Goal: Task Accomplishment & Management: Manage account settings

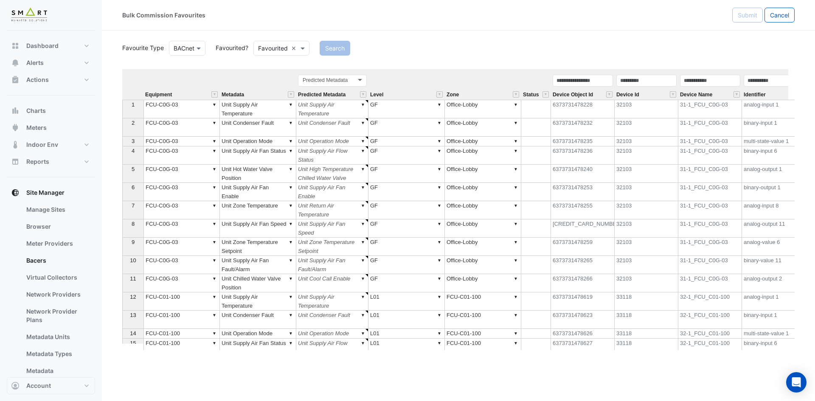
click at [599, 375] on div "Bulk Commission Favourites Submit Cancel Favourite Type BACnet Favourited? Favo…" at bounding box center [458, 200] width 713 height 401
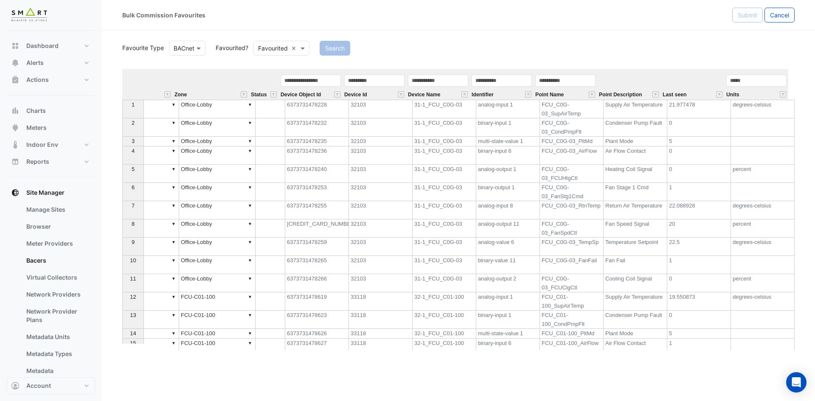
click at [703, 48] on div "Search" at bounding box center [557, 48] width 485 height 15
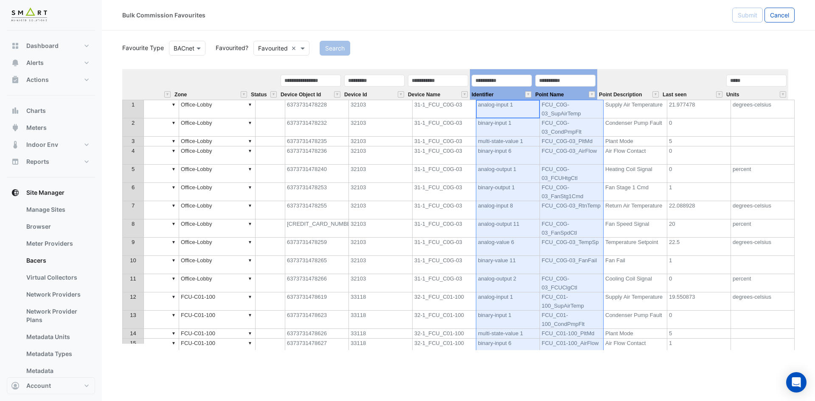
drag, startPoint x: 512, startPoint y: 91, endPoint x: 572, endPoint y: 89, distance: 60.8
click at [572, 89] on tr "Equipment Metadata Predicted Metadata Predicted Metadata Level Zone Status Devi…" at bounding box center [319, 84] width 939 height 31
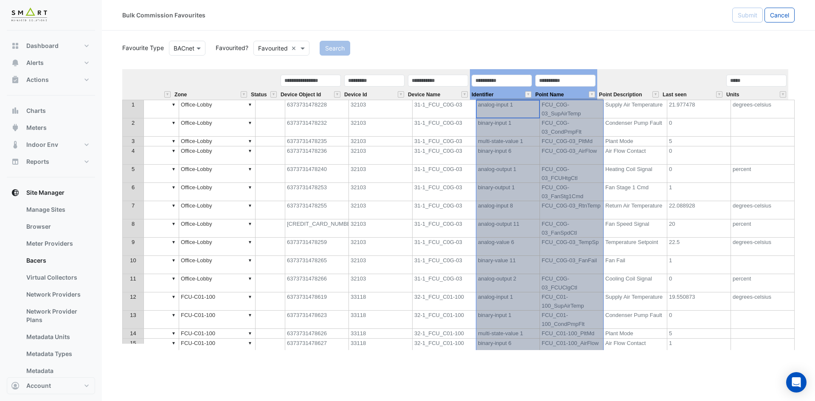
click at [508, 98] on div "Identifier" at bounding box center [502, 87] width 64 height 26
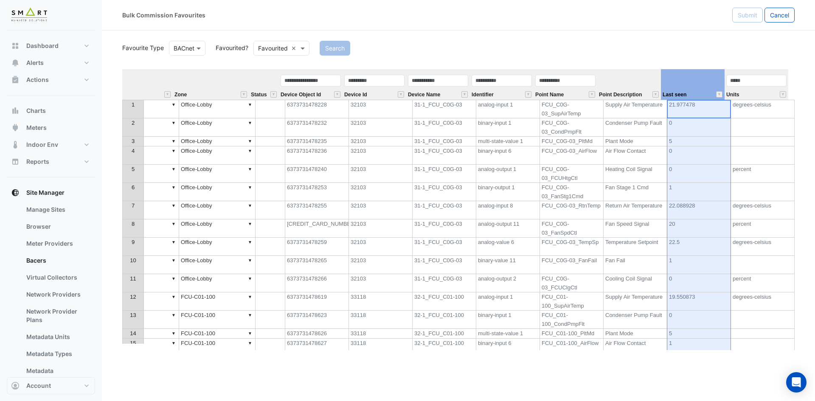
click at [667, 77] on th "Last seen" at bounding box center [693, 84] width 64 height 31
click at [508, 94] on div "Identifier" at bounding box center [502, 87] width 64 height 26
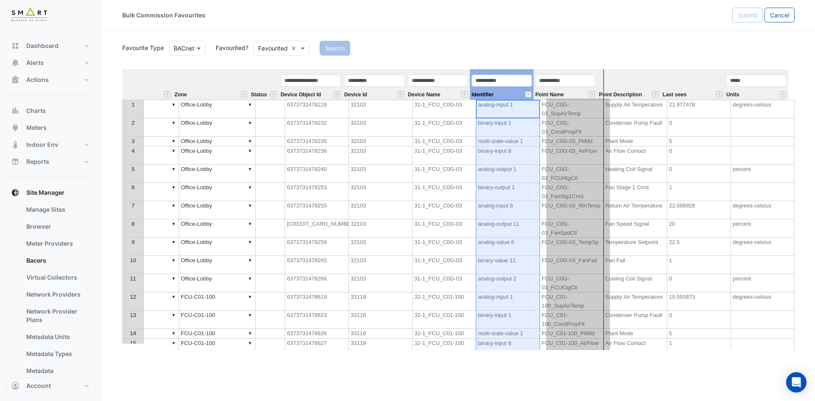
drag, startPoint x: 508, startPoint y: 92, endPoint x: 578, endPoint y: 86, distance: 70.3
click at [534, 86] on div "Identifier" at bounding box center [502, 87] width 64 height 26
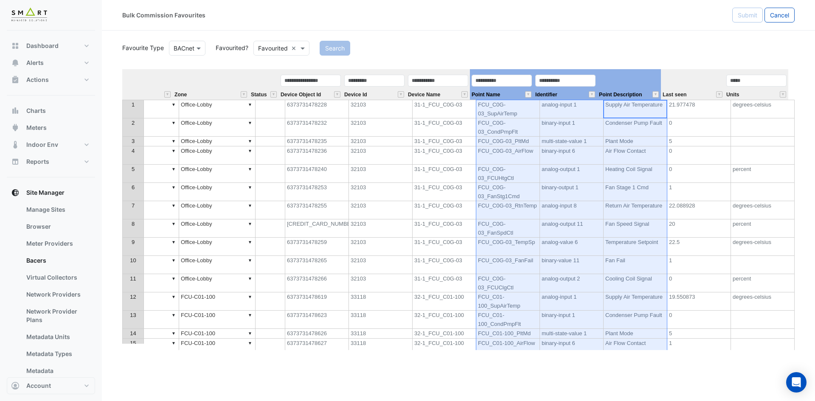
drag, startPoint x: 631, startPoint y: 77, endPoint x: 529, endPoint y: 84, distance: 102.1
click at [529, 84] on tr "Equipment Metadata Predicted Metadata Predicted Metadata Level Zone Status Devi…" at bounding box center [319, 84] width 939 height 31
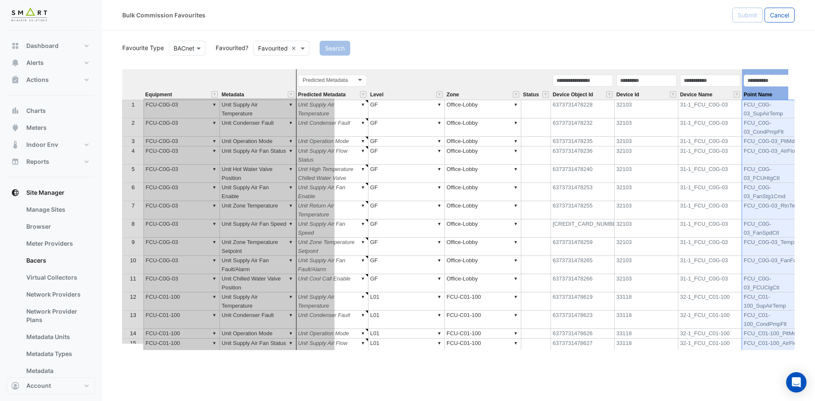
drag, startPoint x: 617, startPoint y: 82, endPoint x: 265, endPoint y: 104, distance: 352.3
click at [265, 104] on div "Equipment Metadata Predicted Metadata Level Zone Status Device Object Id Device…" at bounding box center [458, 209] width 673 height 281
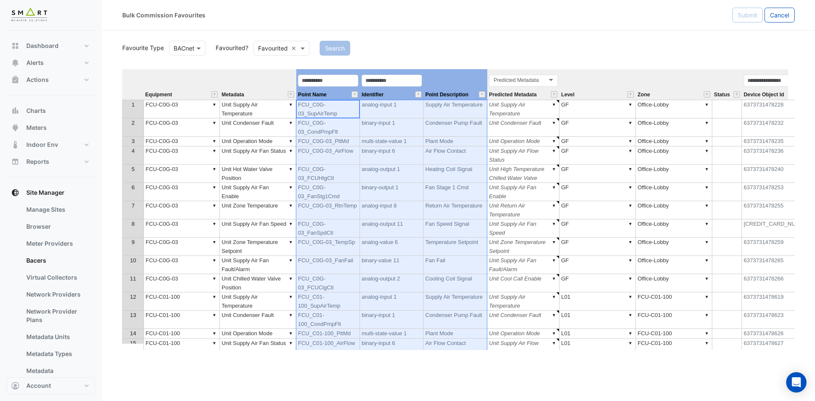
click at [542, 92] on div "Predicted Metadata Predicted Metadata" at bounding box center [523, 87] width 72 height 26
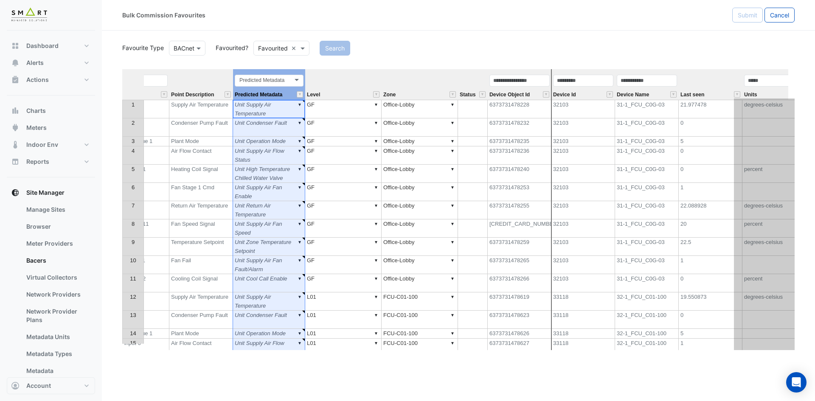
scroll to position [0, 273]
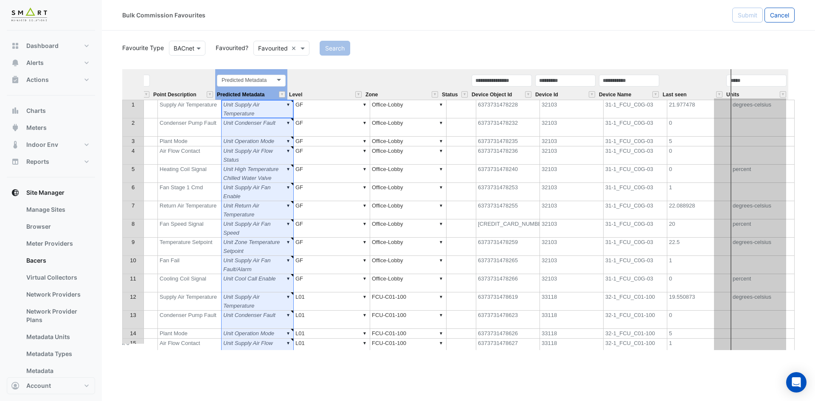
drag, startPoint x: 532, startPoint y: 71, endPoint x: 752, endPoint y: 77, distance: 220.5
click at [752, 77] on tr "Equipment Metadata Point Name Identifier Point Description Predicted Metadata P…" at bounding box center [319, 84] width 939 height 31
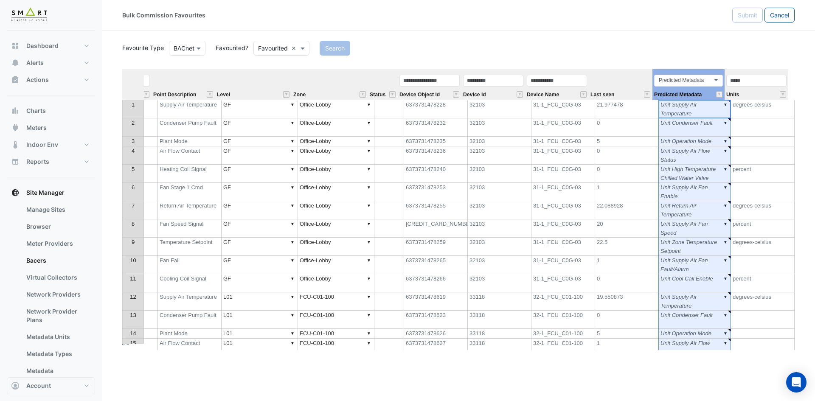
click at [504, 93] on div "Device Id" at bounding box center [494, 87] width 64 height 26
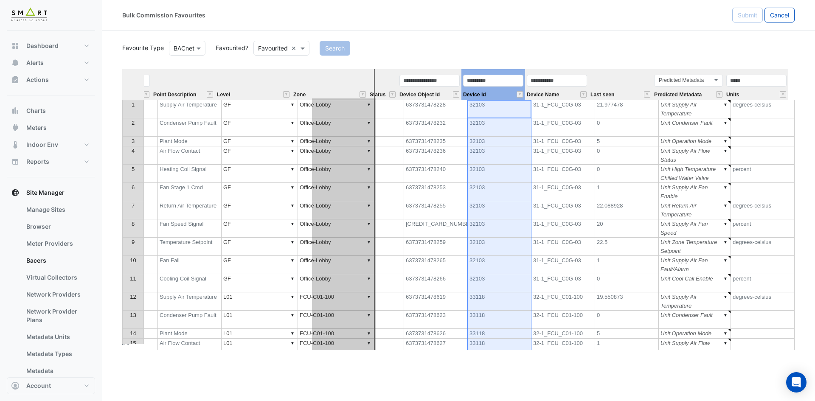
drag, startPoint x: 505, startPoint y: 73, endPoint x: 349, endPoint y: 79, distance: 156.0
click at [349, 79] on tr "Equipment Metadata Point Name Identifier Point Description Level Zone Status De…" at bounding box center [319, 84] width 939 height 31
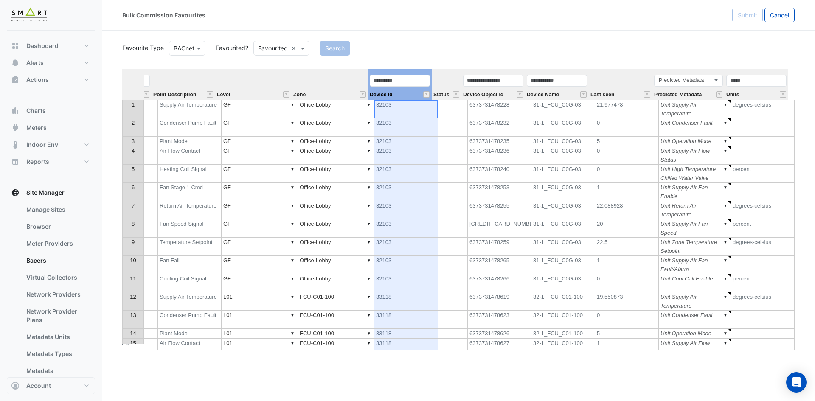
scroll to position [0, 0]
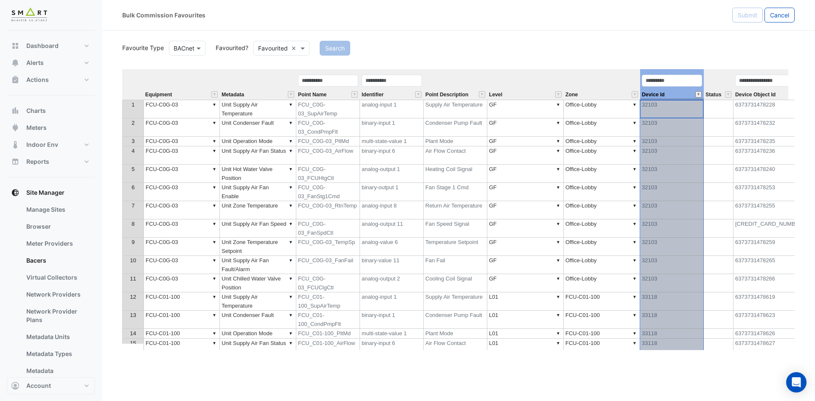
click at [699, 94] on button "" at bounding box center [699, 94] width 6 height 6
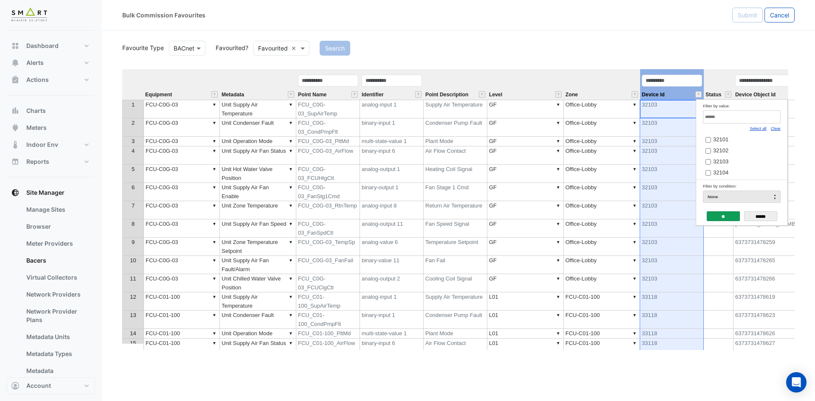
click at [780, 129] on link "Clear" at bounding box center [776, 128] width 10 height 5
click at [762, 119] on input "Filter by value:" at bounding box center [742, 116] width 78 height 13
paste input "*****"
type input "*****"
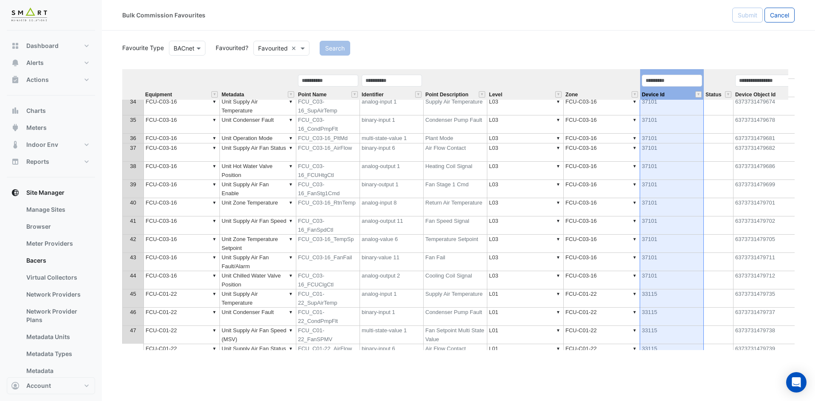
scroll to position [594, 0]
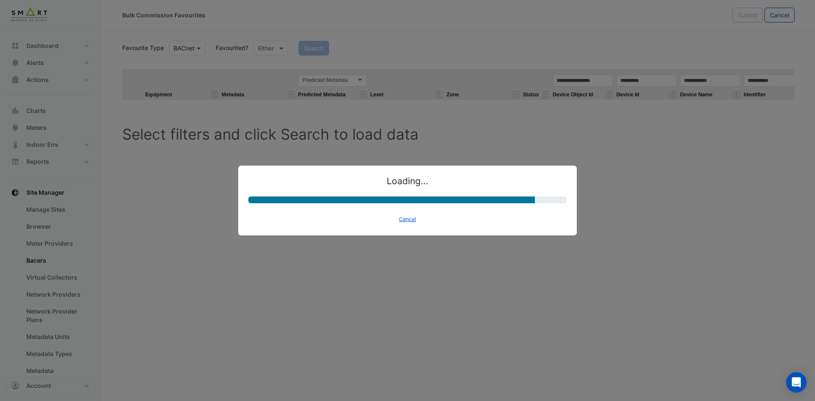
select select "********"
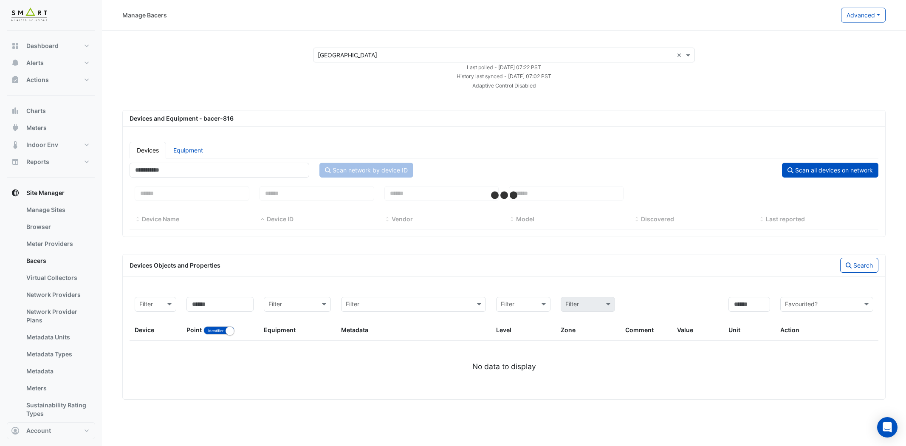
select select "***"
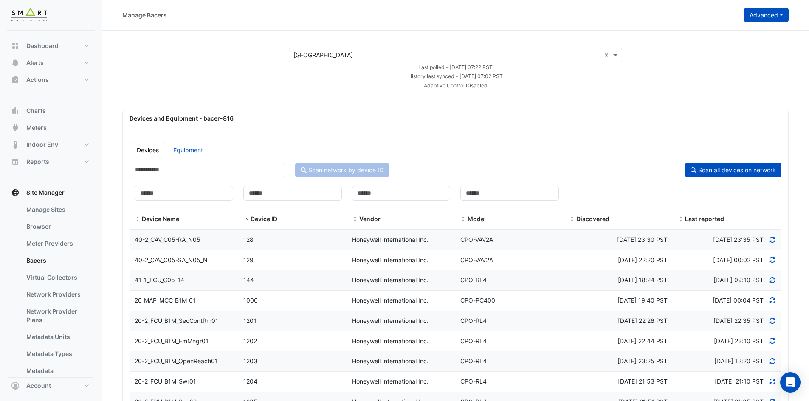
click at [769, 11] on button "Advanced" at bounding box center [766, 15] width 45 height 15
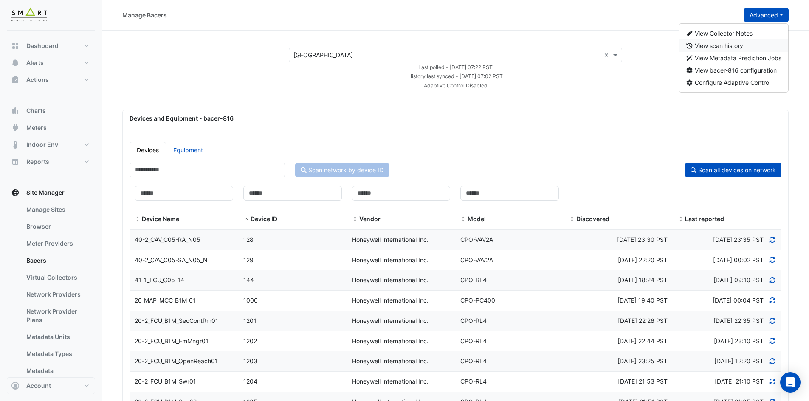
click at [750, 48] on button "View scan history" at bounding box center [734, 45] width 110 height 12
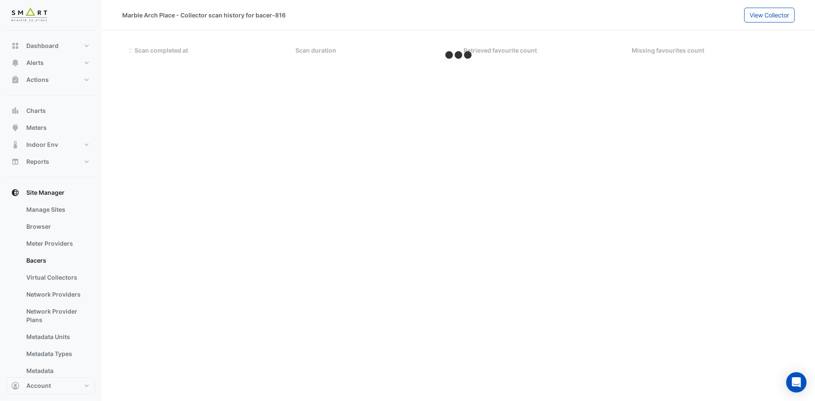
select select "***"
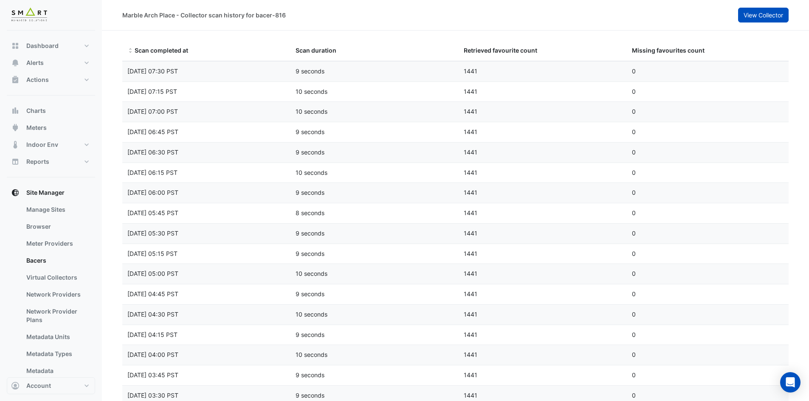
click at [755, 17] on span "View Collector" at bounding box center [763, 14] width 39 height 7
select select "***"
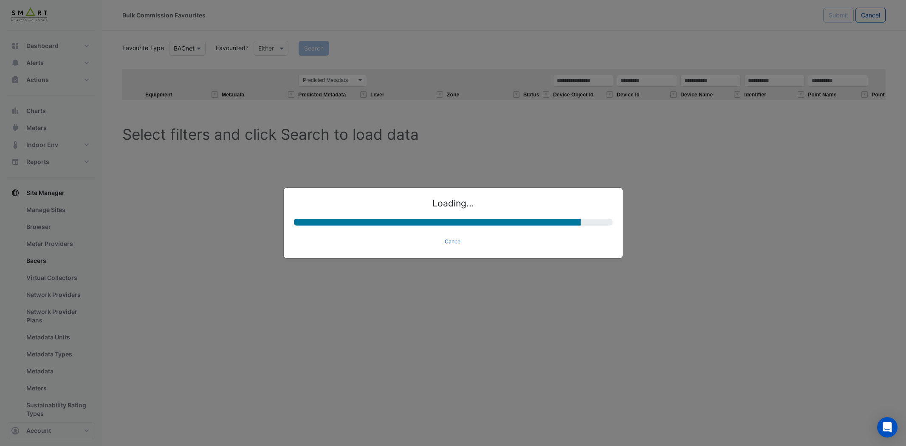
select select "********"
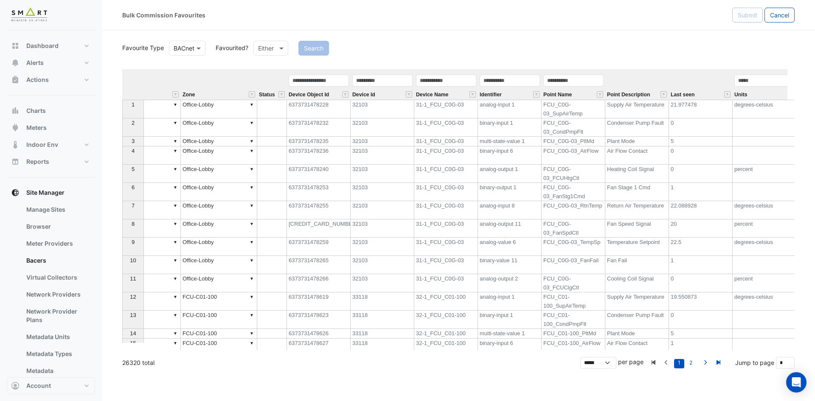
scroll to position [0, 273]
click at [513, 88] on div "Identifier" at bounding box center [502, 87] width 64 height 26
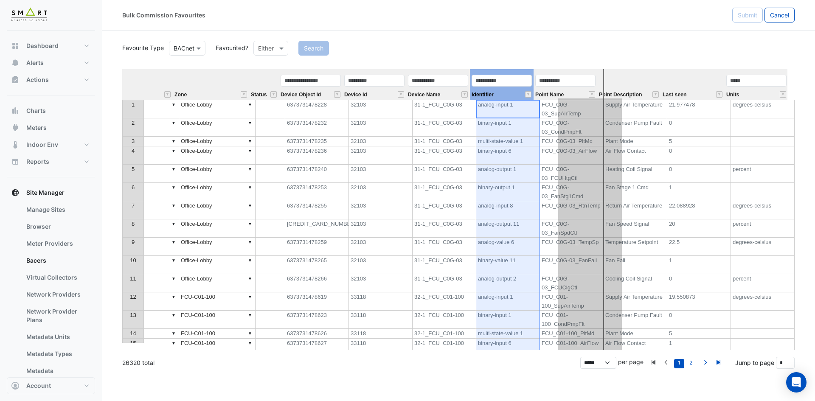
drag, startPoint x: 510, startPoint y: 73, endPoint x: 592, endPoint y: 79, distance: 82.1
click at [534, 79] on th "Identifier" at bounding box center [502, 84] width 64 height 31
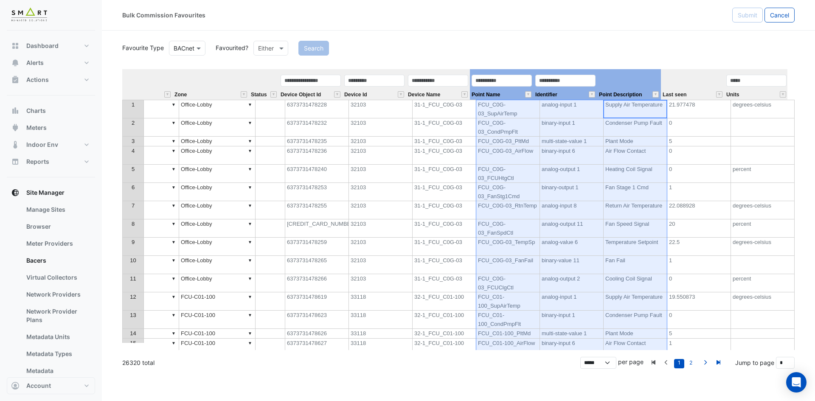
drag, startPoint x: 642, startPoint y: 82, endPoint x: 616, endPoint y: 82, distance: 26.3
click at [503, 86] on tr "Equipment Metadata Predicted Metadata Predicted Metadata Level Zone Status Devi…" at bounding box center [319, 84] width 939 height 31
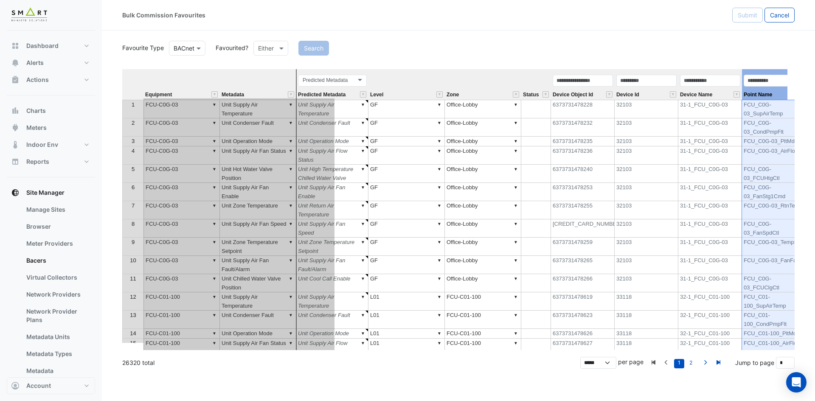
drag, startPoint x: 635, startPoint y: 85, endPoint x: 280, endPoint y: 106, distance: 355.2
click at [280, 106] on div "Equipment Metadata Predicted Metadata Level Zone Status Device Object Id Device…" at bounding box center [458, 209] width 673 height 281
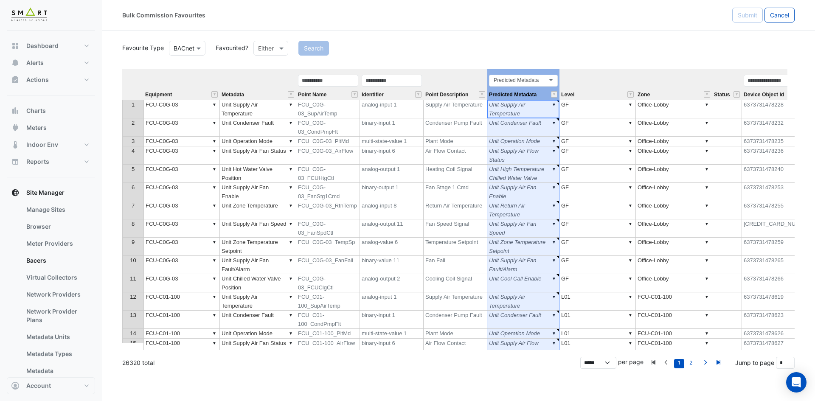
click at [548, 93] on div "Predicted Metadata Predicted Metadata" at bounding box center [523, 87] width 72 height 26
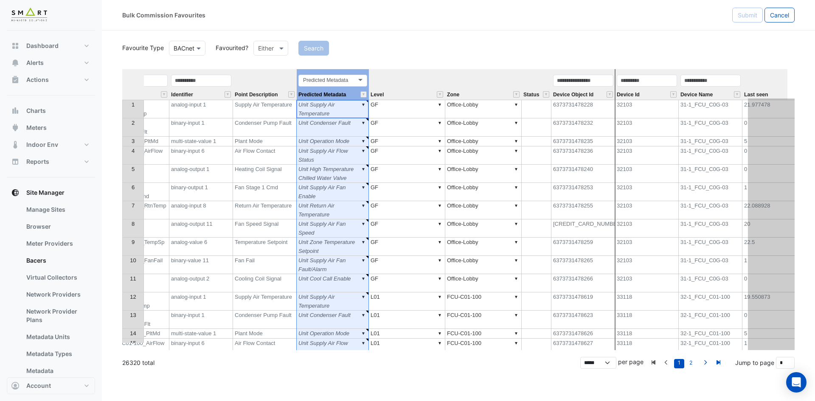
scroll to position [0, 273]
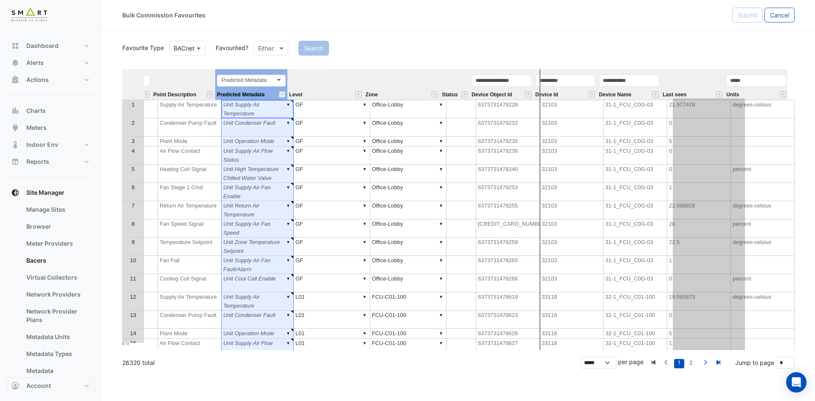
drag, startPoint x: 538, startPoint y: 73, endPoint x: 817, endPoint y: 69, distance: 278.6
click at [815, 69] on html "Bulk Commission Favourites Submit Cancel Favourite Type BACnet Favourited? Eith…" at bounding box center [407, 200] width 815 height 401
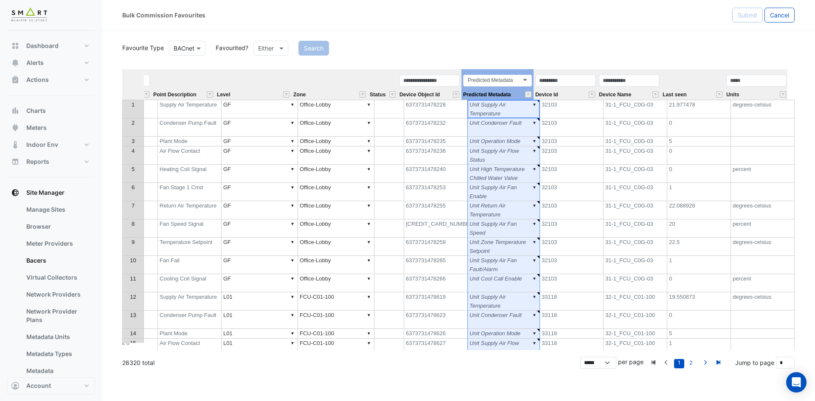
click at [574, 94] on div "Device Id" at bounding box center [566, 87] width 64 height 26
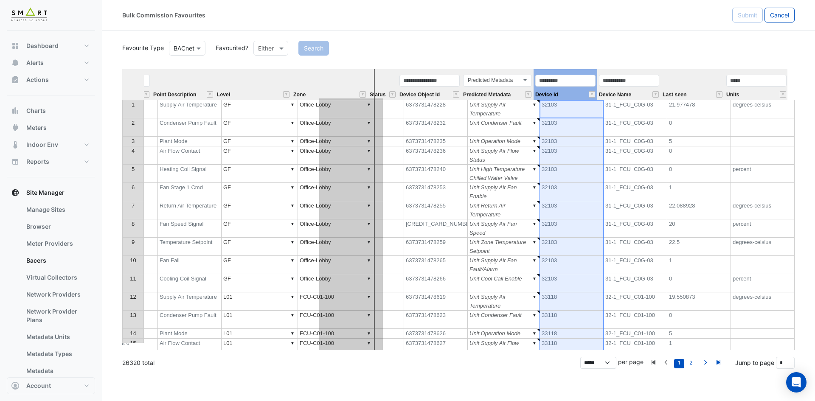
drag, startPoint x: 571, startPoint y: 73, endPoint x: 350, endPoint y: 99, distance: 222.2
click at [350, 99] on tr "Equipment Metadata Point Name Identifier Point Description Level Zone Status De…" at bounding box center [319, 84] width 939 height 31
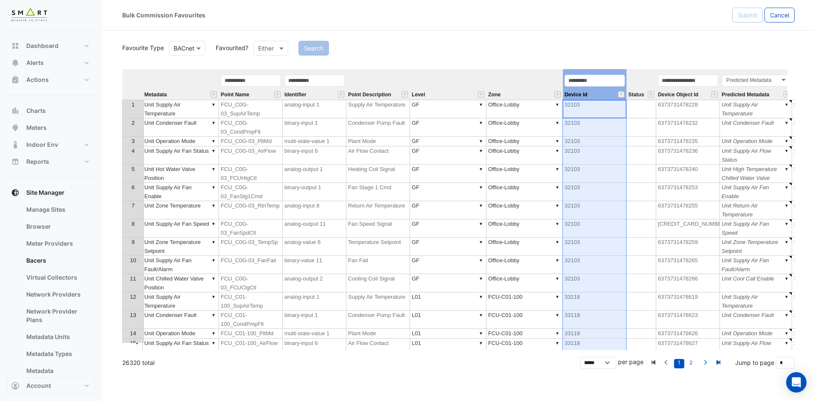
scroll to position [0, 0]
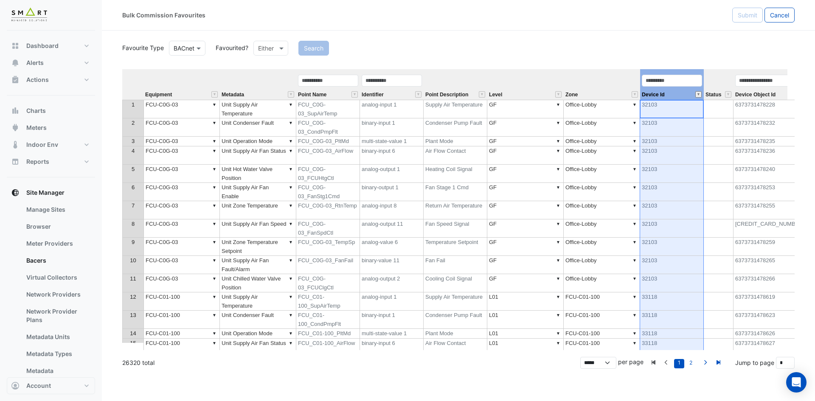
click at [699, 93] on button "" at bounding box center [699, 94] width 6 height 6
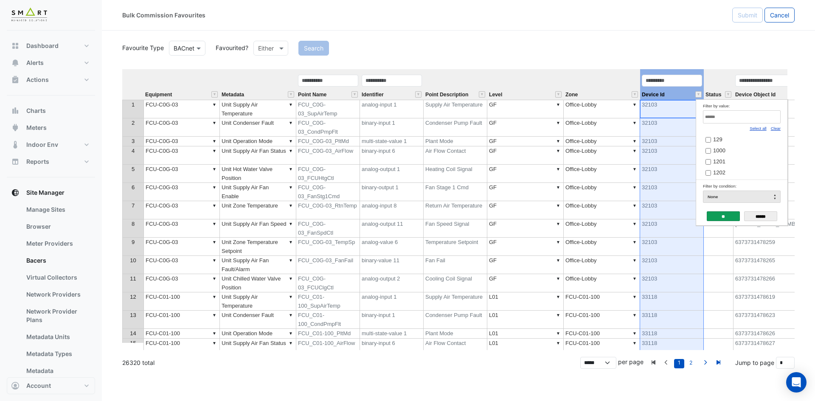
click at [779, 128] on link "Clear" at bounding box center [776, 128] width 10 height 5
click at [769, 118] on input "Filter by value:" at bounding box center [742, 116] width 78 height 13
paste input "*****"
type input "*****"
click at [715, 138] on span "39103" at bounding box center [720, 139] width 15 height 6
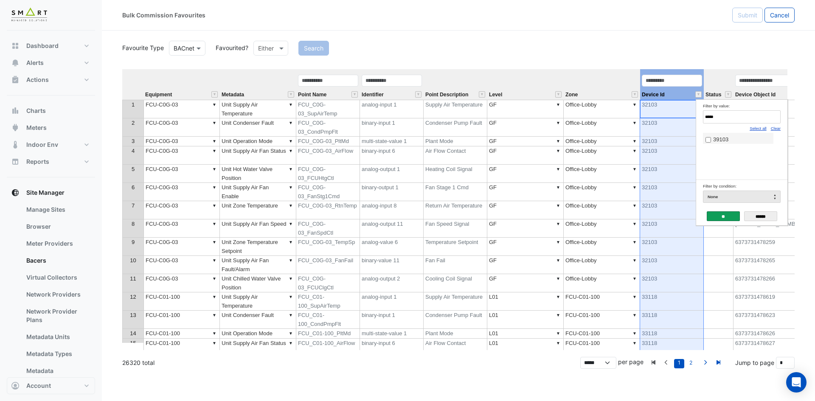
click at [724, 216] on input "**" at bounding box center [723, 216] width 33 height 10
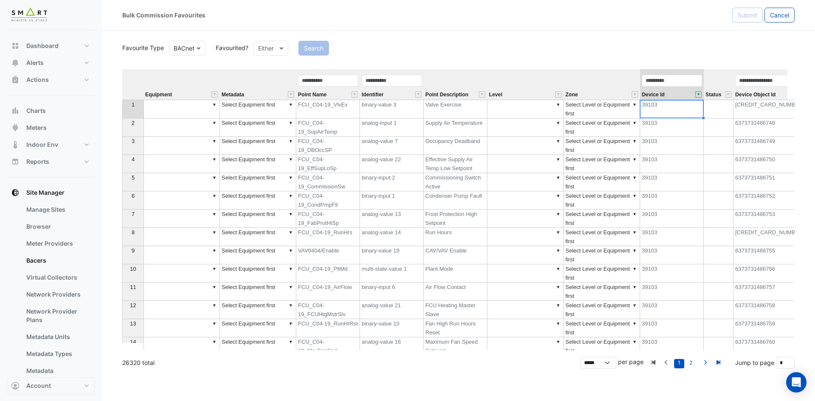
click at [610, 85] on th "Zone" at bounding box center [602, 84] width 76 height 31
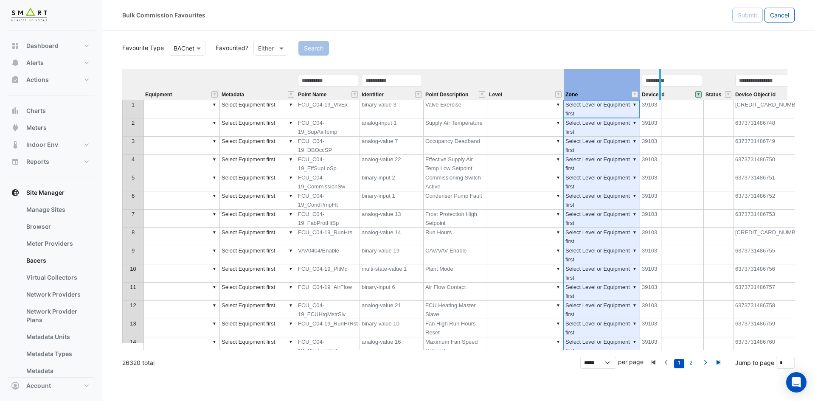
drag, startPoint x: 639, startPoint y: 78, endPoint x: 661, endPoint y: 76, distance: 21.3
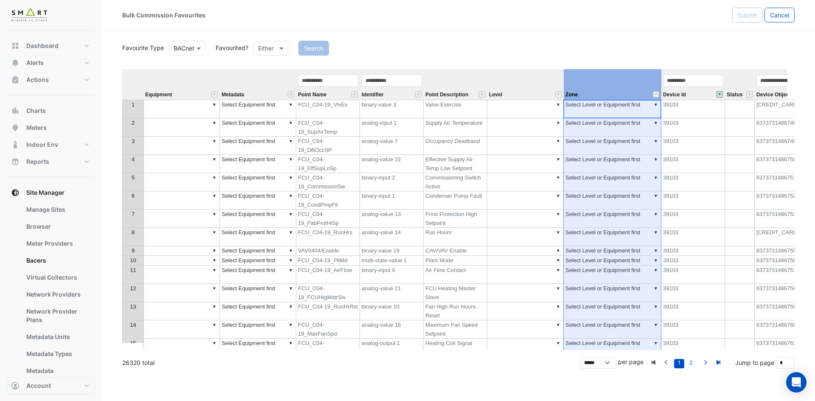
click at [153, 76] on th "Equipment" at bounding box center [182, 84] width 76 height 31
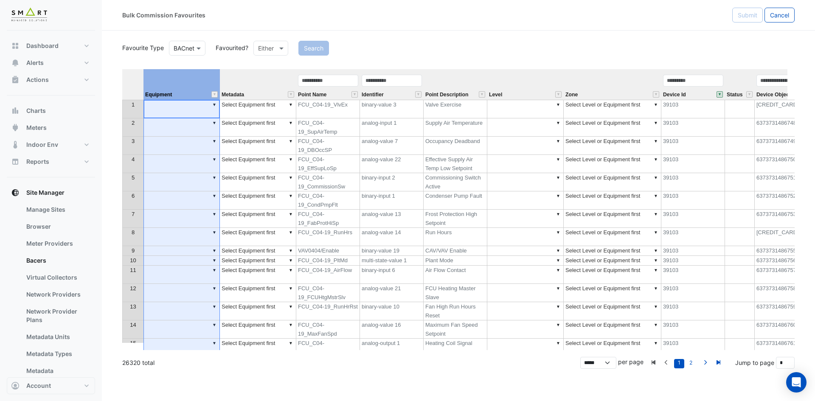
click at [136, 81] on th at bounding box center [132, 84] width 21 height 31
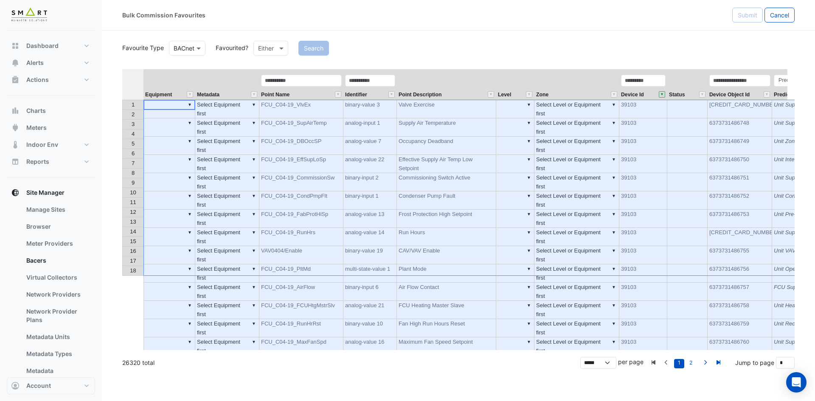
click at [237, 74] on th "Metadata" at bounding box center [227, 84] width 64 height 31
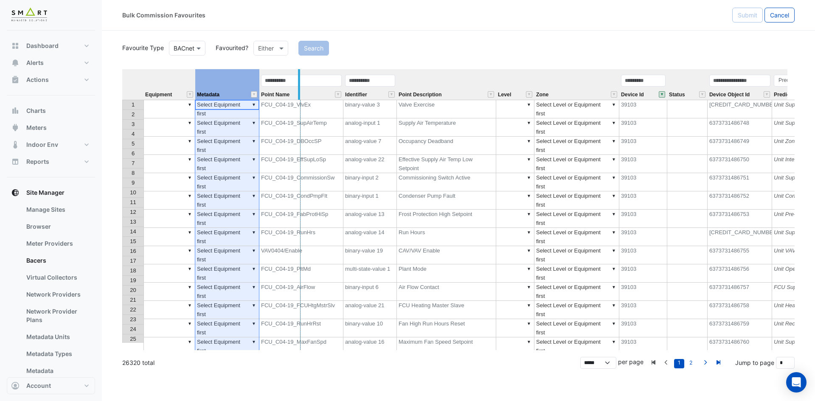
drag, startPoint x: 258, startPoint y: 78, endPoint x: 299, endPoint y: 77, distance: 41.2
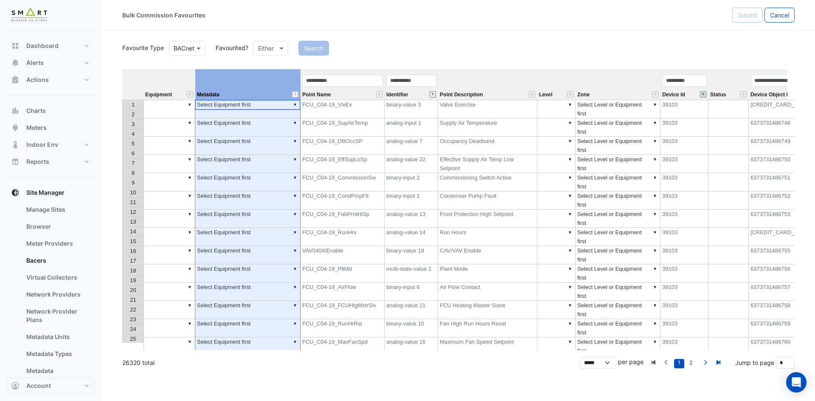
click at [430, 93] on button "" at bounding box center [433, 94] width 6 height 6
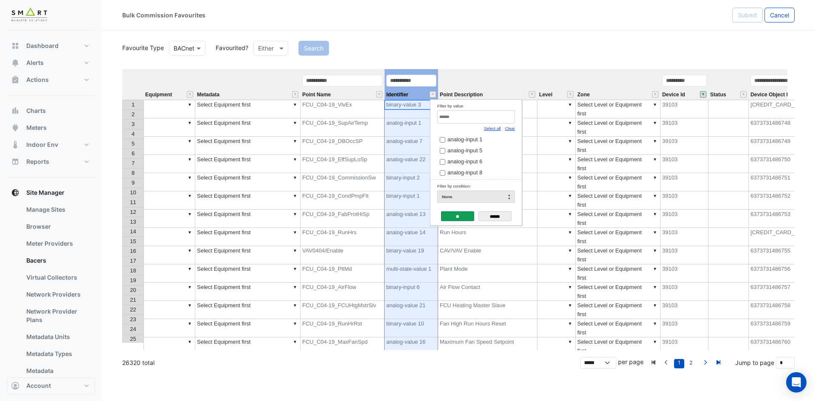
drag, startPoint x: 511, startPoint y: 130, endPoint x: 509, endPoint y: 126, distance: 4.4
click at [511, 130] on link "Clear" at bounding box center [510, 128] width 10 height 5
click at [504, 119] on input "Filter by value:" at bounding box center [476, 116] width 78 height 13
paste input "**********"
click at [474, 141] on span "binary-input 6" at bounding box center [465, 139] width 34 height 6
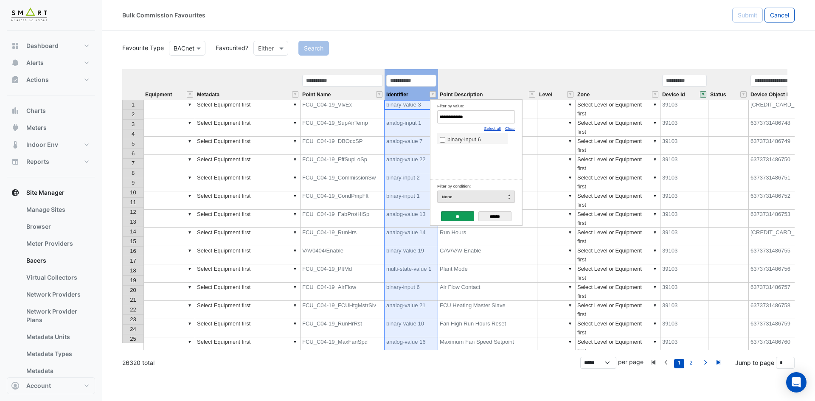
drag, startPoint x: 487, startPoint y: 119, endPoint x: 338, endPoint y: 121, distance: 149.1
click at [338, 121] on body "Bulk Commission Favourites Submit Cancel Favourite Type BACnet Favourited? Eith…" at bounding box center [407, 200] width 815 height 401
paste input "Filter by value:"
click at [459, 140] on span "binary-input 1" at bounding box center [465, 139] width 34 height 6
drag, startPoint x: 484, startPoint y: 118, endPoint x: 341, endPoint y: 118, distance: 143.1
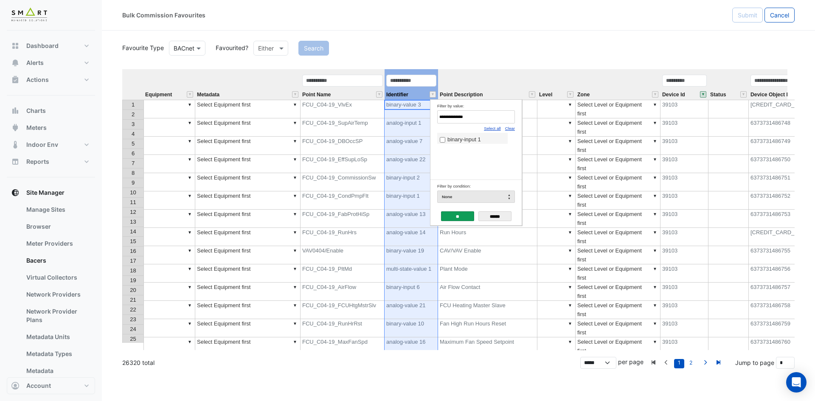
click at [341, 118] on body "Bulk Commission Favourites Submit Cancel Favourite Type BACnet Favourited? Eith…" at bounding box center [407, 200] width 815 height 401
paste input "*"
click at [485, 141] on span "analog-output 2" at bounding box center [467, 139] width 38 height 6
drag, startPoint x: 466, startPoint y: 119, endPoint x: 366, endPoint y: 120, distance: 99.8
click at [366, 120] on body "Bulk Commission Favourites Submit Cancel Favourite Type BACnet Favourited? Eith…" at bounding box center [407, 200] width 815 height 401
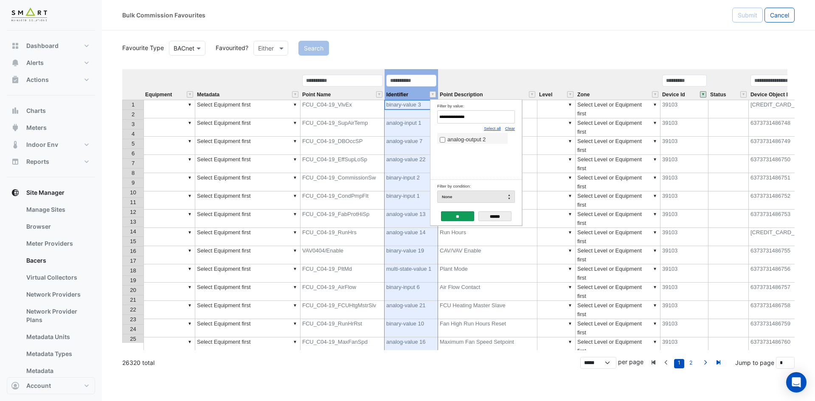
paste input "Filter by value:"
click at [451, 143] on span "binary-value 11" at bounding box center [467, 139] width 38 height 6
drag, startPoint x: 447, startPoint y: 118, endPoint x: 382, endPoint y: 117, distance: 65.4
click at [382, 117] on body "Bulk Commission Favourites Submit Cancel Favourite Type BACnet Favourited? Eith…" at bounding box center [407, 200] width 815 height 401
paste input "*"
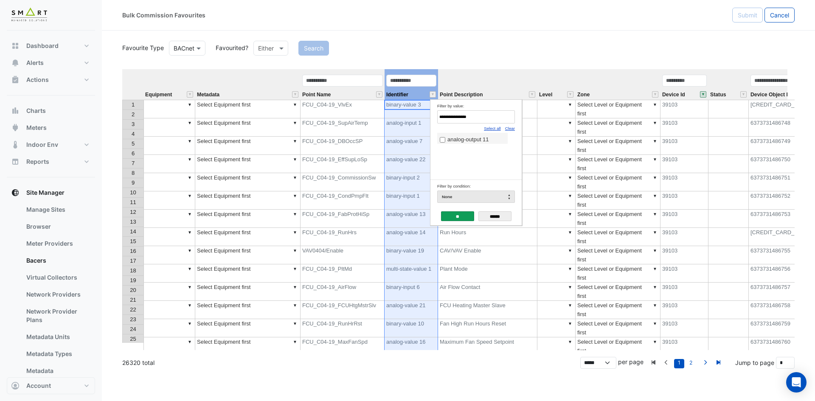
click at [450, 136] on label "analog-output 11" at bounding box center [472, 139] width 65 height 9
drag, startPoint x: 477, startPoint y: 118, endPoint x: 357, endPoint y: 118, distance: 120.2
click at [357, 118] on body "Bulk Commission Favourites Submit Cancel Favourite Type BACnet Favourited? Eith…" at bounding box center [407, 200] width 815 height 401
paste input "Filter by value:"
click at [454, 136] on span "binary-output 1" at bounding box center [466, 139] width 37 height 6
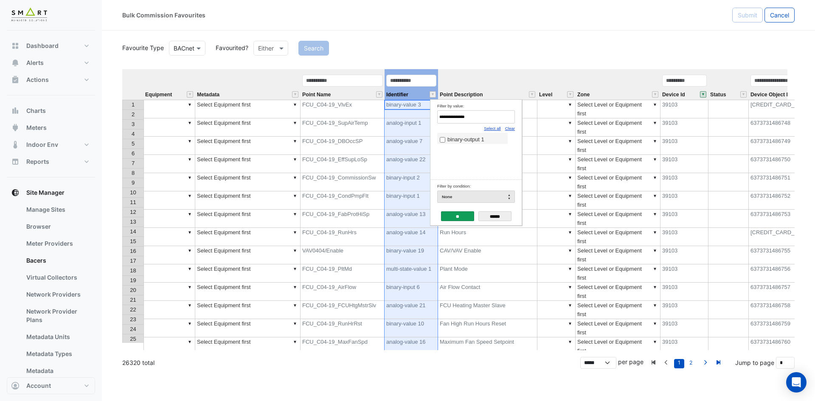
drag, startPoint x: 480, startPoint y: 117, endPoint x: 374, endPoint y: 118, distance: 106.2
click at [374, 118] on body "Bulk Commission Favourites Submit Cancel Favourite Type BACnet Favourited? Eith…" at bounding box center [407, 200] width 815 height 401
paste input "Filter by value:"
click at [470, 140] on span "analog-output 1" at bounding box center [467, 139] width 38 height 6
drag, startPoint x: 468, startPoint y: 117, endPoint x: 363, endPoint y: 117, distance: 104.9
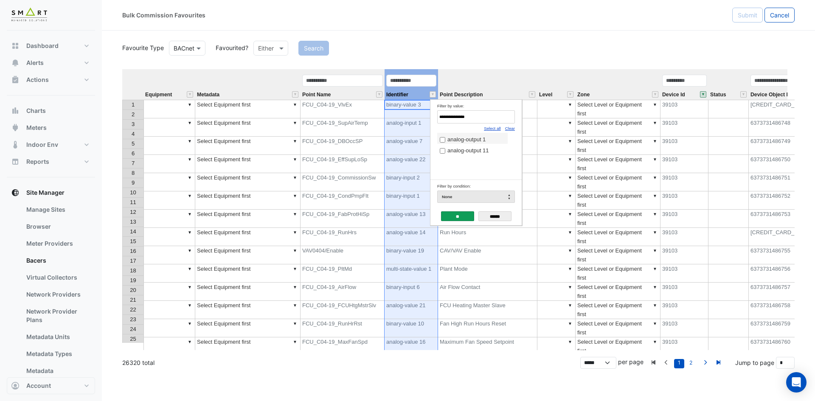
click at [363, 117] on body "Bulk Commission Favourites Submit Cancel Favourite Type BACnet Favourited? Eith…" at bounding box center [407, 200] width 815 height 401
paste input "****"
click at [485, 138] on span "multi-state-value 1" at bounding box center [470, 139] width 45 height 6
drag, startPoint x: 478, startPoint y: 113, endPoint x: 335, endPoint y: 116, distance: 143.1
click at [335, 116] on body "Bulk Commission Favourites Submit Cancel Favourite Type BACnet Favourited? Eith…" at bounding box center [407, 200] width 815 height 401
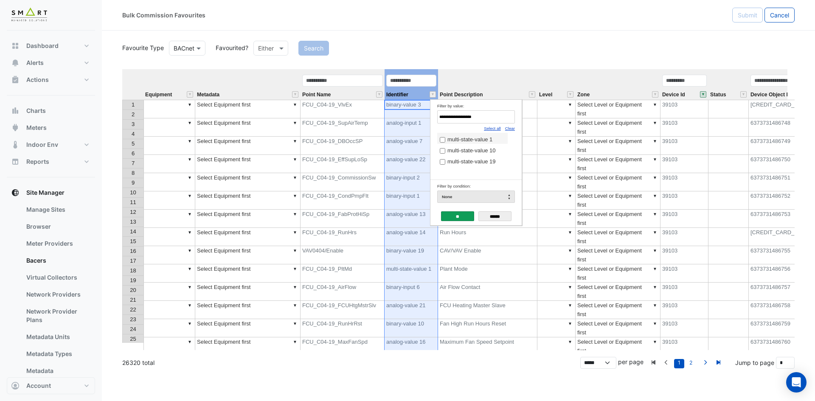
paste input "Filter by value:"
click at [458, 139] on span "analog-input 8" at bounding box center [465, 139] width 35 height 6
drag, startPoint x: 476, startPoint y: 119, endPoint x: 362, endPoint y: 119, distance: 114.2
click at [362, 119] on body "Bulk Commission Favourites Submit Cancel Favourite Type BACnet Favourited? Eith…" at bounding box center [407, 200] width 815 height 401
paste input "Filter by value:"
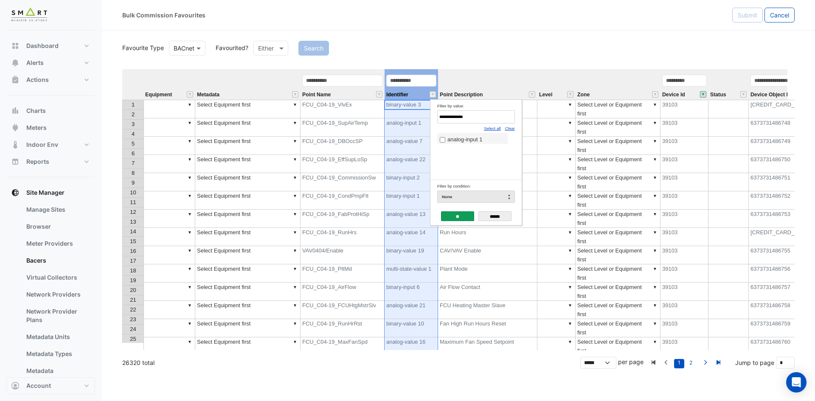
click at [453, 140] on span "analog-input 1" at bounding box center [465, 139] width 35 height 6
drag, startPoint x: 416, startPoint y: 116, endPoint x: 357, endPoint y: 116, distance: 59.0
click at [357, 116] on body "Bulk Commission Favourites Submit Cancel Favourite Type BACnet Favourited? Eith…" at bounding box center [407, 200] width 815 height 401
paste input "Filter by value:"
type input "**********"
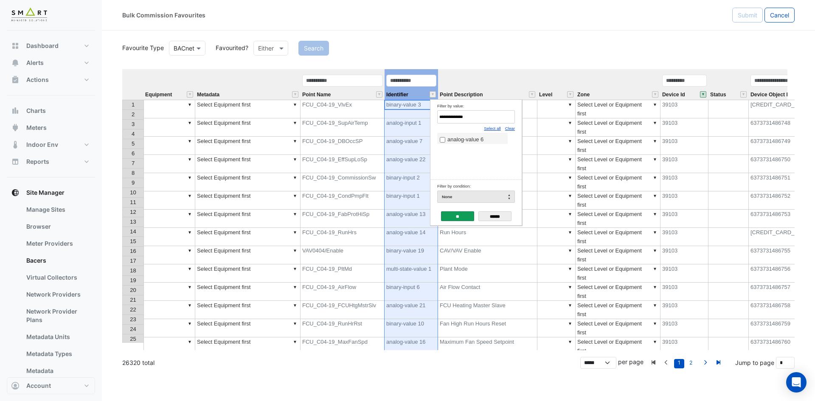
click at [465, 139] on span "analog-value 6" at bounding box center [466, 139] width 36 height 6
click at [456, 214] on input "**" at bounding box center [457, 216] width 33 height 10
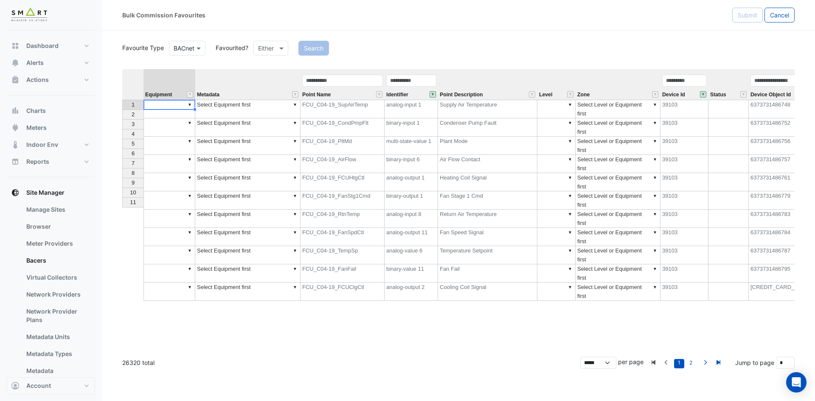
click at [158, 104] on td "▼" at bounding box center [170, 109] width 52 height 19
type textarea "**********"
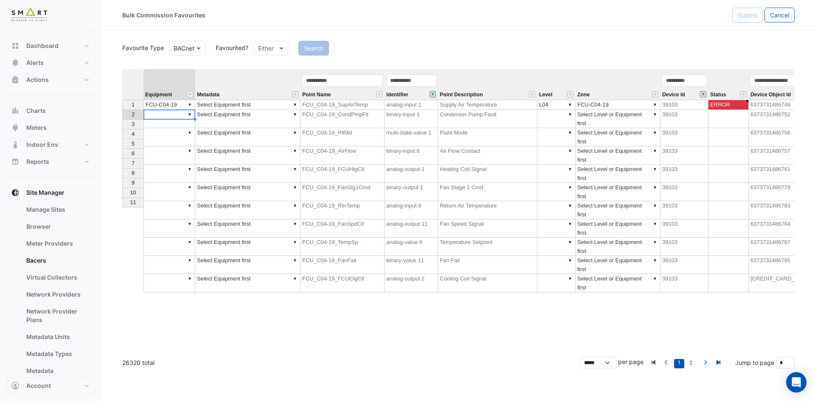
drag, startPoint x: 173, startPoint y: 104, endPoint x: 190, endPoint y: 109, distance: 17.9
click at [173, 104] on td "▼ FCU-C04-19" at bounding box center [170, 105] width 52 height 10
drag, startPoint x: 195, startPoint y: 108, endPoint x: 200, endPoint y: 203, distance: 94.4
click at [122, 203] on div "Equipment Metadata Point Name Identifier Point Description Level Zone Device Id…" at bounding box center [122, 180] width 0 height 223
type textarea "**********"
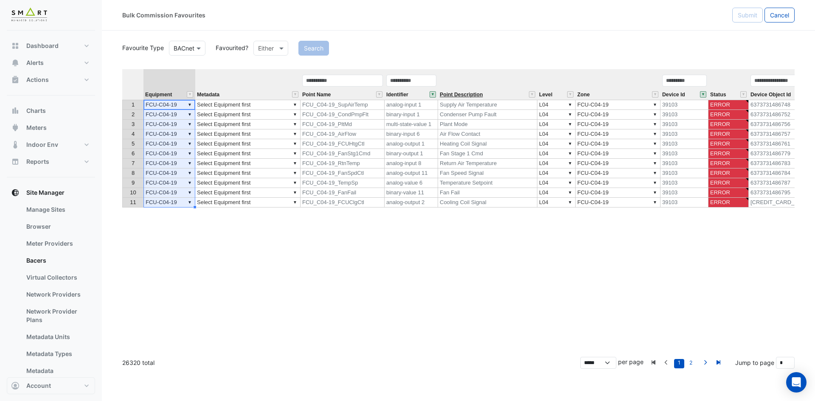
click at [455, 92] on span "Point Description" at bounding box center [461, 95] width 43 height 6
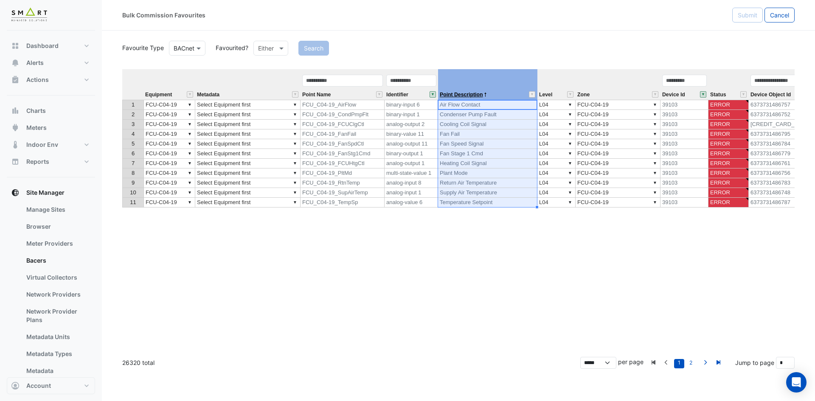
click at [455, 92] on span "Point Description" at bounding box center [461, 95] width 43 height 6
click at [458, 92] on span "Point Description" at bounding box center [461, 95] width 43 height 6
click at [265, 106] on td "▼ Select Equipment first" at bounding box center [247, 105] width 105 height 10
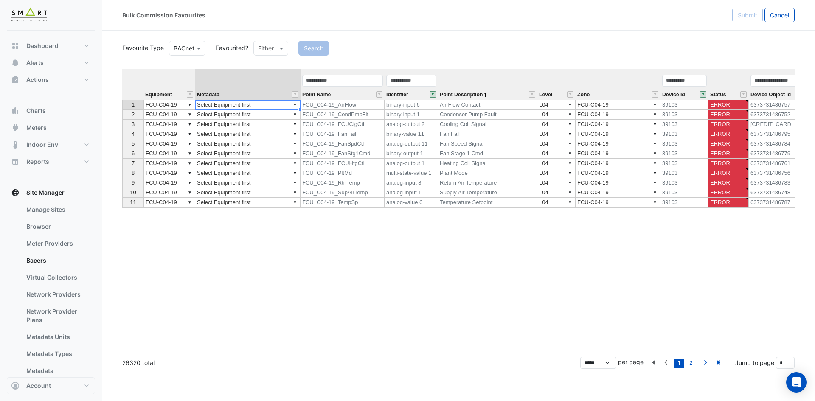
type textarea "**********"
click at [253, 127] on td "▼ Select Equipment first" at bounding box center [247, 125] width 105 height 10
click at [270, 101] on td "▼ Select Equipment first" at bounding box center [247, 105] width 105 height 10
type textarea "**********"
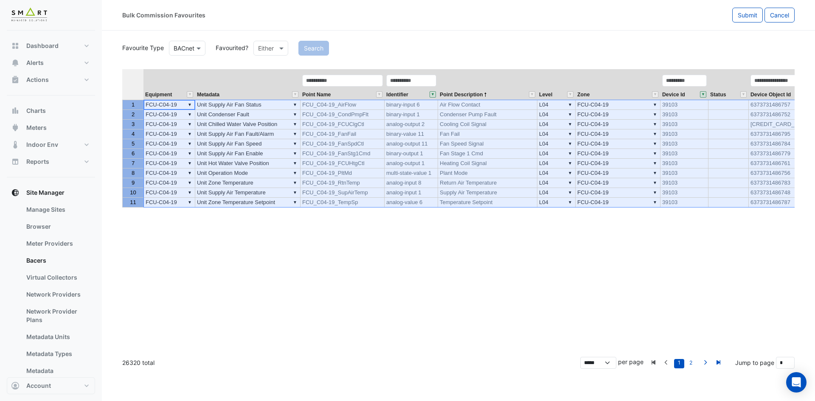
drag, startPoint x: 132, startPoint y: 102, endPoint x: 144, endPoint y: 203, distance: 101.7
click at [144, 203] on div "1 2 3 4 5 6 7 8 9 10 11" at bounding box center [133, 206] width 23 height 274
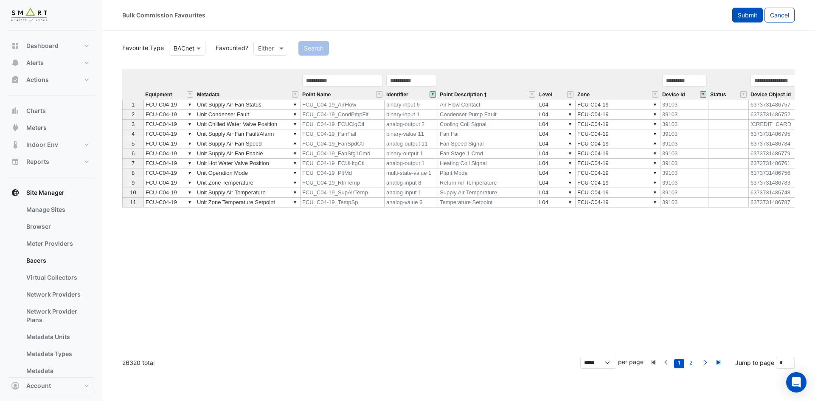
click at [745, 21] on button "Submit" at bounding box center [747, 15] width 31 height 15
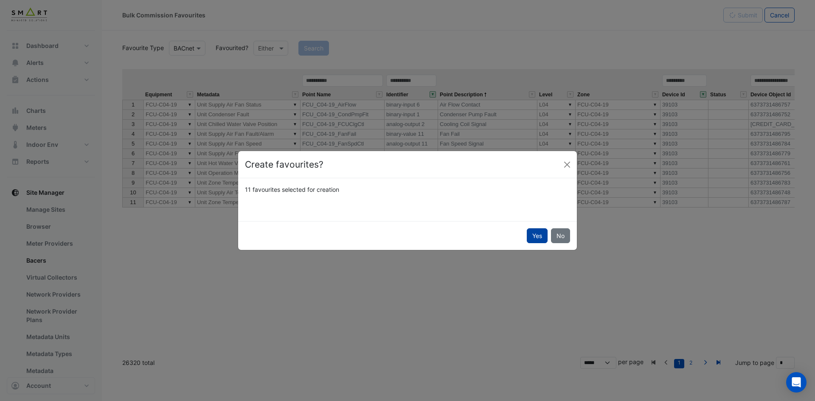
click at [537, 239] on button "Yes" at bounding box center [537, 235] width 21 height 15
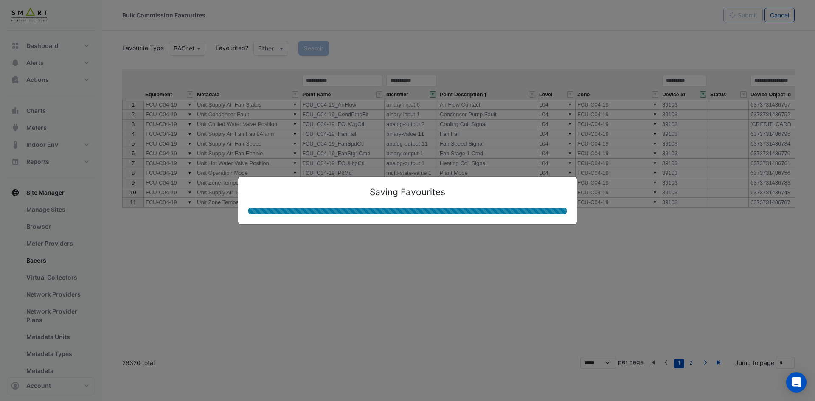
type textarea "**********"
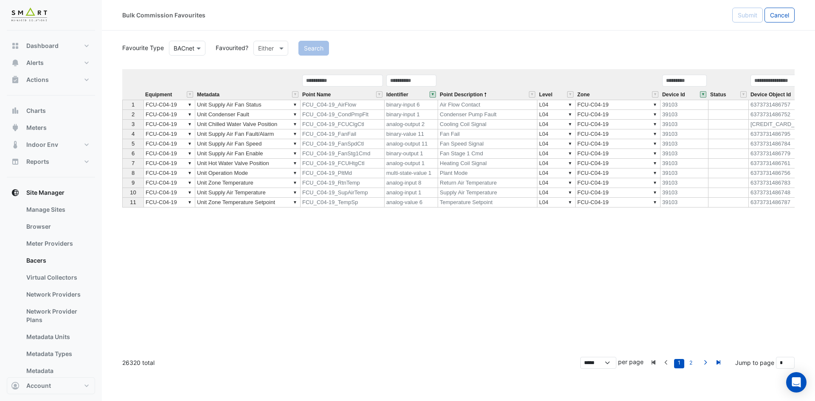
click at [704, 92] on button "" at bounding box center [703, 94] width 6 height 6
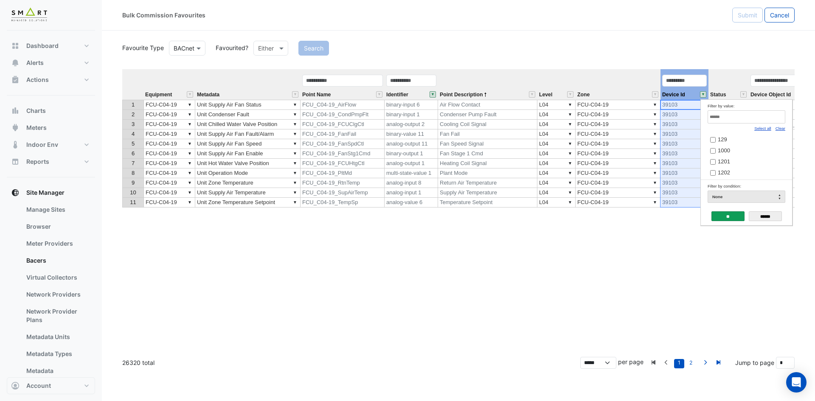
click at [782, 129] on link "Clear" at bounding box center [781, 128] width 10 height 5
click at [773, 118] on input "Filter by value:" at bounding box center [747, 116] width 78 height 13
paste input "*****"
type input "*****"
click at [523, 231] on div "Equipment Metadata Point Name Identifier Point Description Level Zone Device Id…" at bounding box center [458, 209] width 673 height 281
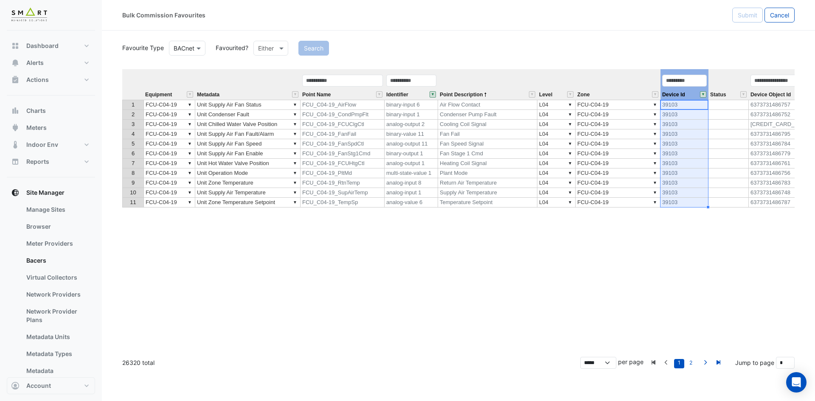
click at [451, 137] on td "Fan Fail" at bounding box center [487, 135] width 99 height 10
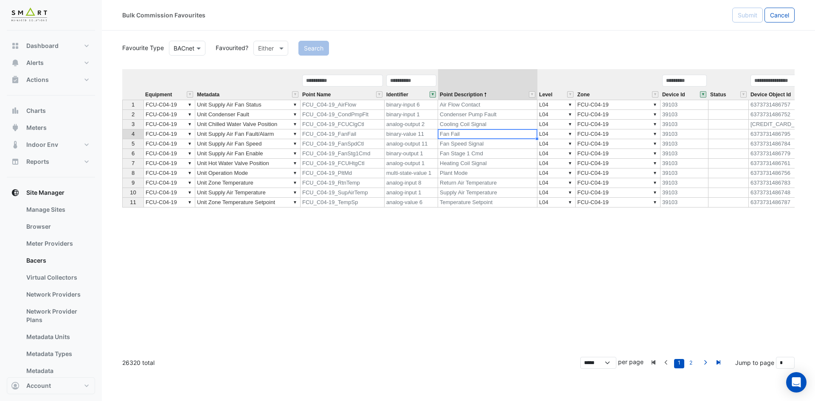
click at [703, 93] on button "" at bounding box center [703, 94] width 6 height 6
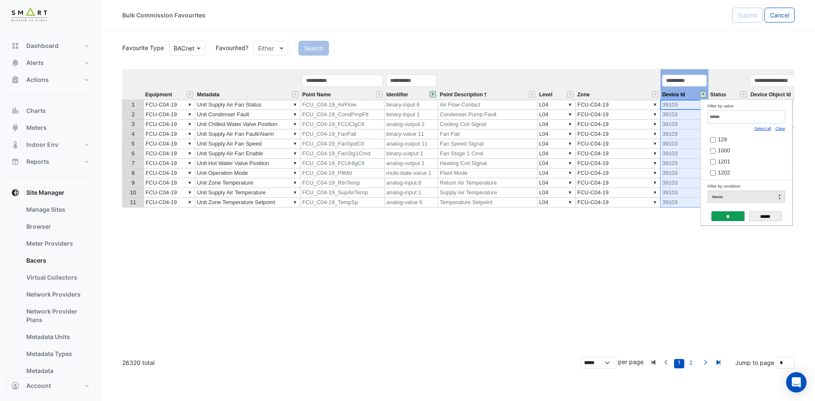
click at [785, 129] on link "Clear" at bounding box center [781, 128] width 10 height 5
click at [749, 110] on div "Filter by value:" at bounding box center [747, 105] width 78 height 9
click at [744, 114] on input "Filter by value:" at bounding box center [747, 116] width 78 height 13
paste input "*****"
type input "*****"
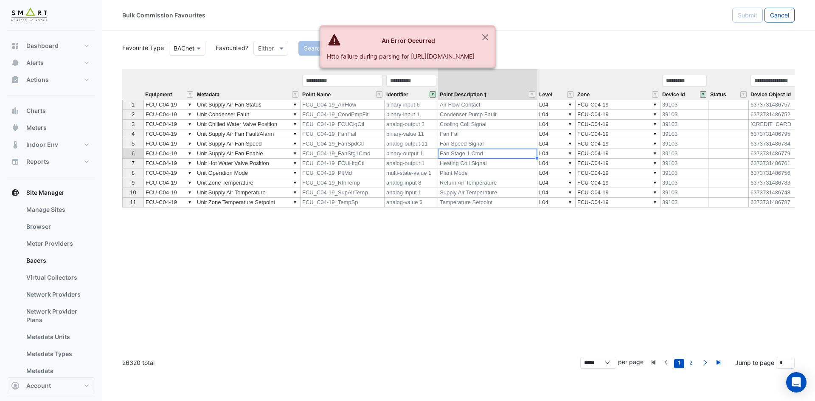
click at [453, 153] on td "Fan Stage 1 Cmd" at bounding box center [487, 154] width 99 height 10
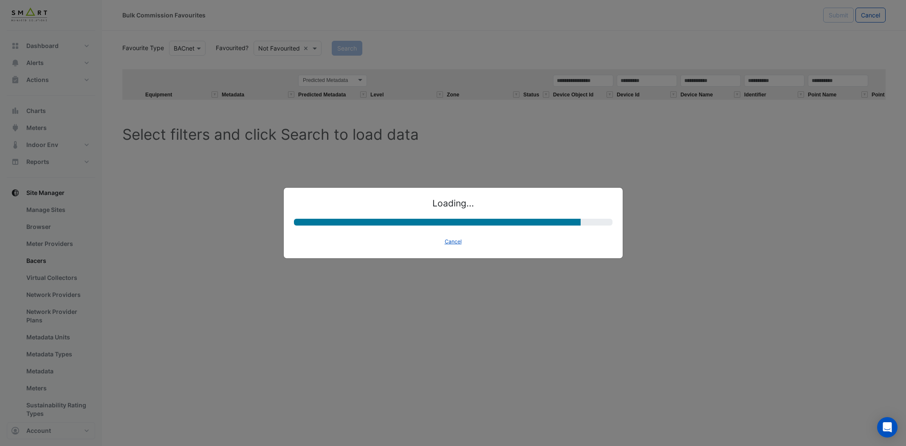
select select "********"
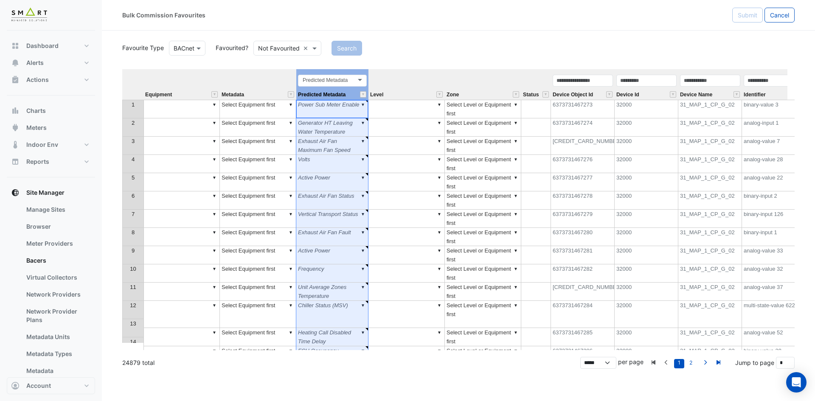
click at [352, 90] on div "Predicted Metadata Predicted Metadata" at bounding box center [332, 87] width 72 height 26
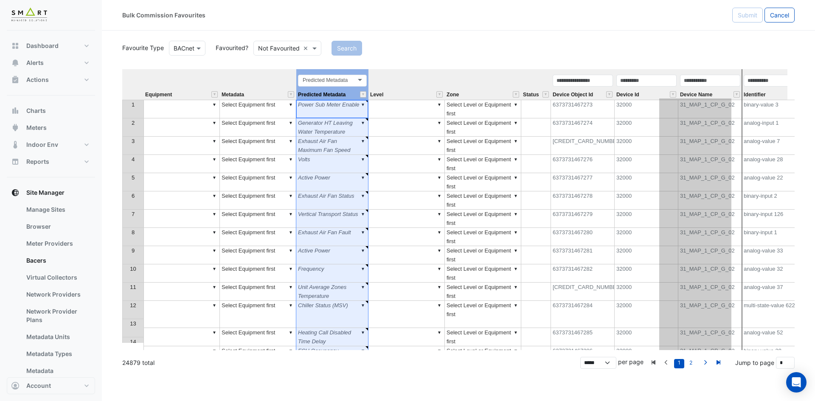
drag, startPoint x: 349, startPoint y: 73, endPoint x: 712, endPoint y: 73, distance: 363.5
click at [712, 73] on tr "Equipment Metadata Predicted Metadata Predicted Metadata Level Zone Status Devi…" at bounding box center [591, 84] width 938 height 31
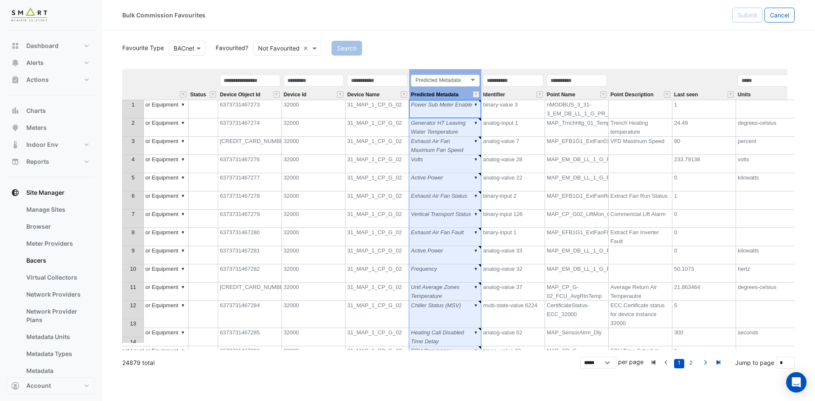
scroll to position [0, 267]
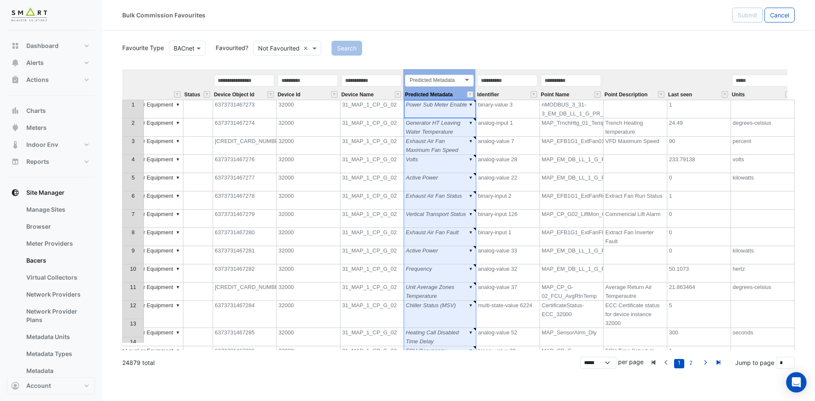
type textarea "******"
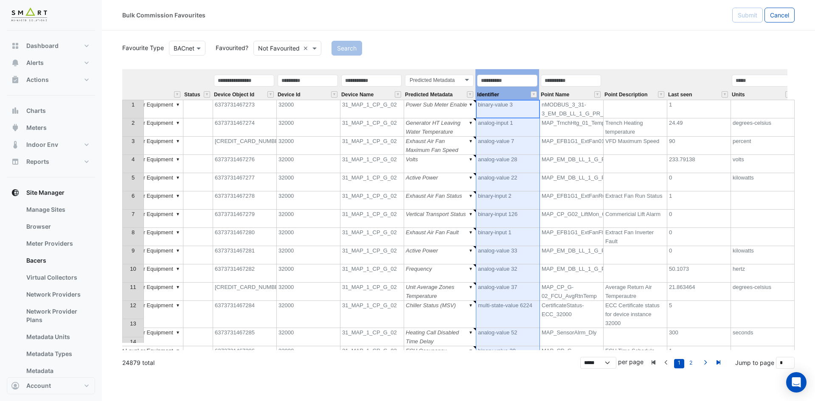
click at [513, 93] on div "Identifier" at bounding box center [508, 87] width 64 height 26
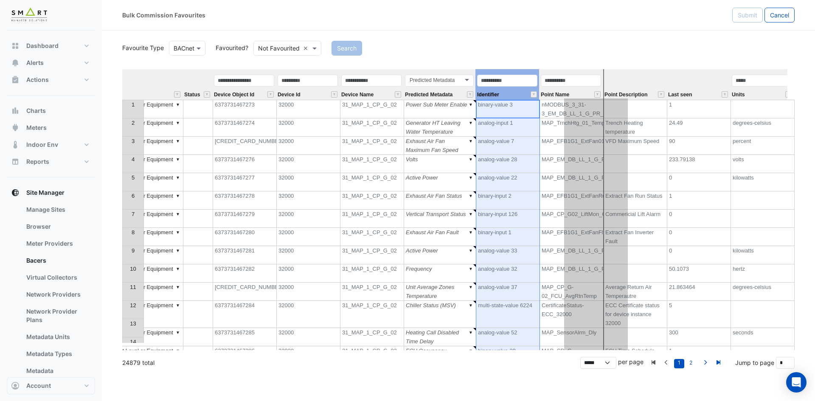
drag, startPoint x: 515, startPoint y: 73, endPoint x: 603, endPoint y: 74, distance: 87.9
click at [603, 74] on div "Equipment Metadata Level Zone Status Device Object Id Device Id Device Name Pre…" at bounding box center [458, 209] width 673 height 281
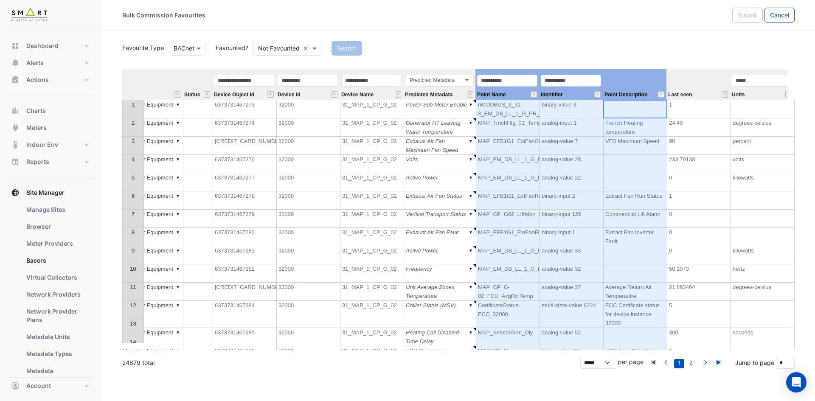
drag, startPoint x: 641, startPoint y: 83, endPoint x: 527, endPoint y: 87, distance: 113.9
click at [527, 87] on tr "Equipment Metadata Level Zone Status Device Object Id Device Id Device Name Pre…" at bounding box center [324, 84] width 939 height 31
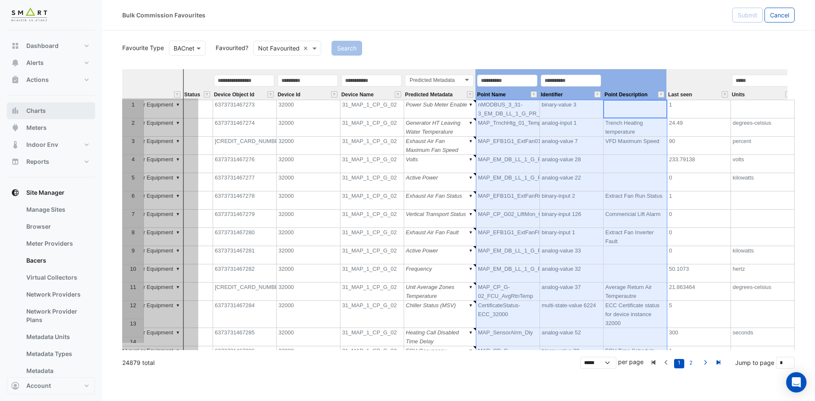
scroll to position [0, 0]
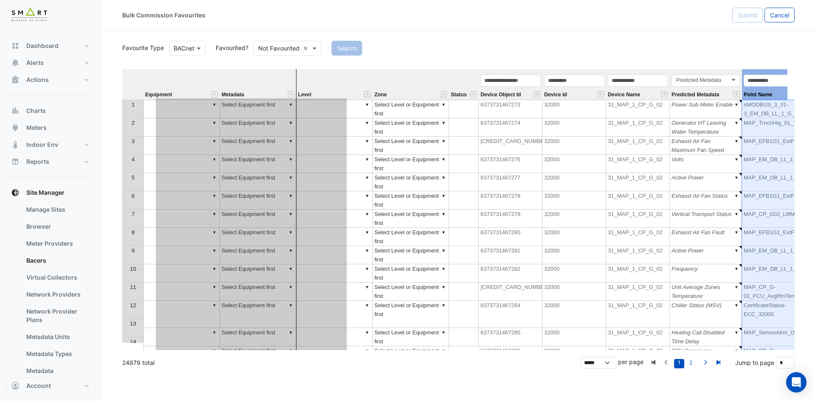
drag, startPoint x: 624, startPoint y: 79, endPoint x: 304, endPoint y: 101, distance: 320.6
click at [304, 101] on div "Equipment Metadata Level Zone Status Device Object Id Device Id Device Name Pre…" at bounding box center [458, 209] width 673 height 281
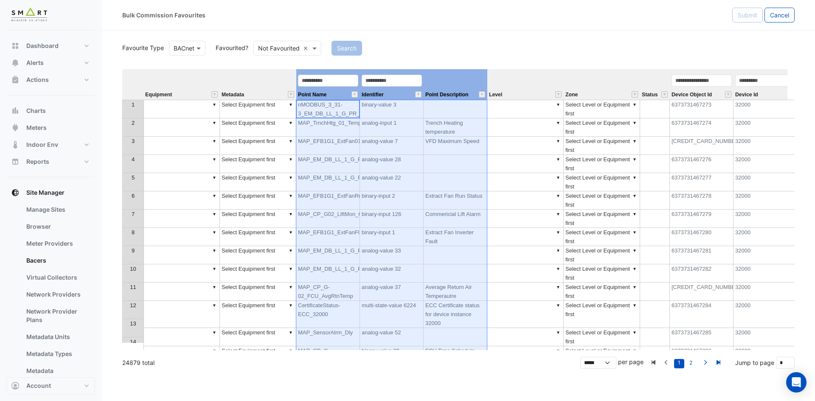
click at [437, 147] on td "VFD Maximum Speed" at bounding box center [456, 146] width 64 height 18
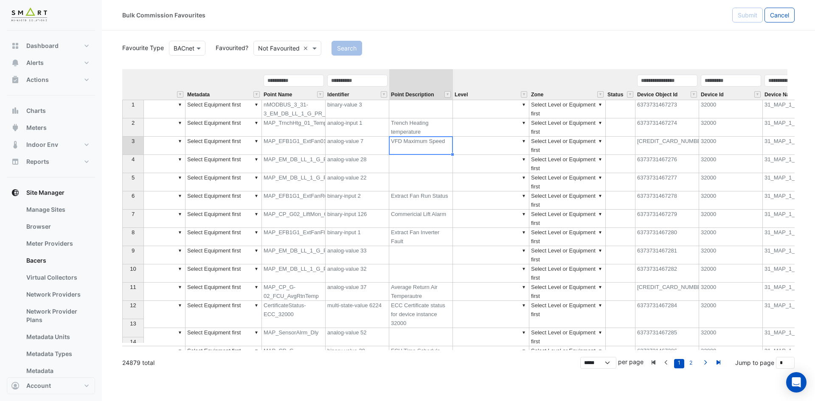
scroll to position [0, 63]
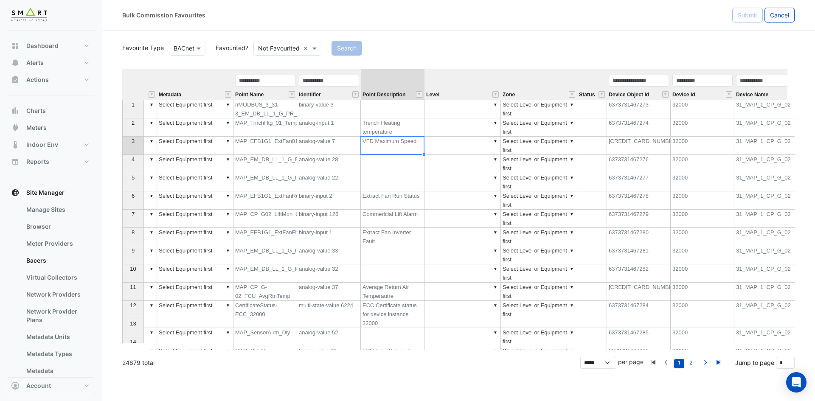
click at [705, 93] on div "Device Id" at bounding box center [703, 87] width 64 height 26
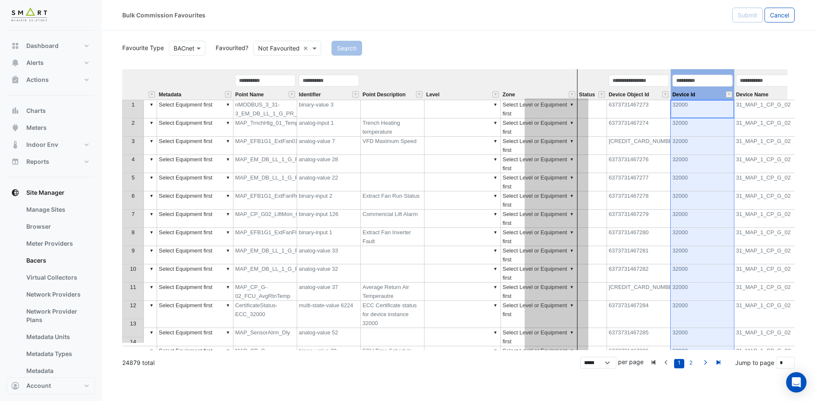
drag, startPoint x: 702, startPoint y: 71, endPoint x: 556, endPoint y: 76, distance: 146.1
click at [556, 76] on tr "Equipment Metadata Point Name Identifier Point Description Level Zone Status De…" at bounding box center [528, 84] width 939 height 31
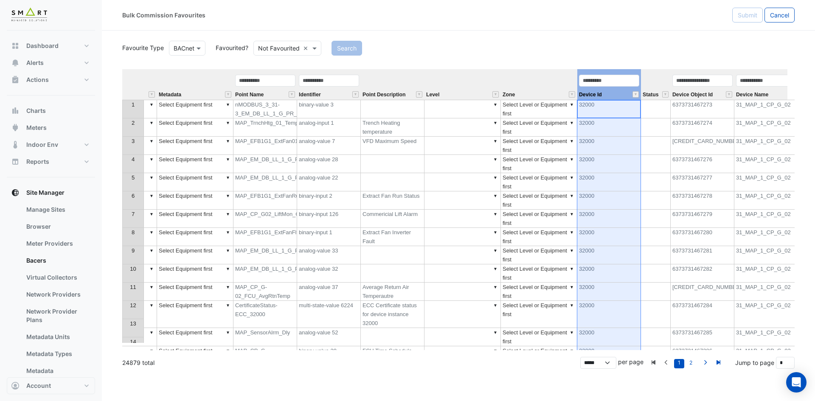
scroll to position [0, 0]
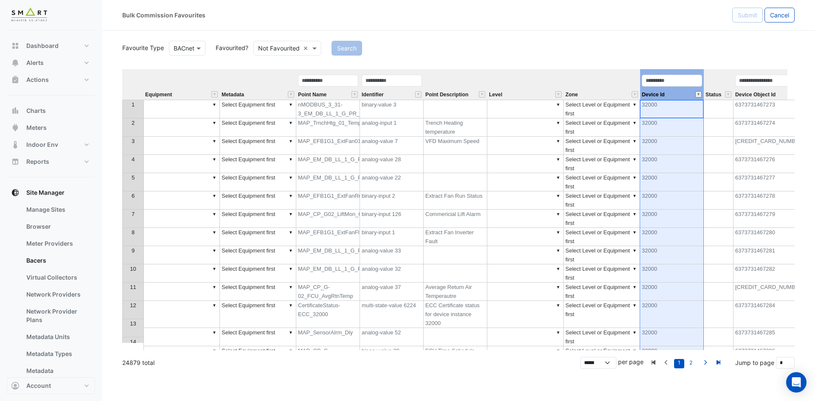
click at [698, 94] on button "" at bounding box center [699, 94] width 6 height 6
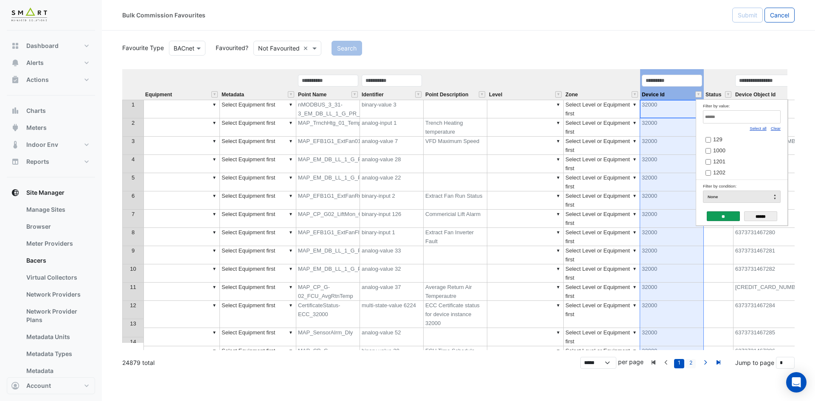
click at [691, 364] on link "2" at bounding box center [691, 363] width 10 height 9
type input "*"
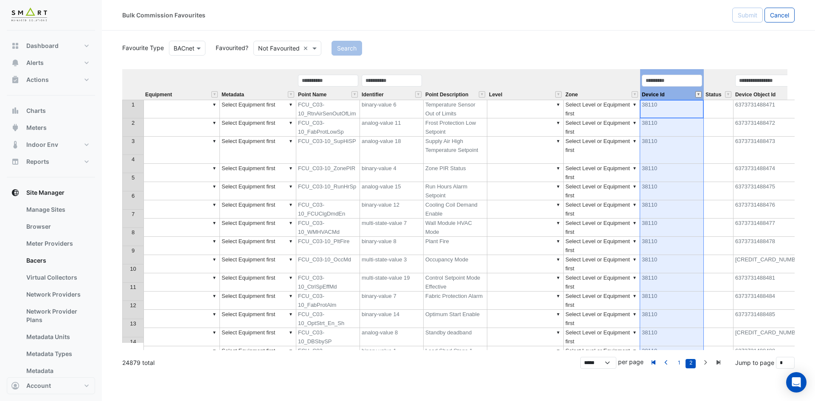
click at [699, 95] on button "" at bounding box center [699, 94] width 6 height 6
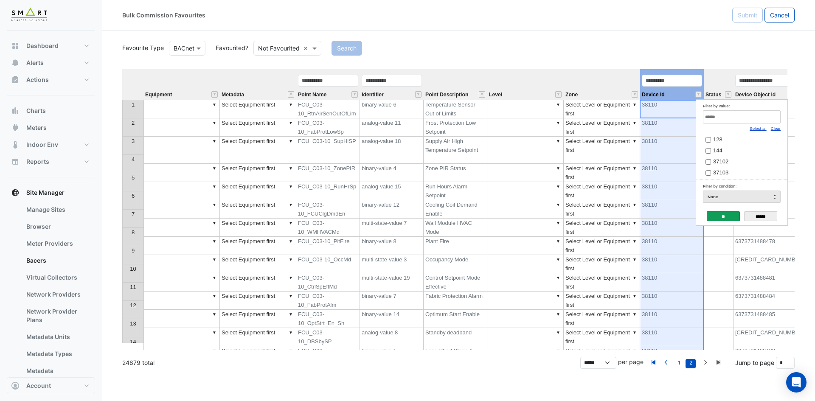
click at [780, 129] on link "Clear" at bounding box center [776, 128] width 10 height 5
click at [771, 121] on input "Filter by value:" at bounding box center [742, 116] width 78 height 13
paste input "*****"
type input "*****"
click at [725, 141] on span "39102" at bounding box center [720, 139] width 15 height 6
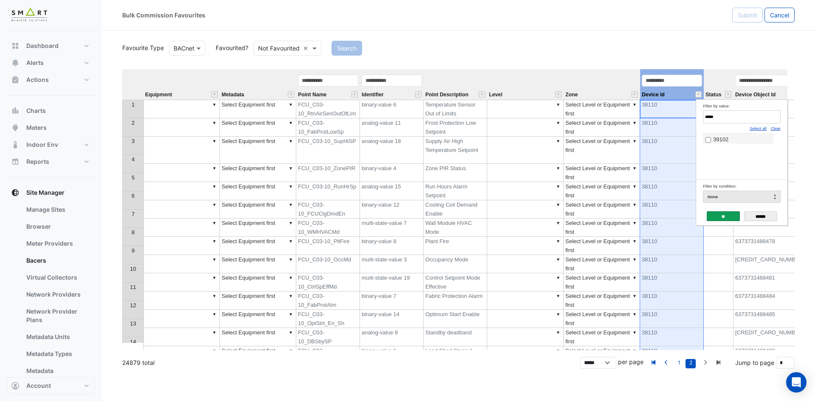
click at [719, 217] on input "**" at bounding box center [723, 216] width 33 height 10
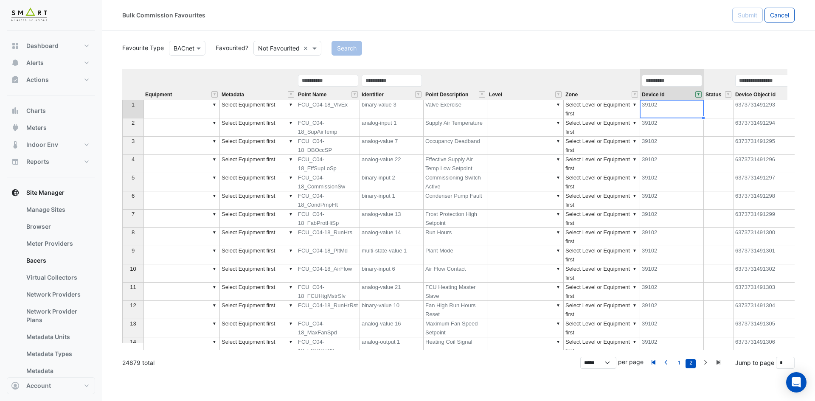
click at [417, 98] on div "Identifier" at bounding box center [392, 87] width 64 height 26
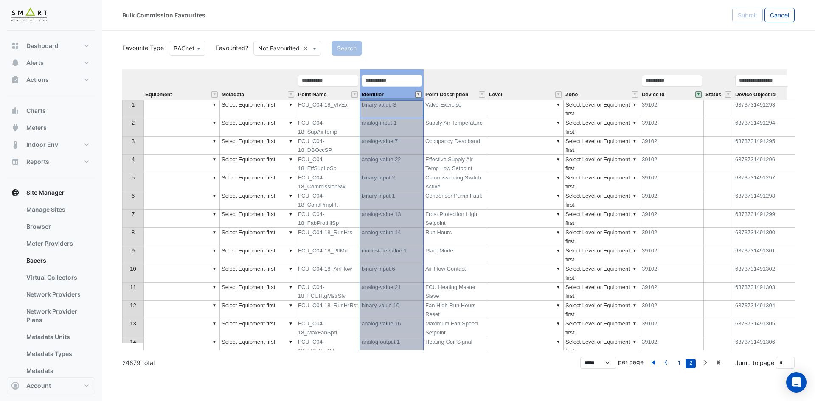
click at [419, 94] on button "" at bounding box center [418, 94] width 6 height 6
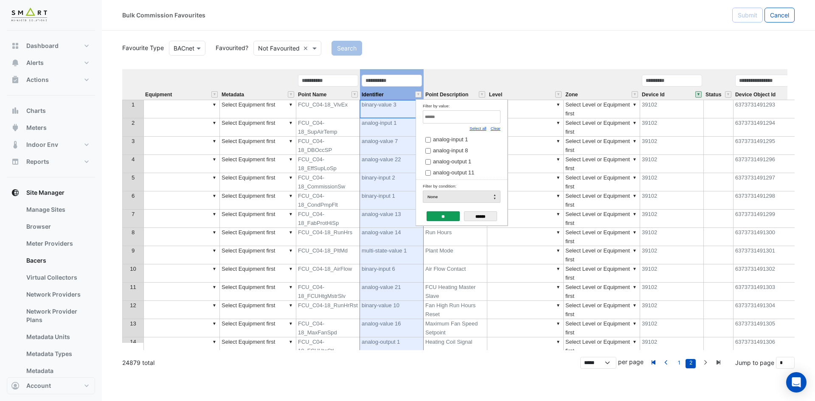
click at [494, 127] on link "Clear" at bounding box center [496, 128] width 10 height 5
click at [489, 113] on input "Filter by value:" at bounding box center [462, 116] width 78 height 13
paste input "**********"
click at [459, 140] on span "binary-input 6" at bounding box center [450, 139] width 34 height 6
drag, startPoint x: 478, startPoint y: 118, endPoint x: 353, endPoint y: 118, distance: 124.8
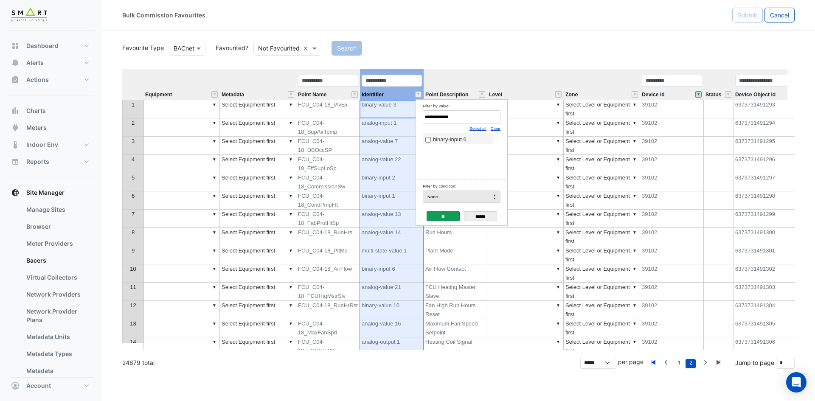
click at [353, 118] on body "Bulk Commission Favourites Submit Cancel Favourite Type BACnet Favourited? Not …" at bounding box center [407, 200] width 815 height 401
paste input "Filter by value:"
click at [434, 138] on span "binary-input 1" at bounding box center [450, 139] width 34 height 6
drag, startPoint x: 430, startPoint y: 117, endPoint x: 355, endPoint y: 115, distance: 75.6
click at [355, 115] on body "Bulk Commission Favourites Submit Cancel Favourite Type BACnet Favourited? Not …" at bounding box center [407, 200] width 815 height 401
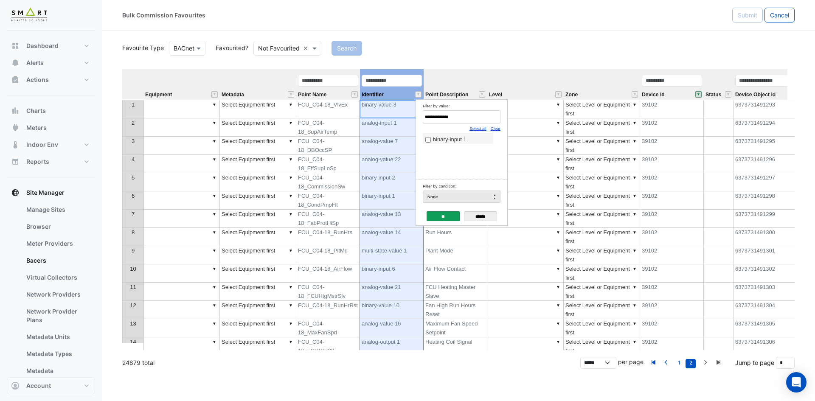
paste input "*"
click at [437, 132] on div "Select all Clear" at bounding box center [462, 128] width 78 height 9
click at [438, 139] on span "analog-output 2" at bounding box center [452, 139] width 38 height 6
drag, startPoint x: 459, startPoint y: 116, endPoint x: 346, endPoint y: 115, distance: 112.1
click at [346, 115] on body "Bulk Commission Favourites Submit Cancel Favourite Type BACnet Favourited? Not …" at bounding box center [407, 200] width 815 height 401
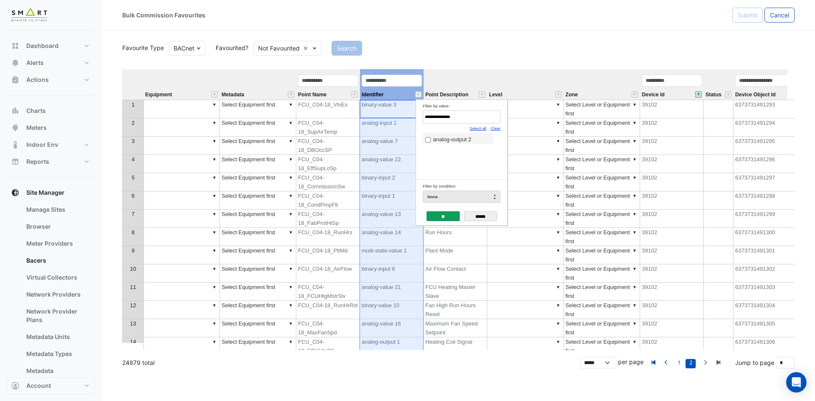
paste input "Filter by value:"
click at [437, 136] on span "binary-value 11" at bounding box center [452, 139] width 38 height 6
drag, startPoint x: 465, startPoint y: 118, endPoint x: 329, endPoint y: 118, distance: 136.7
click at [329, 118] on body "Bulk Commission Favourites Submit Cancel Favourite Type BACnet Favourited? Not …" at bounding box center [407, 200] width 815 height 401
paste input "*"
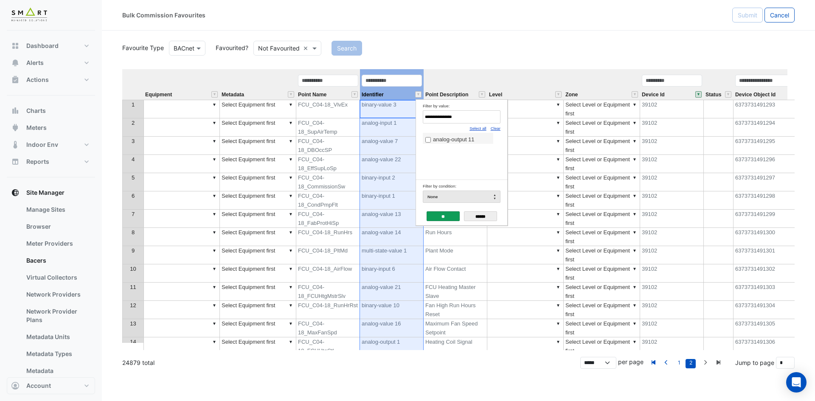
click at [446, 139] on span "analog-output 11" at bounding box center [454, 139] width 42 height 6
drag, startPoint x: 465, startPoint y: 117, endPoint x: 331, endPoint y: 117, distance: 134.6
click at [331, 117] on body "Bulk Commission Favourites Submit Cancel Favourite Type BACnet Favourited? Not …" at bounding box center [407, 200] width 815 height 401
paste input "Filter by value:"
click at [440, 141] on span "binary-output 1" at bounding box center [451, 139] width 37 height 6
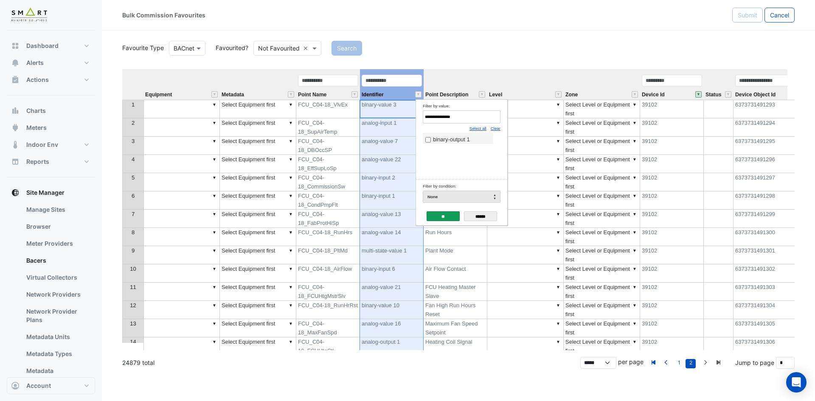
drag, startPoint x: 471, startPoint y: 119, endPoint x: 377, endPoint y: 115, distance: 93.5
click at [377, 115] on body "Bulk Commission Favourites Submit Cancel Favourite Type BACnet Favourited? Not …" at bounding box center [407, 200] width 815 height 401
paste input "Filter by value:"
click at [473, 138] on label "analog-output 1" at bounding box center [457, 139] width 65 height 9
drag, startPoint x: 467, startPoint y: 119, endPoint x: 332, endPoint y: 118, distance: 134.2
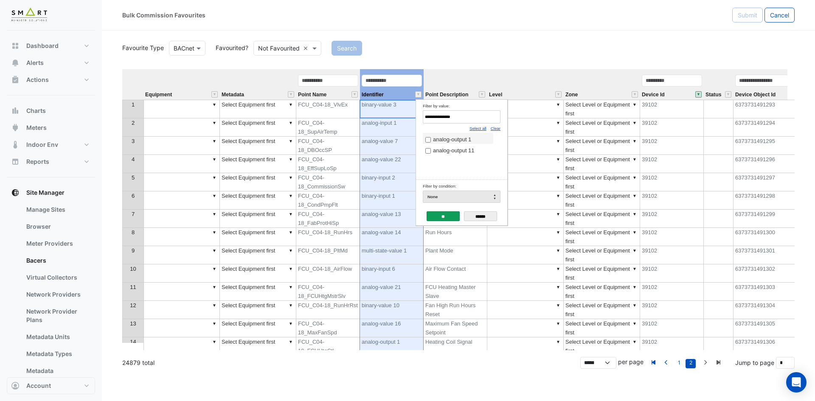
click at [332, 118] on body "Bulk Commission Favourites Submit Cancel Favourite Type BACnet Favourited? Not …" at bounding box center [407, 200] width 815 height 401
paste input "****"
click at [436, 141] on span "multi-state-value 1" at bounding box center [455, 139] width 45 height 6
drag, startPoint x: 482, startPoint y: 117, endPoint x: 368, endPoint y: 117, distance: 114.2
click at [368, 117] on body "Bulk Commission Favourites Submit Cancel Favourite Type BACnet Favourited? Not …" at bounding box center [407, 200] width 815 height 401
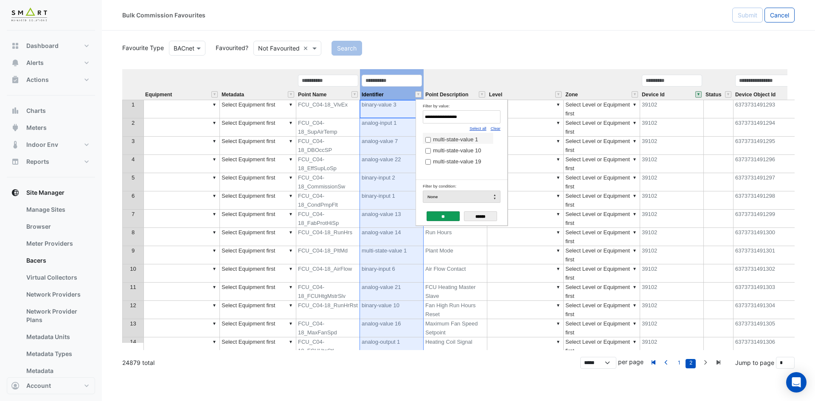
paste input "Filter by value:"
click at [440, 136] on span "analog-input 8" at bounding box center [450, 139] width 35 height 6
drag, startPoint x: 454, startPoint y: 116, endPoint x: 363, endPoint y: 116, distance: 90.4
click at [363, 116] on body "Bulk Commission Favourites Submit Cancel Favourite Type BACnet Favourited? Not …" at bounding box center [407, 200] width 815 height 401
paste input "Filter by value:"
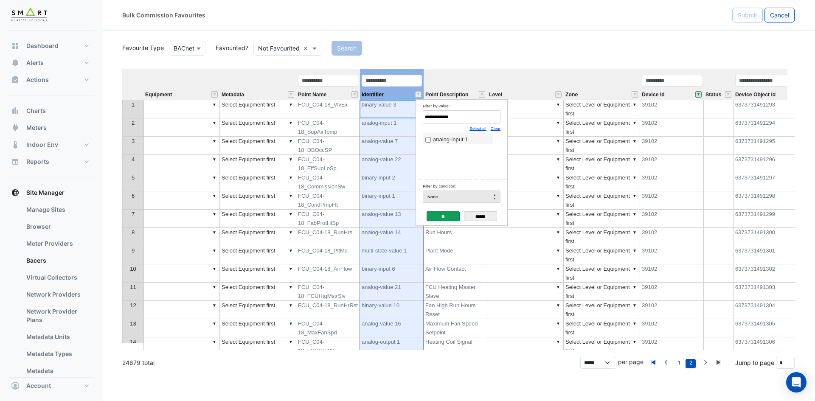
click at [459, 139] on span "analog-input 1" at bounding box center [450, 139] width 35 height 6
drag, startPoint x: 438, startPoint y: 118, endPoint x: 358, endPoint y: 118, distance: 80.7
click at [358, 118] on body "Bulk Commission Favourites Submit Cancel Favourite Type BACnet Favourited? Not …" at bounding box center [407, 200] width 815 height 401
paste input "Filter by value:"
type input "**********"
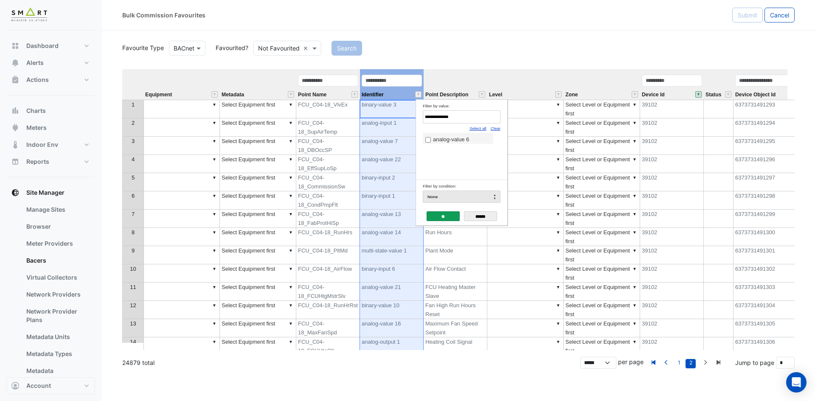
click at [435, 140] on span "analog-value 6" at bounding box center [451, 139] width 36 height 6
click at [439, 216] on input "**" at bounding box center [443, 216] width 33 height 10
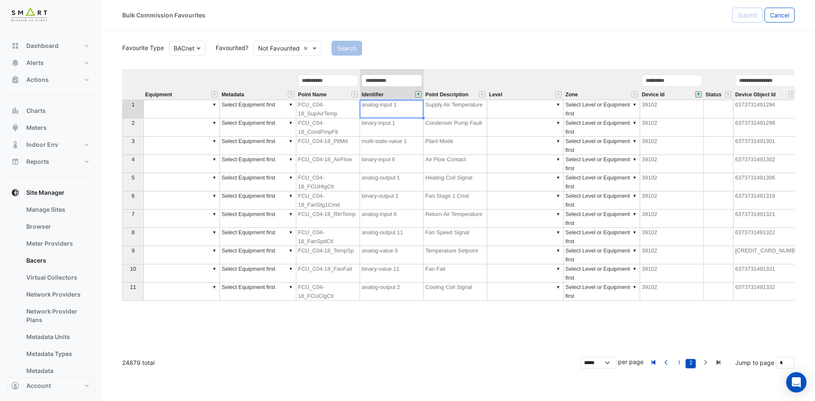
click at [127, 82] on th at bounding box center [132, 84] width 21 height 31
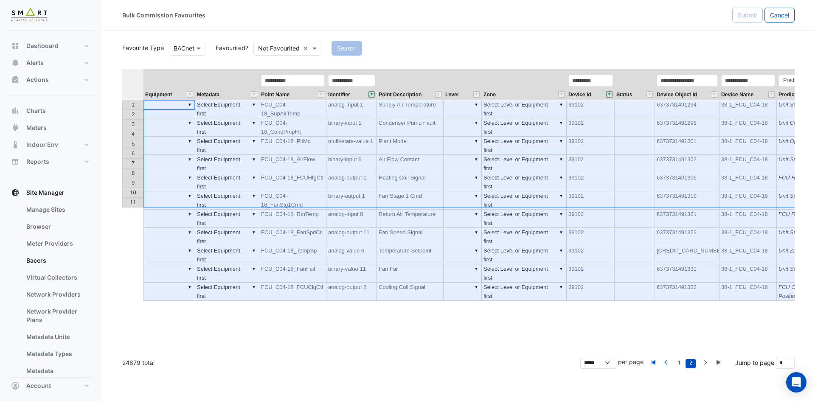
click at [230, 80] on th "Metadata" at bounding box center [227, 84] width 64 height 31
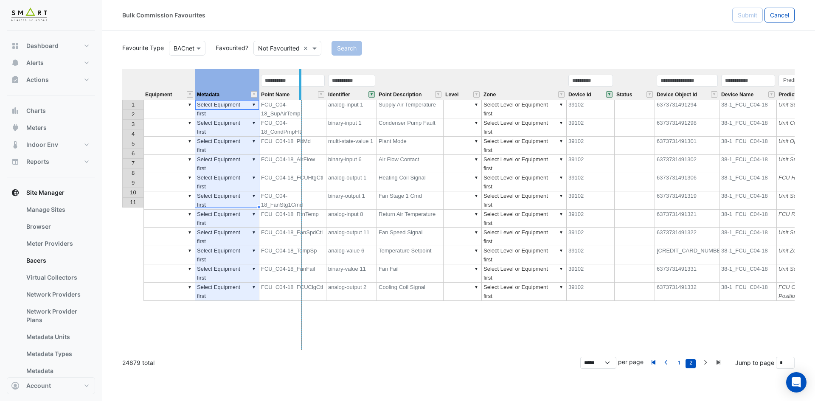
drag, startPoint x: 259, startPoint y: 79, endPoint x: 300, endPoint y: 78, distance: 40.8
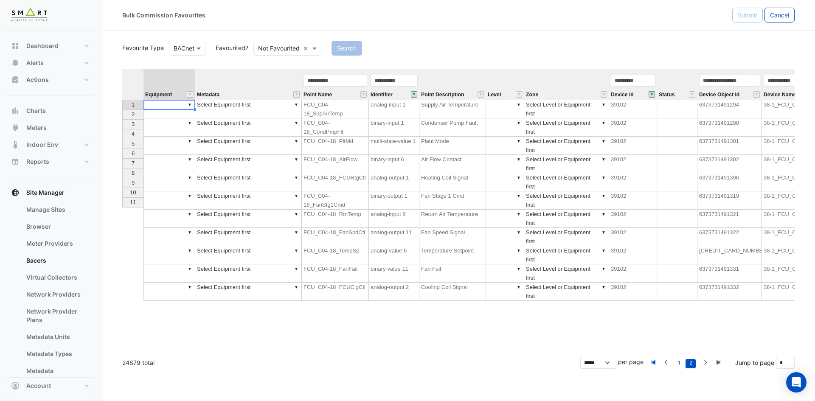
click at [172, 103] on td "▼" at bounding box center [170, 109] width 52 height 19
type textarea "**********"
click at [172, 103] on td "▼ FCU-C04-18" at bounding box center [170, 109] width 52 height 19
drag, startPoint x: 196, startPoint y: 110, endPoint x: 183, endPoint y: 199, distance: 89.3
click at [122, 199] on div "Equipment Metadata Point Name Identifier Point Description Level Zone Device Id…" at bounding box center [122, 185] width 0 height 232
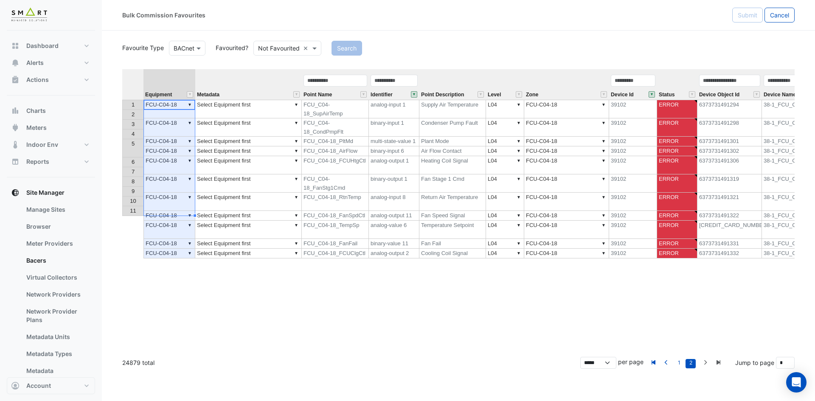
type textarea "**********"
click at [441, 95] on span "Point Description" at bounding box center [442, 95] width 43 height 6
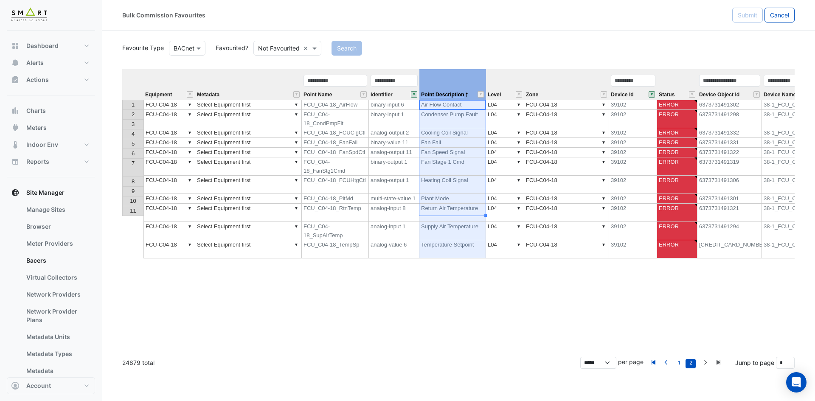
click at [441, 95] on span "Point Description" at bounding box center [442, 95] width 43 height 6
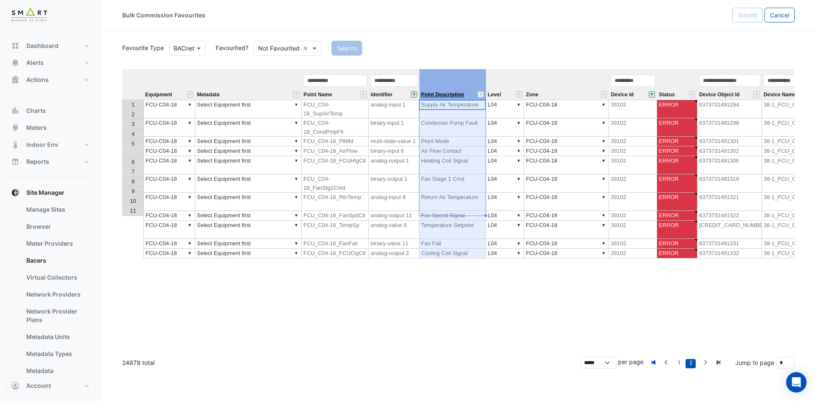
click at [441, 94] on span "Point Description" at bounding box center [442, 95] width 43 height 6
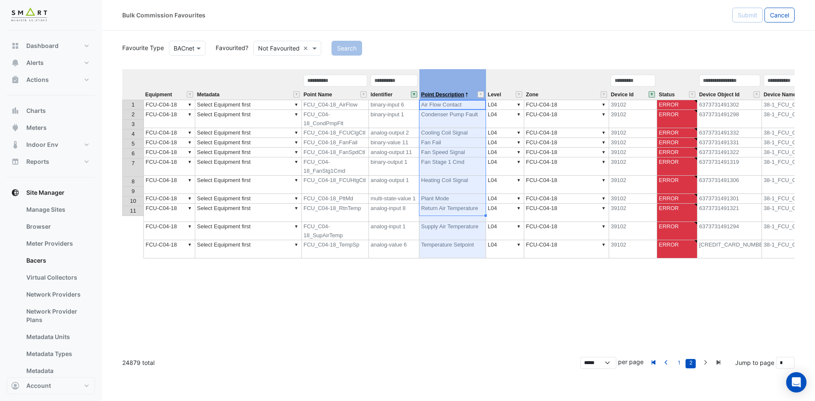
click at [441, 94] on span "Point Description" at bounding box center [442, 95] width 43 height 6
click at [251, 107] on td "▼ Select Equipment first" at bounding box center [248, 105] width 107 height 10
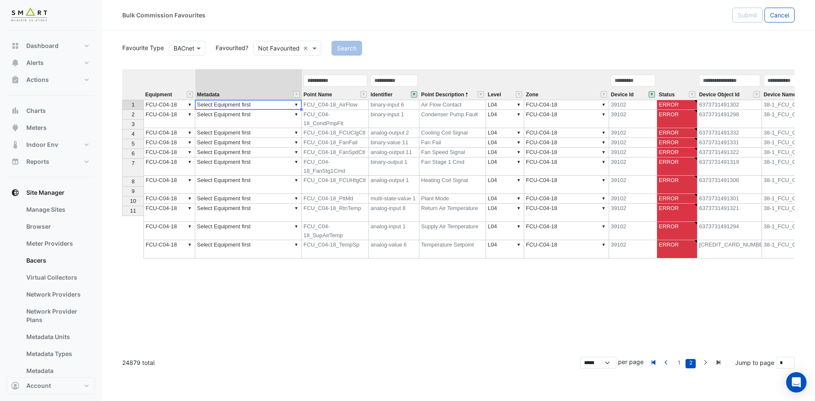
type textarea "**********"
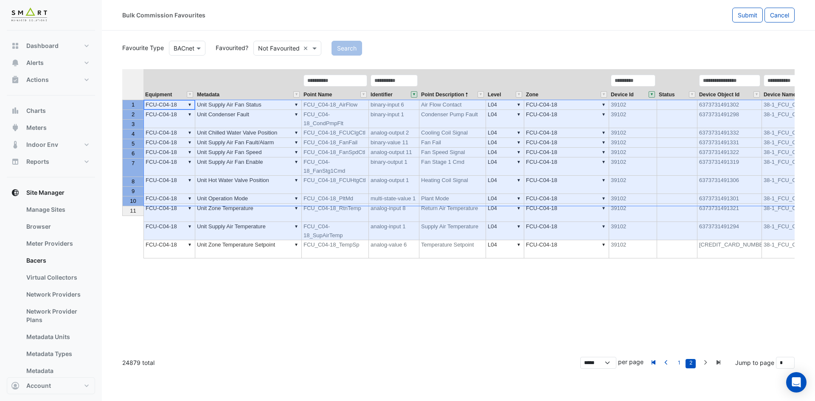
drag, startPoint x: 133, startPoint y: 106, endPoint x: 127, endPoint y: 205, distance: 99.6
click at [126, 206] on tbody "1 2 3 4 5 6 7 8 9 10 11" at bounding box center [132, 158] width 21 height 116
click at [157, 83] on th "Equipment" at bounding box center [170, 84] width 52 height 31
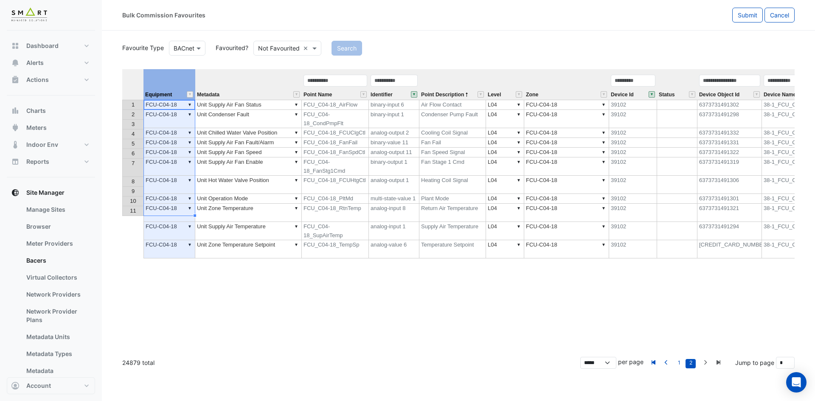
click at [133, 76] on th at bounding box center [132, 84] width 21 height 31
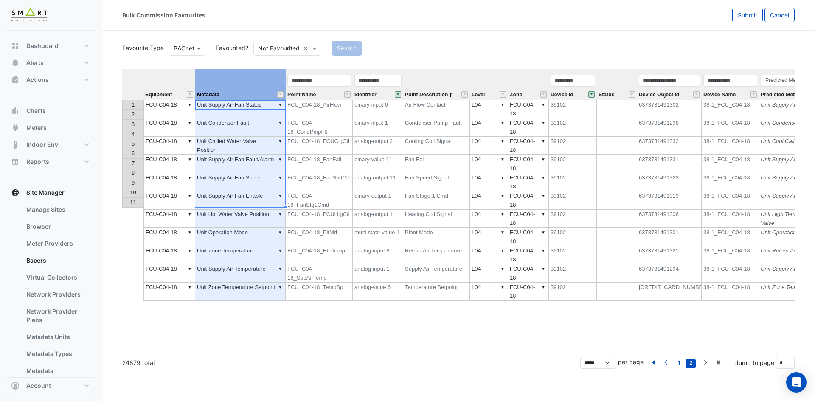
click at [258, 77] on th "Metadata" at bounding box center [240, 84] width 90 height 31
drag, startPoint x: 283, startPoint y: 74, endPoint x: 298, endPoint y: 74, distance: 14.9
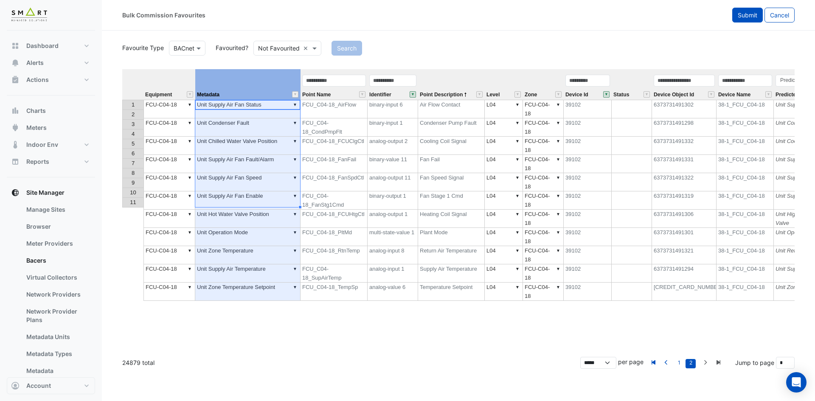
click at [746, 16] on span "Submit" at bounding box center [748, 14] width 20 height 7
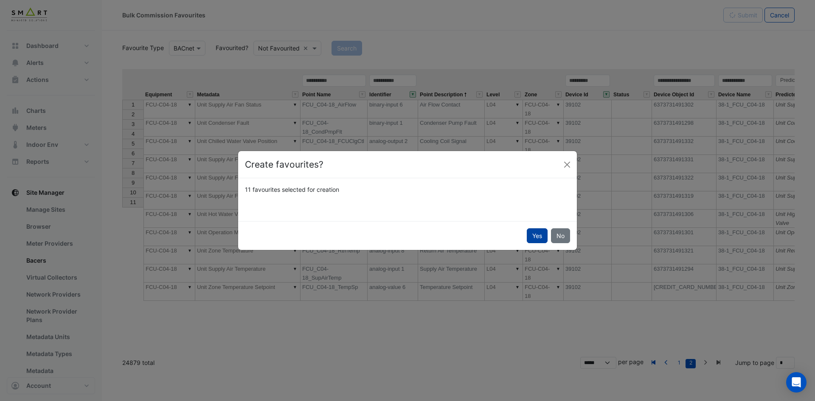
click at [538, 234] on button "Yes" at bounding box center [537, 235] width 21 height 15
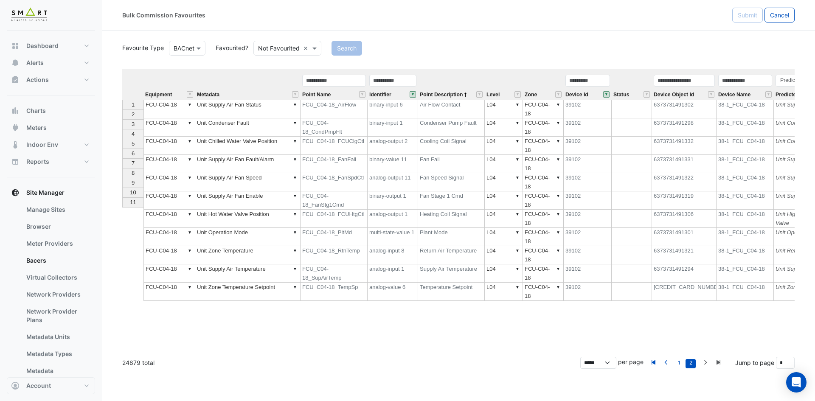
type textarea "**********"
click at [605, 94] on button "" at bounding box center [606, 94] width 6 height 6
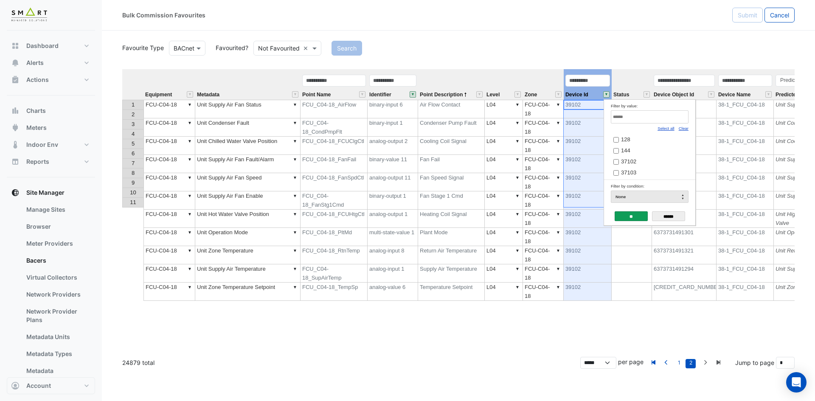
click at [683, 128] on link "Clear" at bounding box center [684, 128] width 10 height 5
click at [674, 118] on input "Filter by value:" at bounding box center [650, 116] width 78 height 13
paste input "*****"
type input "*****"
click at [625, 143] on span "39101" at bounding box center [628, 139] width 15 height 6
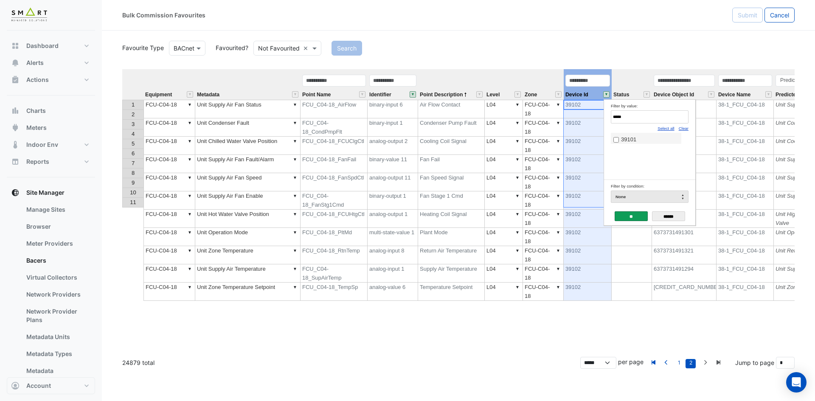
click at [634, 214] on input "**" at bounding box center [631, 216] width 33 height 10
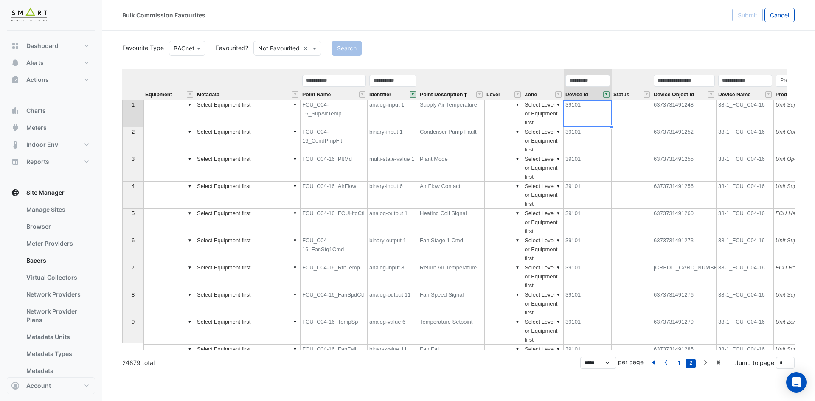
click at [546, 77] on th "Zone" at bounding box center [543, 84] width 41 height 31
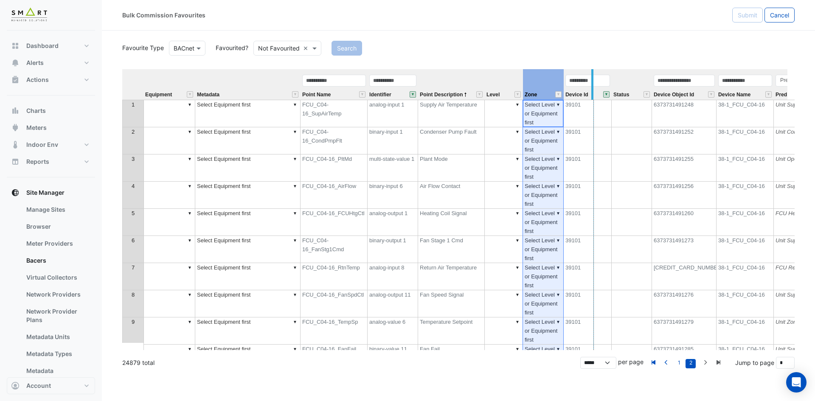
drag, startPoint x: 563, startPoint y: 73, endPoint x: 597, endPoint y: 75, distance: 34.5
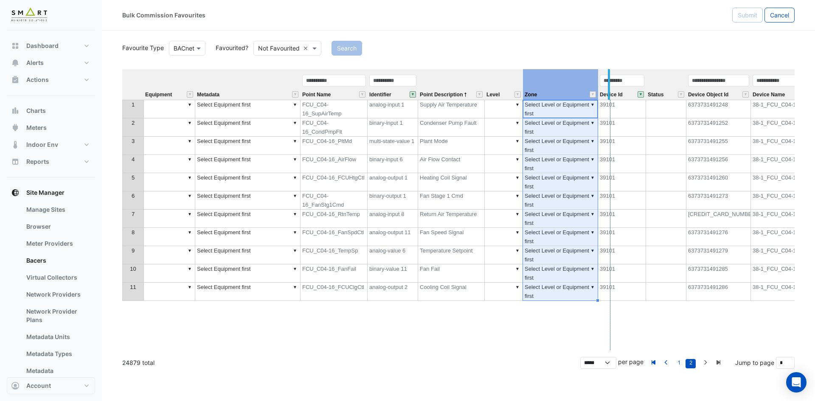
drag, startPoint x: 597, startPoint y: 76, endPoint x: 610, endPoint y: 76, distance: 12.3
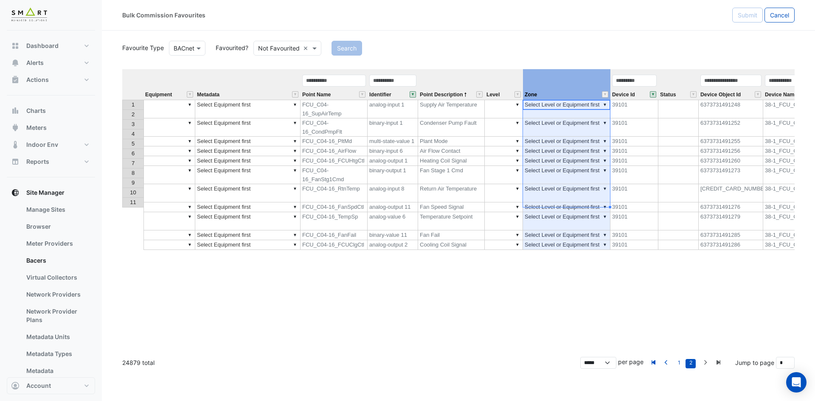
click at [644, 137] on td "39101" at bounding box center [635, 142] width 48 height 10
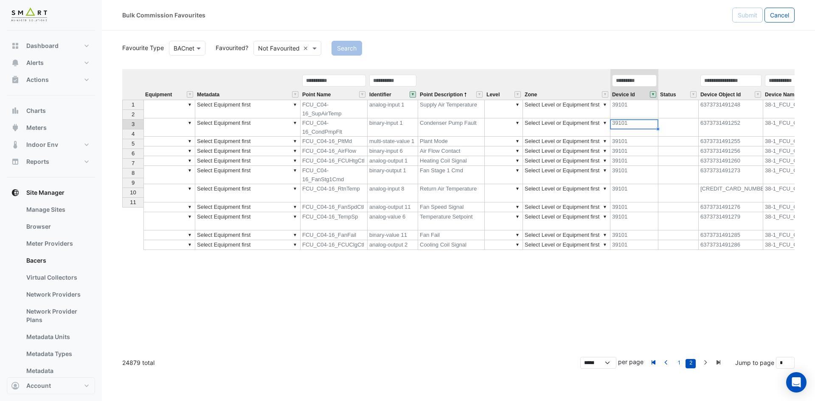
click at [159, 104] on td "▼" at bounding box center [170, 109] width 52 height 19
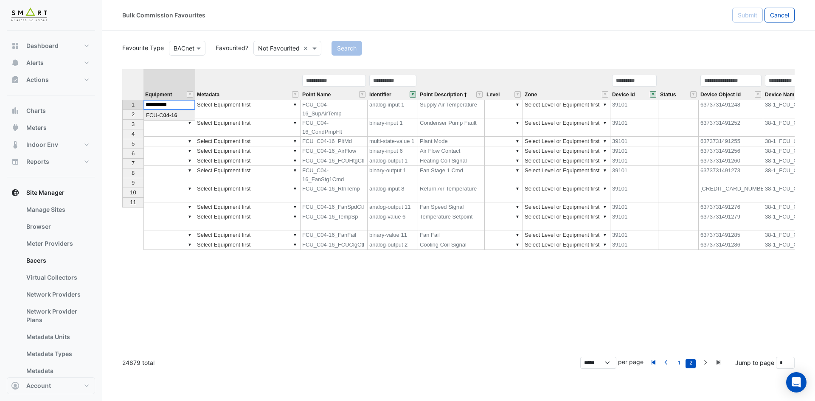
click at [169, 116] on div "Equipment Metadata Point Name Identifier Point Description Level Zone Device Id…" at bounding box center [458, 209] width 673 height 281
drag, startPoint x: 194, startPoint y: 108, endPoint x: 193, endPoint y: 201, distance: 93.0
type textarea "**********"
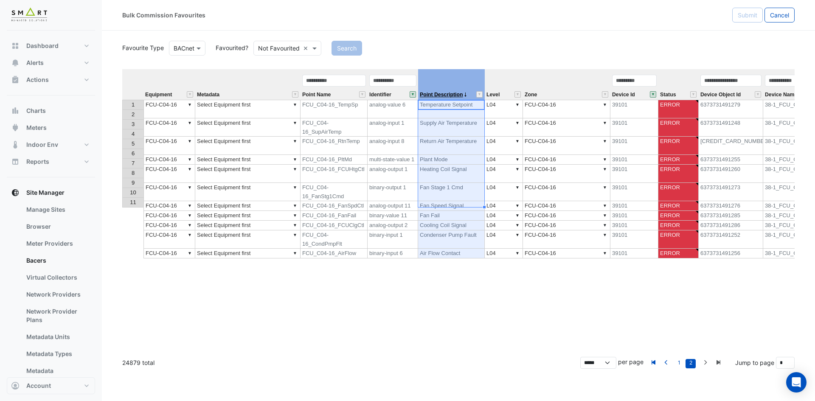
click at [444, 96] on span "Point Description" at bounding box center [441, 95] width 43 height 6
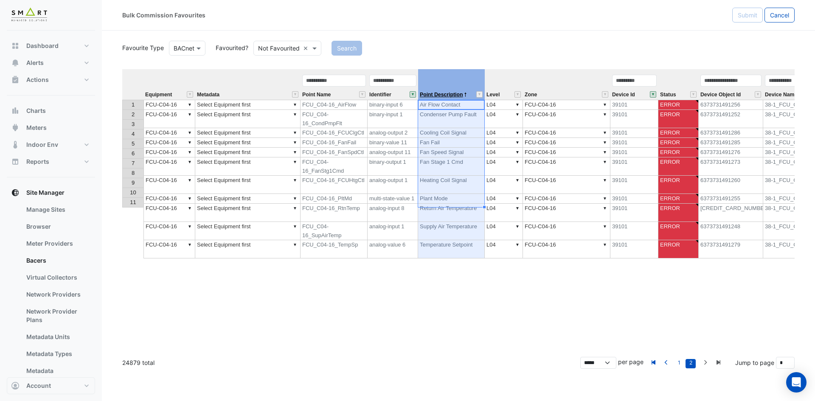
click at [444, 96] on span "Point Description" at bounding box center [441, 95] width 43 height 6
click at [273, 105] on td "▼ Select Equipment first" at bounding box center [247, 105] width 105 height 10
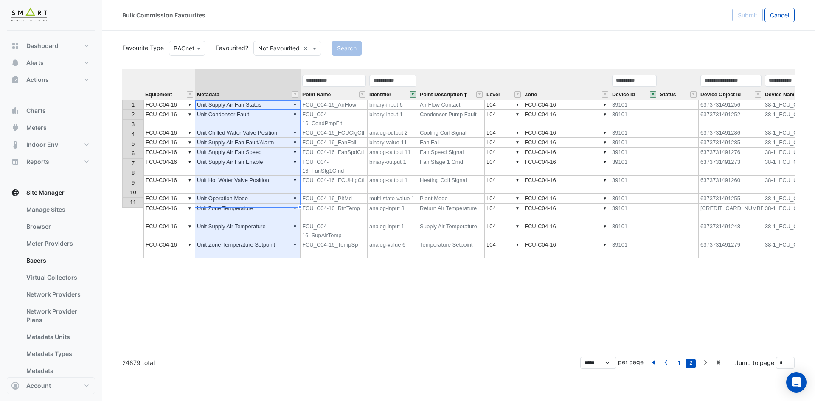
type textarea "**********"
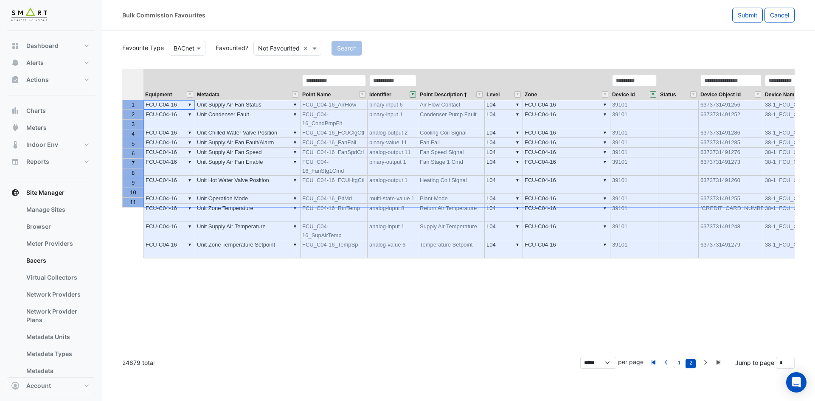
drag, startPoint x: 139, startPoint y: 101, endPoint x: 131, endPoint y: 204, distance: 103.1
click at [128, 205] on tbody "1 2 3 4 5 6 7 8 9 10 11" at bounding box center [132, 154] width 21 height 108
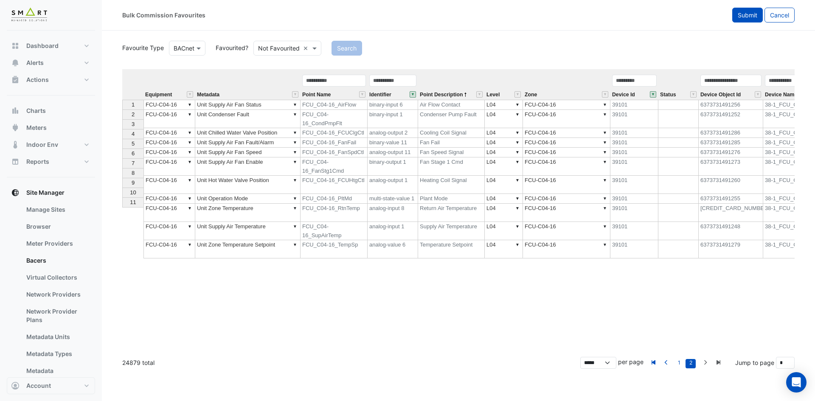
click at [751, 16] on span "Submit" at bounding box center [748, 14] width 20 height 7
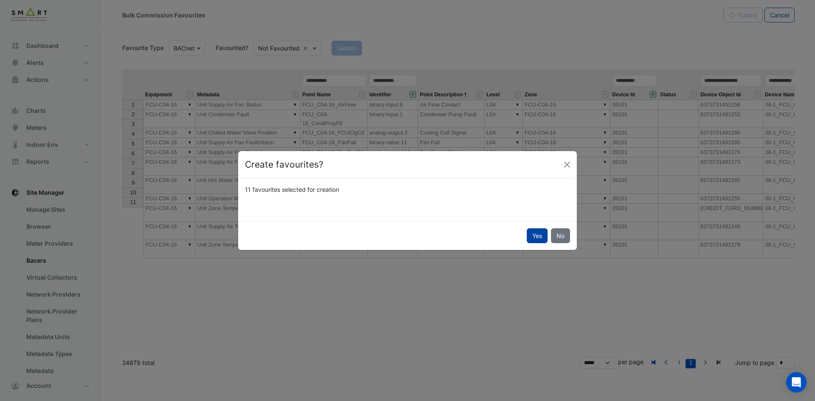
click at [535, 235] on button "Yes" at bounding box center [537, 235] width 21 height 15
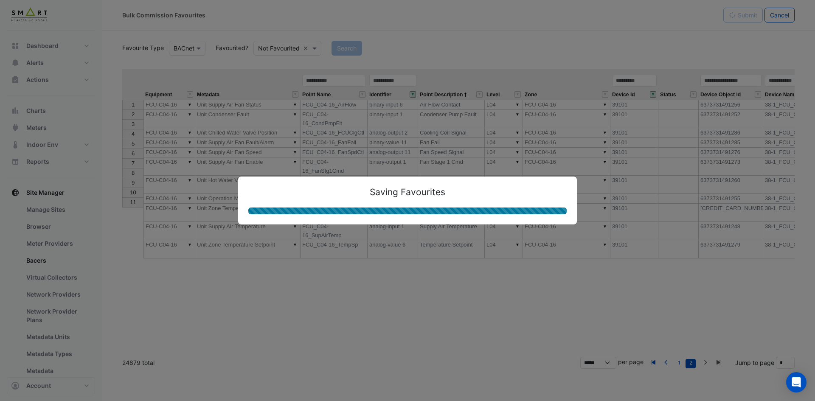
type textarea "**********"
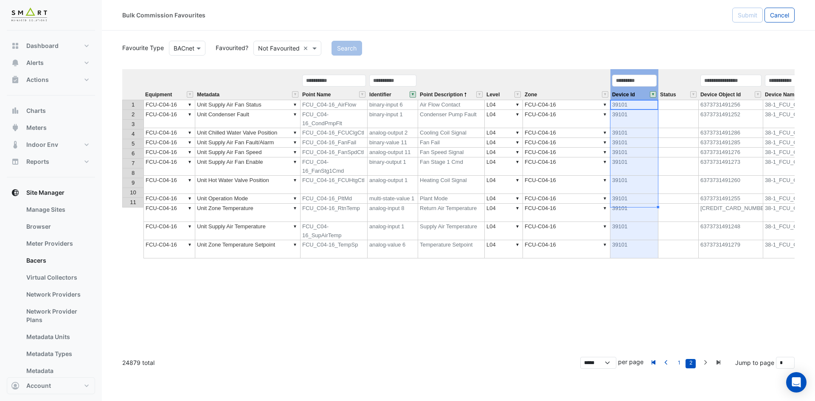
click at [652, 96] on button "" at bounding box center [653, 94] width 6 height 6
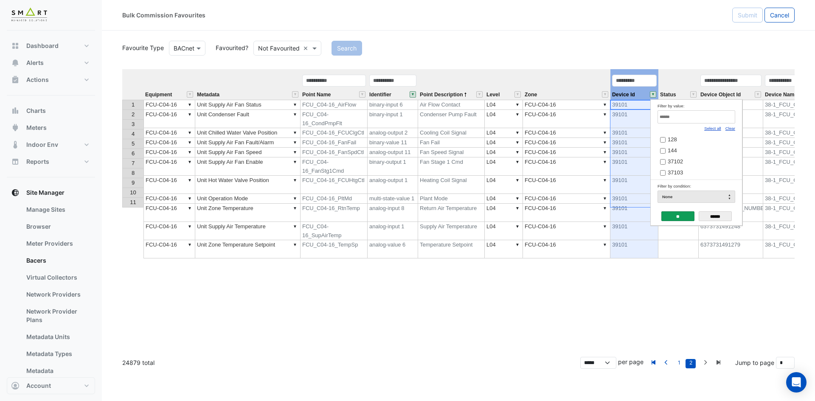
drag, startPoint x: 732, startPoint y: 130, endPoint x: 724, endPoint y: 122, distance: 11.4
click at [732, 130] on link "Clear" at bounding box center [731, 128] width 10 height 5
click at [717, 118] on input "Filter by value:" at bounding box center [697, 116] width 78 height 13
paste input "*****"
drag, startPoint x: 681, startPoint y: 117, endPoint x: 601, endPoint y: 118, distance: 79.8
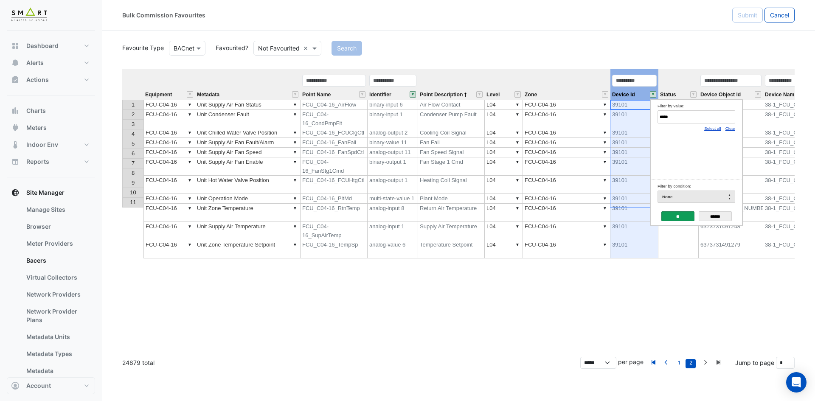
click at [601, 118] on body "Bulk Commission Favourites Submit Cancel Favourite Type BACnet Favourited? Not …" at bounding box center [407, 200] width 815 height 401
paste input "Filter by value:"
type input "*****"
click at [668, 138] on span "39105" at bounding box center [675, 139] width 15 height 6
click at [679, 217] on input "**" at bounding box center [678, 216] width 33 height 10
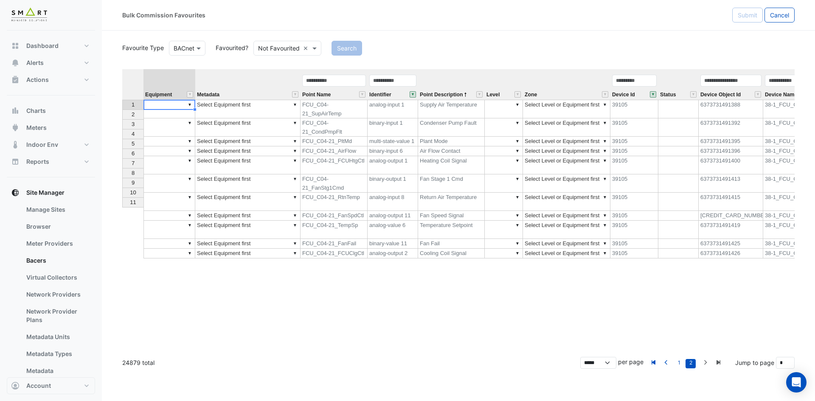
click at [166, 105] on td "▼" at bounding box center [170, 109] width 52 height 19
type textarea "**********"
click at [166, 105] on td "▼ FCU-C04-21" at bounding box center [170, 109] width 52 height 19
drag, startPoint x: 195, startPoint y: 108, endPoint x: 189, endPoint y: 205, distance: 97.0
type textarea "**********"
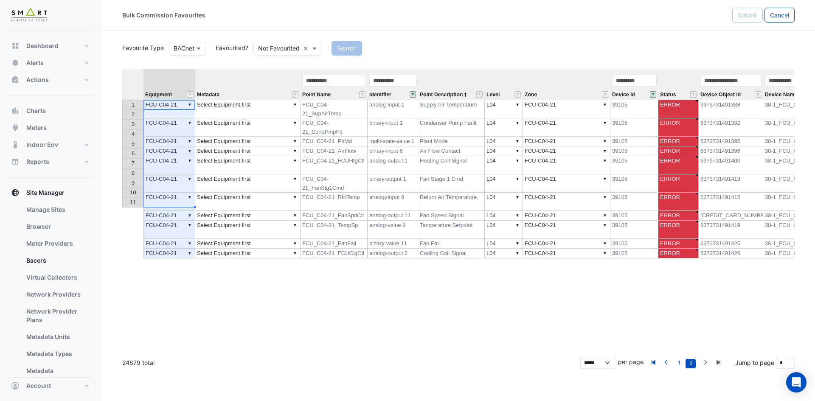
click at [431, 93] on span "Point Description" at bounding box center [441, 95] width 43 height 6
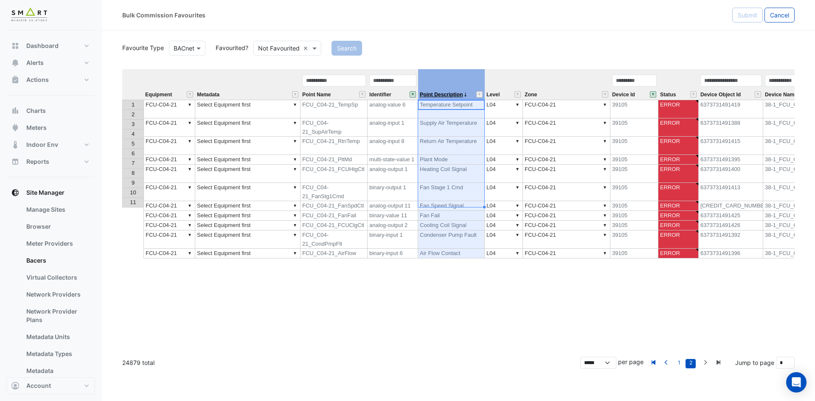
click at [431, 93] on span "Point Description" at bounding box center [441, 95] width 43 height 6
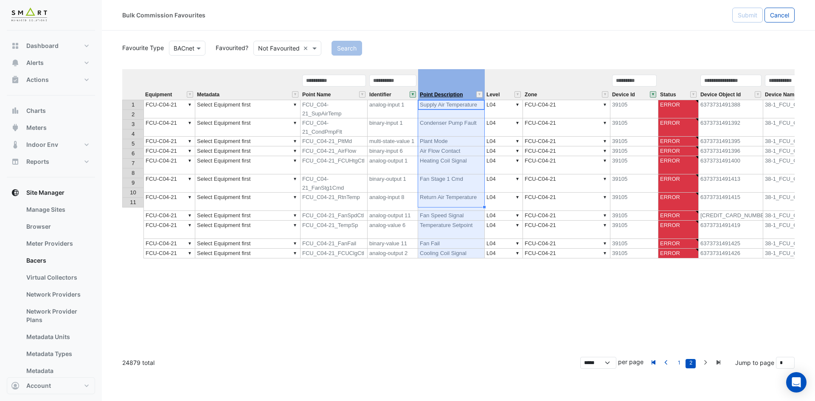
click at [431, 93] on span "Point Description" at bounding box center [441, 95] width 43 height 6
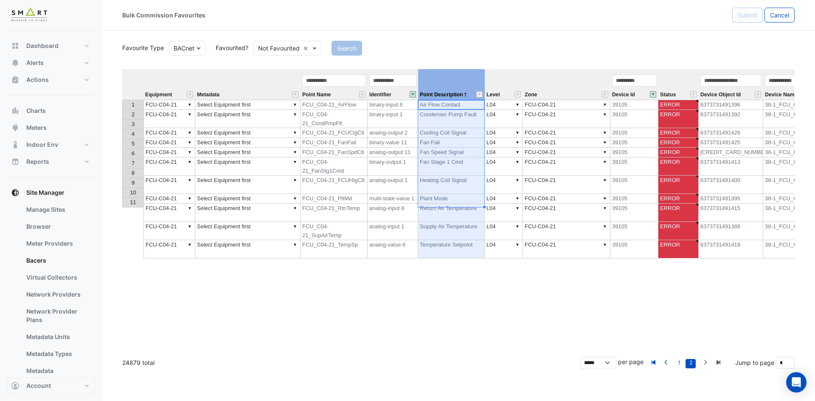
click at [228, 194] on td "▼ Select Equipment first" at bounding box center [247, 199] width 105 height 10
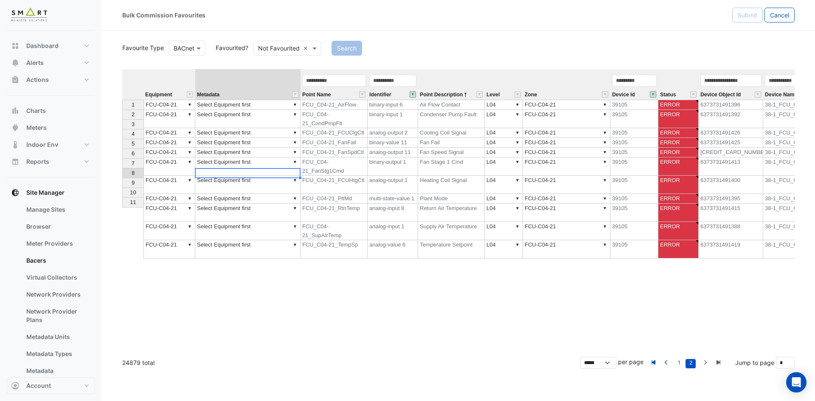
click at [262, 104] on td "▼ Select Equipment first" at bounding box center [247, 105] width 105 height 10
type textarea "**********"
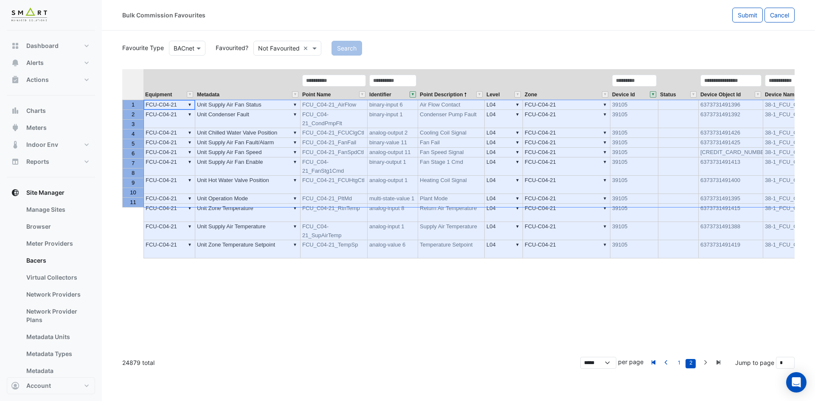
drag, startPoint x: 129, startPoint y: 104, endPoint x: 128, endPoint y: 207, distance: 102.8
click at [128, 207] on tbody "1 2 3 4 5 6 7 8 9 10 11" at bounding box center [132, 154] width 21 height 108
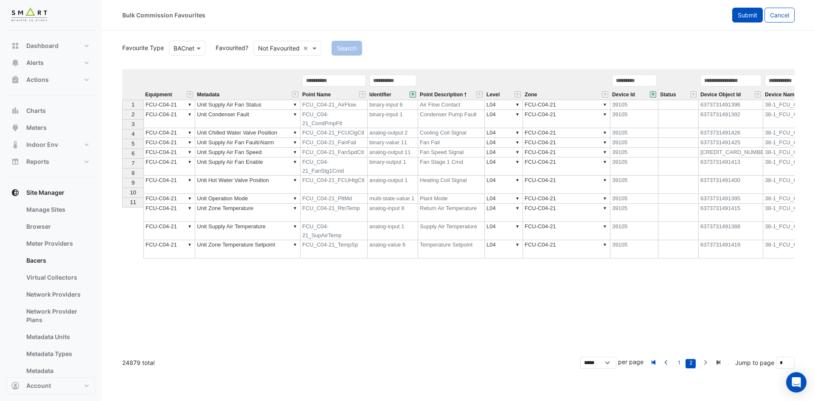
click at [747, 16] on span "Submit" at bounding box center [748, 14] width 20 height 7
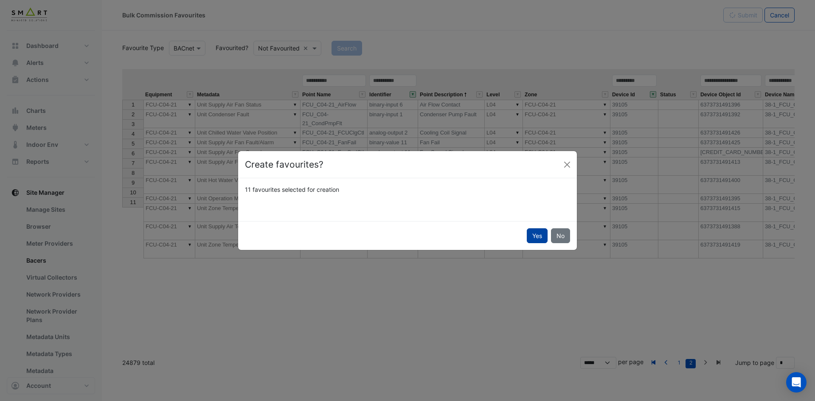
click at [538, 234] on button "Yes" at bounding box center [537, 235] width 21 height 15
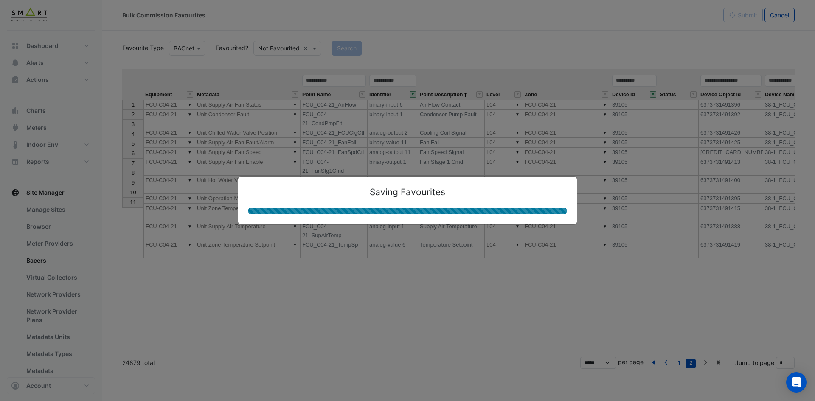
type textarea "**********"
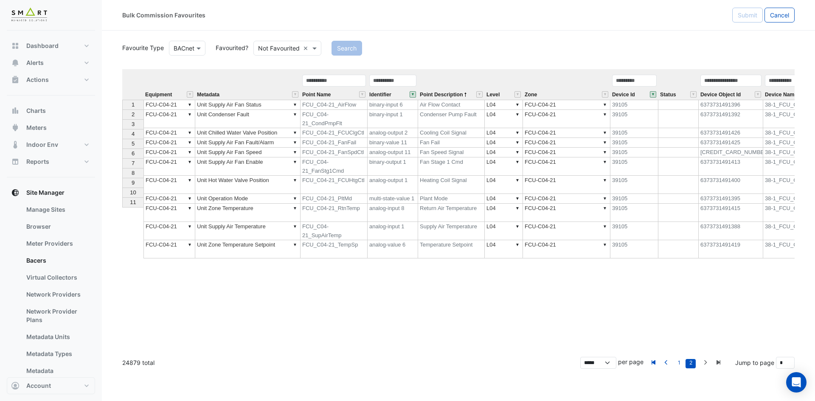
click at [382, 234] on div "Equipment Metadata Point Name Identifier Point Description Level Zone Device Id…" at bounding box center [458, 209] width 673 height 281
click at [651, 94] on button "" at bounding box center [653, 94] width 6 height 6
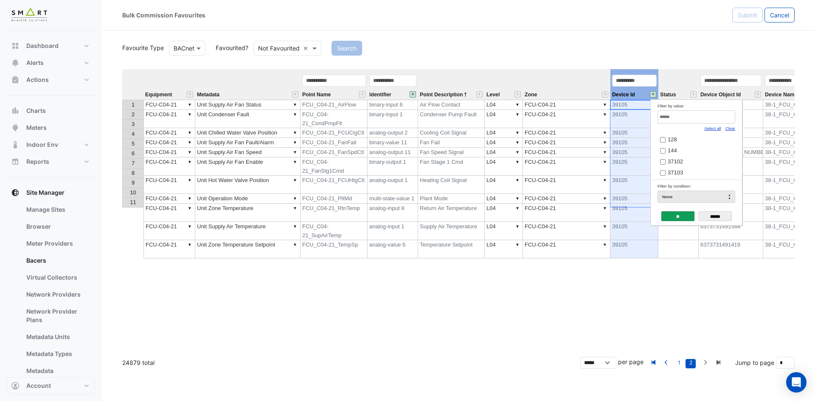
drag, startPoint x: 731, startPoint y: 128, endPoint x: 727, endPoint y: 126, distance: 5.3
click at [731, 128] on link "Clear" at bounding box center [731, 128] width 10 height 5
click at [680, 103] on div "Filter by value:" at bounding box center [697, 105] width 78 height 9
click at [682, 115] on input "Filter by value:" at bounding box center [697, 116] width 78 height 13
paste input "*****"
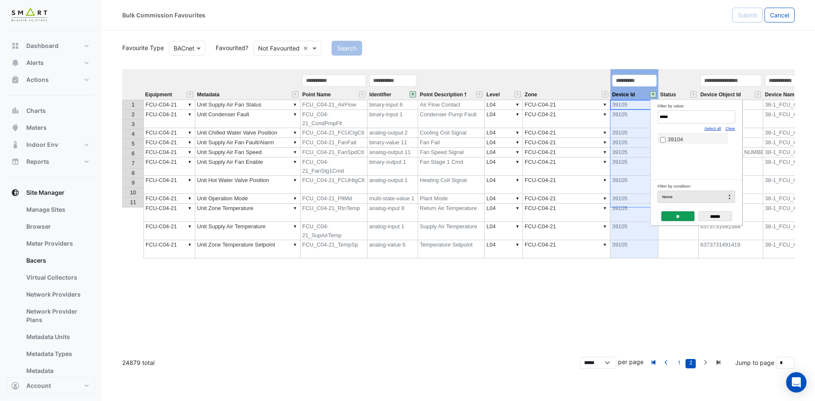
type input "*****"
click at [679, 138] on span "39104" at bounding box center [675, 139] width 15 height 6
click at [685, 217] on input "**" at bounding box center [678, 216] width 33 height 10
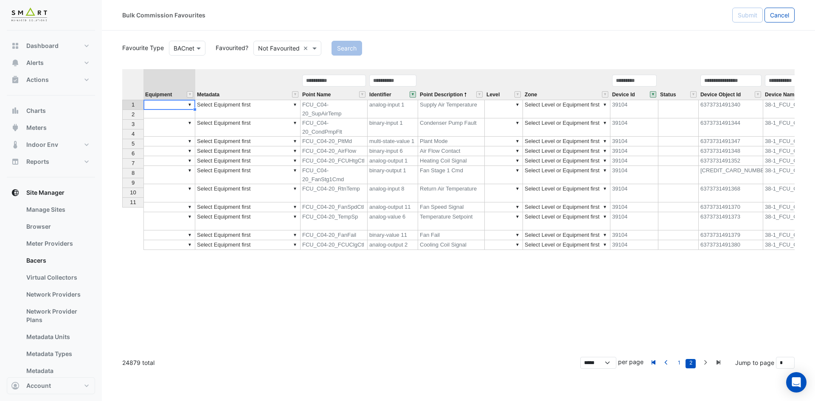
click at [183, 103] on td "▼" at bounding box center [170, 109] width 52 height 19
click at [181, 118] on div "Equipment Metadata Point Name Identifier Point Description Level Zone Device Id…" at bounding box center [458, 209] width 673 height 281
drag, startPoint x: 194, startPoint y: 110, endPoint x: 197, endPoint y: 204, distance: 94.3
click at [122, 204] on div "Equipment Metadata Point Name Identifier Point Description Level Zone Device Id…" at bounding box center [122, 159] width 0 height 181
type textarea "**********"
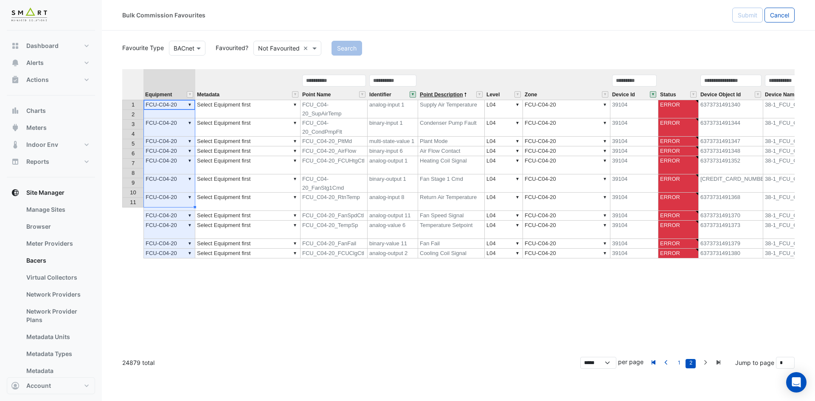
click at [453, 97] on span "Point Description" at bounding box center [441, 95] width 43 height 6
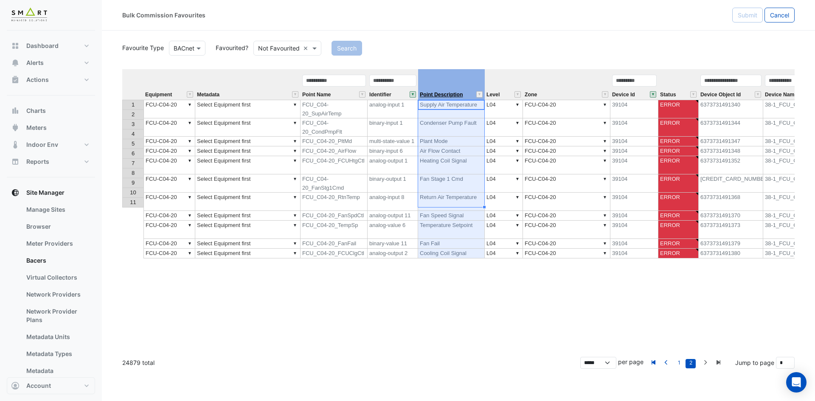
click at [453, 97] on span "Point Description" at bounding box center [441, 95] width 43 height 6
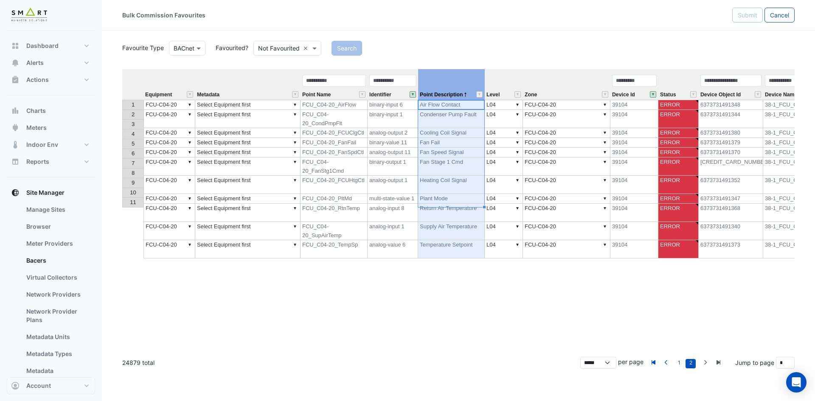
click at [272, 109] on td "▼ Select Equipment first" at bounding box center [247, 105] width 105 height 10
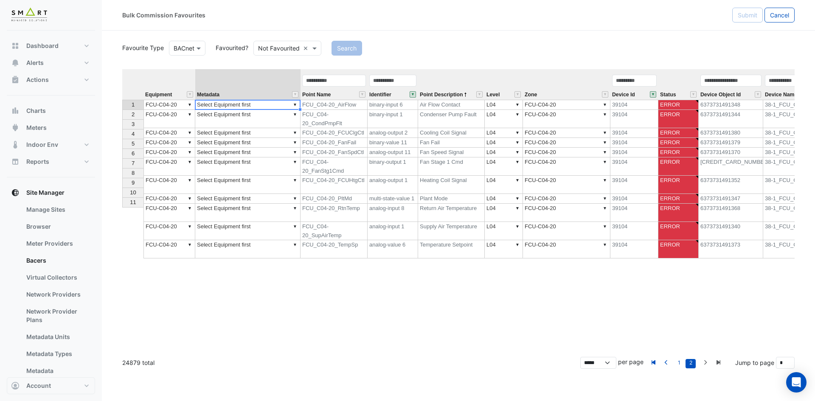
type textarea "**********"
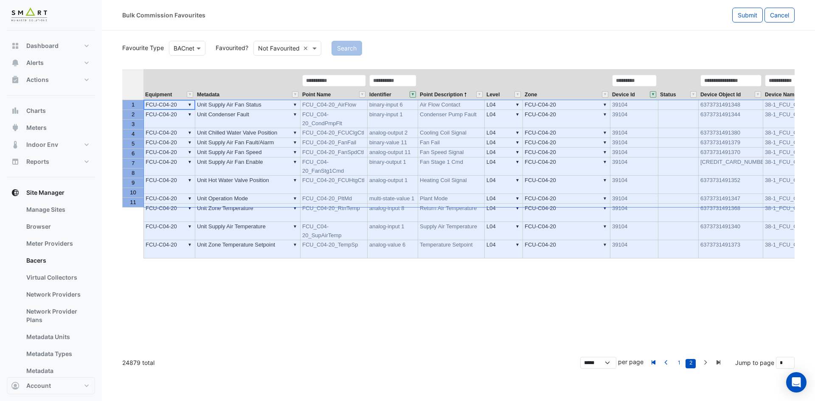
drag, startPoint x: 135, startPoint y: 103, endPoint x: 130, endPoint y: 207, distance: 104.2
click at [130, 207] on tbody "1 2 3 4 5 6 7 8 9 10 11" at bounding box center [132, 154] width 21 height 108
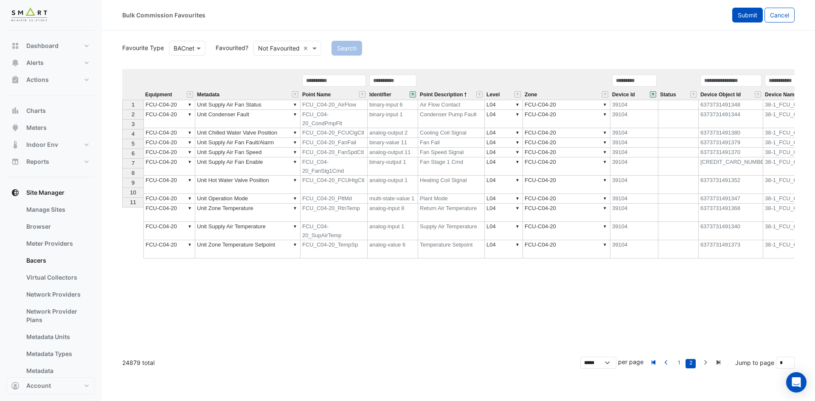
click at [749, 17] on span "Submit" at bounding box center [748, 14] width 20 height 7
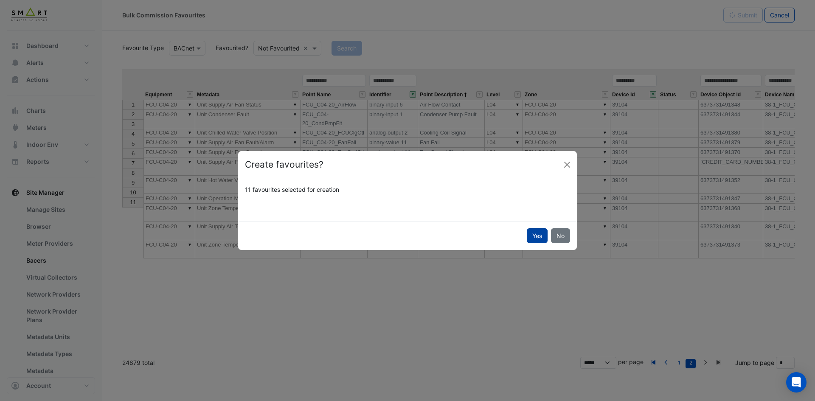
click at [535, 234] on button "Yes" at bounding box center [537, 235] width 21 height 15
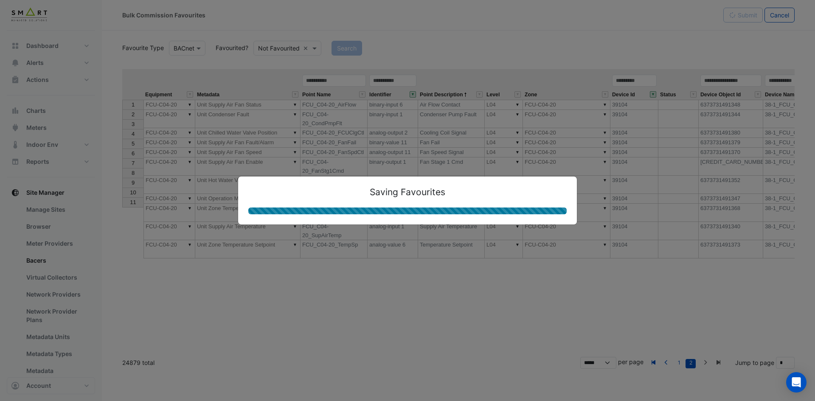
type textarea "**********"
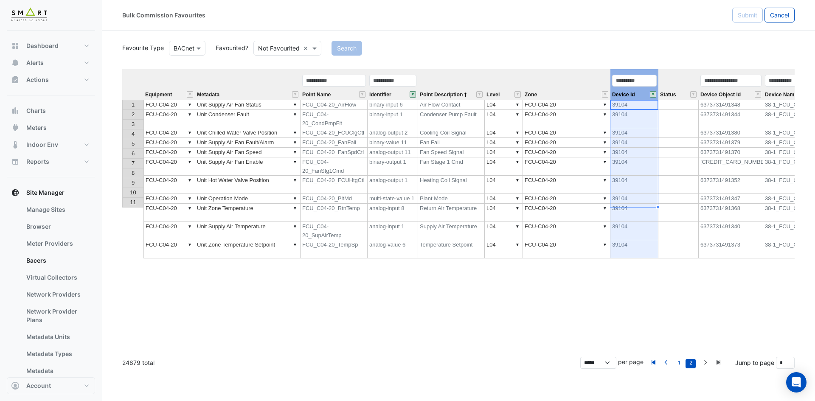
click at [654, 94] on button "" at bounding box center [653, 94] width 6 height 6
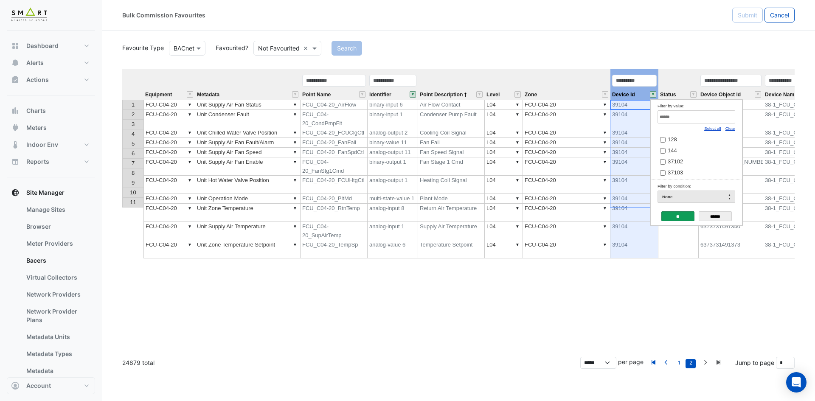
click at [734, 127] on link "Clear" at bounding box center [731, 128] width 10 height 5
click at [719, 121] on input "Filter by value:" at bounding box center [697, 116] width 78 height 13
paste input "*****"
type input "*****"
click at [688, 144] on label "39106" at bounding box center [692, 139] width 65 height 9
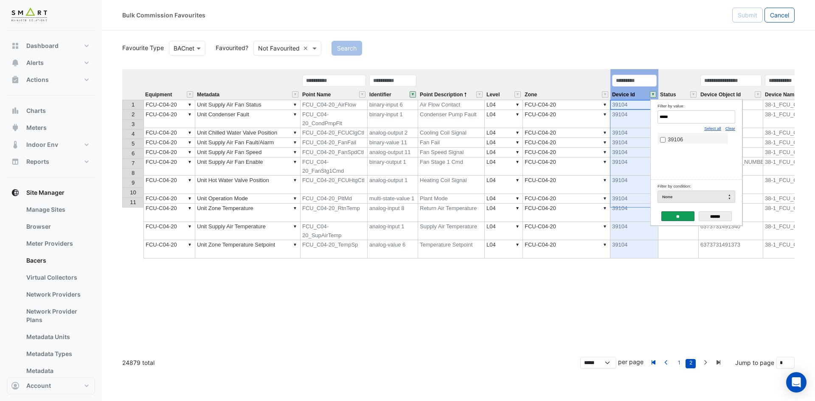
click at [679, 217] on input "**" at bounding box center [678, 216] width 33 height 10
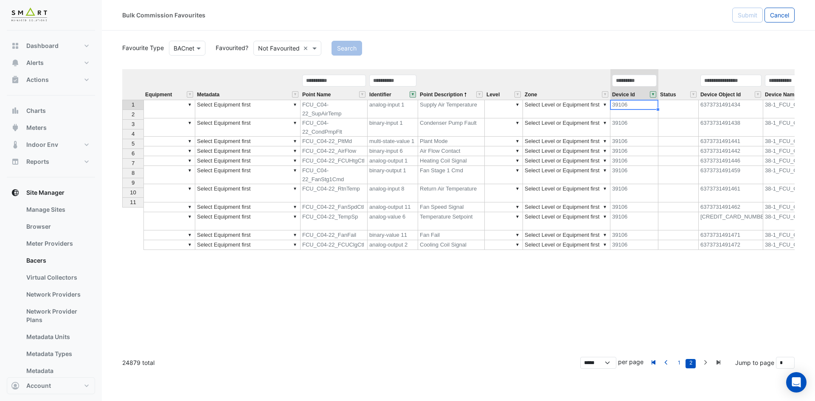
click at [170, 103] on td "▼" at bounding box center [170, 109] width 52 height 19
click at [174, 114] on div "Equipment Metadata Point Name Identifier Point Description Level Zone Device Id…" at bounding box center [458, 209] width 673 height 281
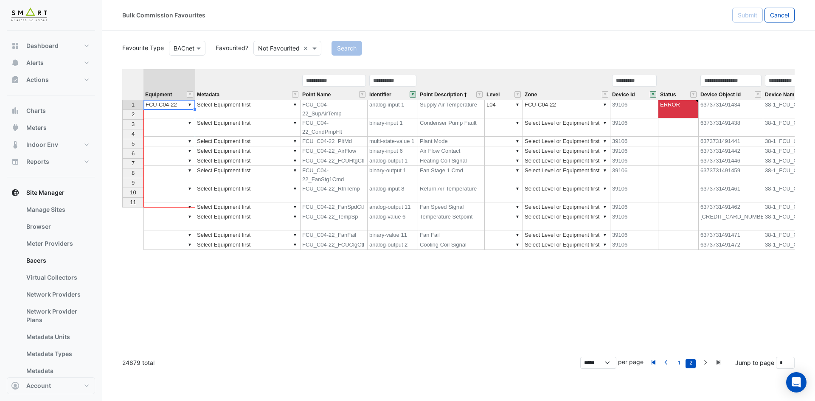
drag, startPoint x: 196, startPoint y: 109, endPoint x: 195, endPoint y: 210, distance: 100.6
click at [195, 210] on div "Equipment Metadata Point Name Identifier Point Description Level Zone Device Id…" at bounding box center [458, 209] width 673 height 281
type textarea "**********"
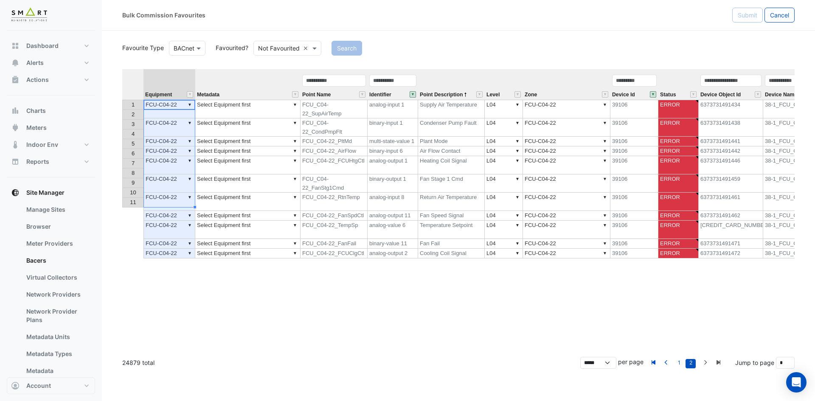
type textarea "**********"
click at [450, 95] on span "Point Description" at bounding box center [441, 95] width 43 height 6
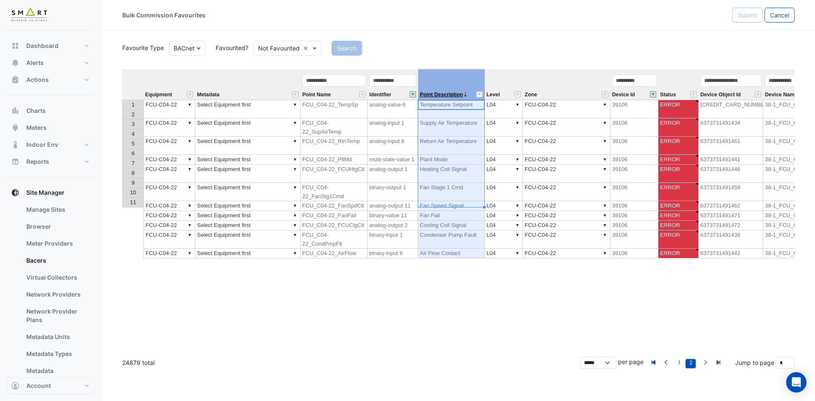
click at [450, 95] on span "Point Description" at bounding box center [441, 95] width 43 height 6
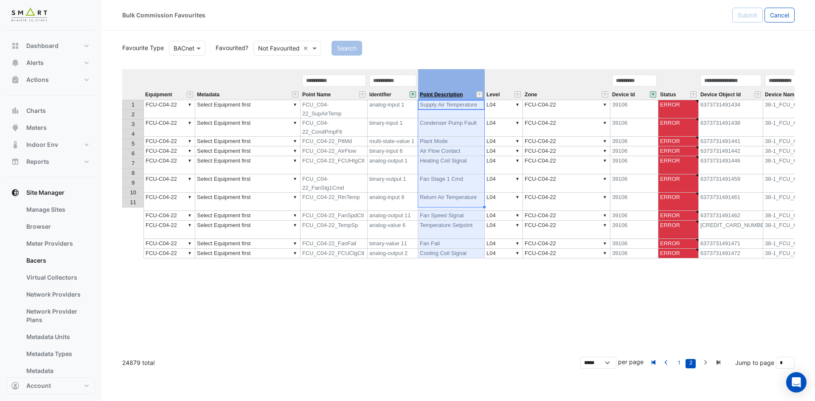
click at [450, 95] on span "Point Description" at bounding box center [441, 95] width 43 height 6
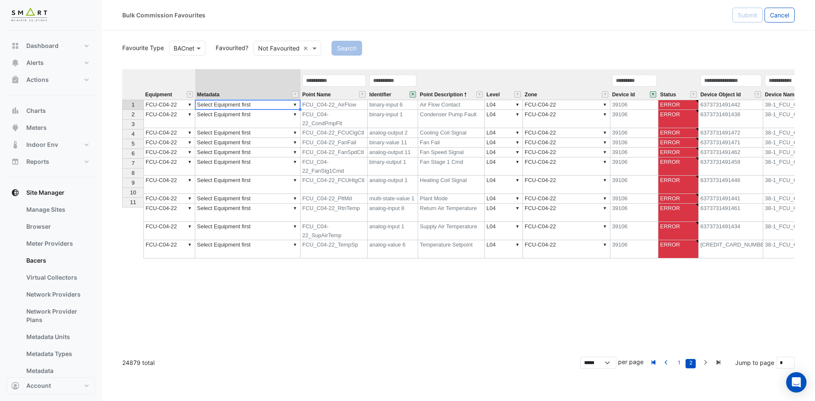
click at [273, 105] on td "▼ Select Equipment first" at bounding box center [247, 105] width 105 height 10
type textarea "**********"
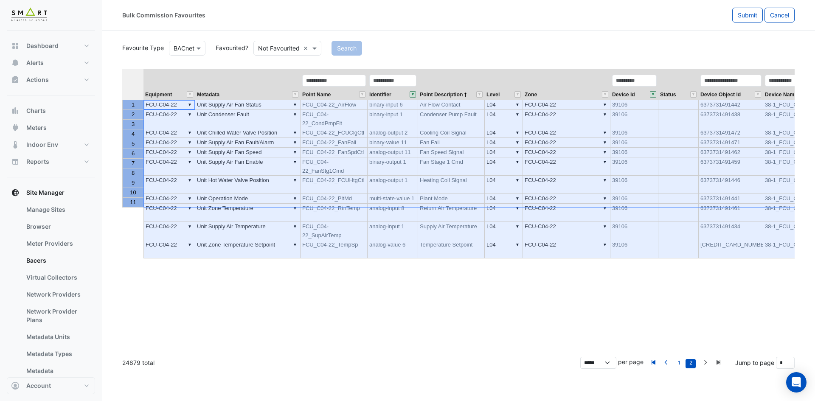
drag, startPoint x: 129, startPoint y: 105, endPoint x: 145, endPoint y: 199, distance: 95.1
click at [145, 199] on div "Equipment Metadata Point Name Identifier Point Description Level Zone Device Id…" at bounding box center [458, 209] width 673 height 281
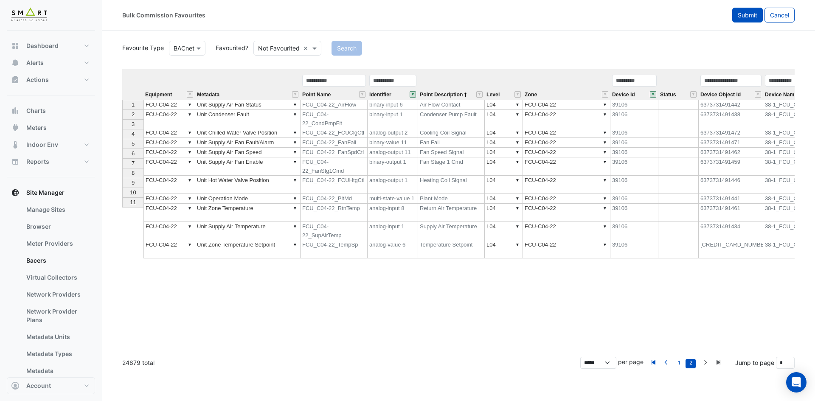
click at [741, 17] on span "Submit" at bounding box center [748, 14] width 20 height 7
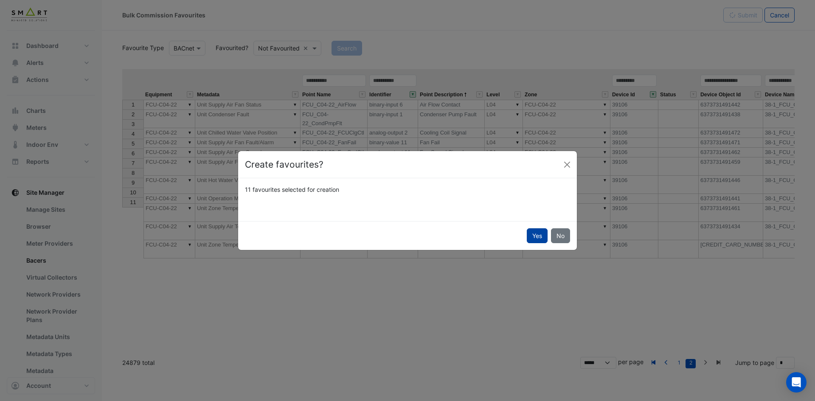
click at [533, 238] on button "Yes" at bounding box center [537, 235] width 21 height 15
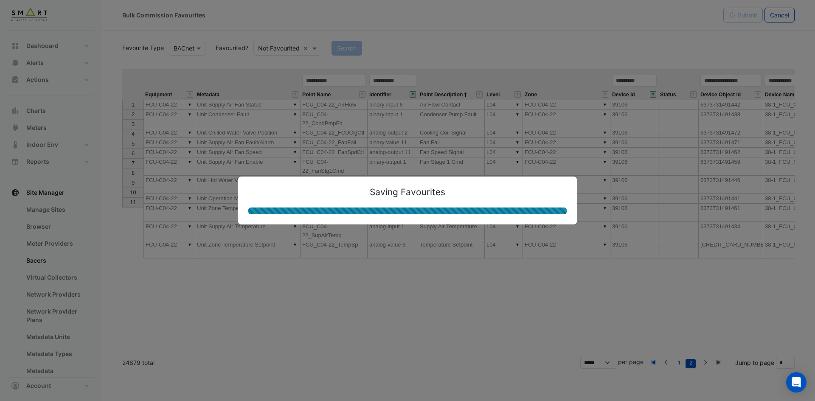
type textarea "**********"
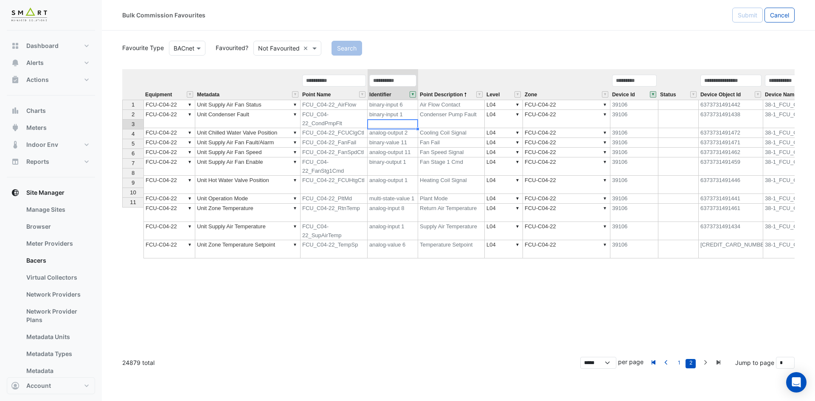
click at [389, 128] on td "analog-output 2" at bounding box center [393, 133] width 51 height 10
click at [652, 93] on button "" at bounding box center [653, 94] width 6 height 6
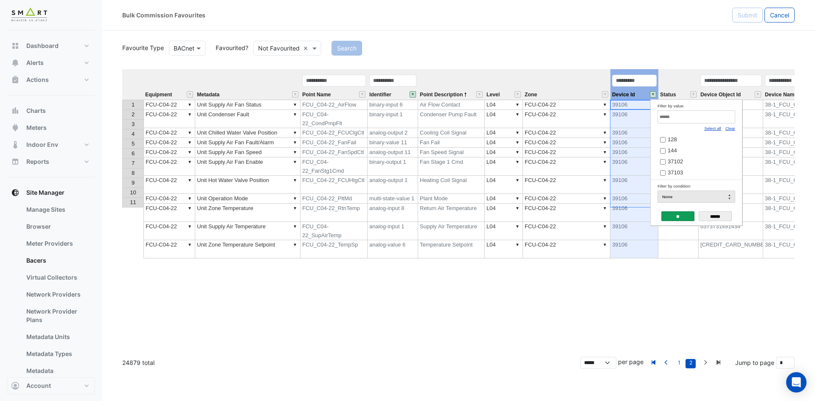
click at [733, 129] on link "Clear" at bounding box center [731, 128] width 10 height 5
click at [721, 119] on input "Filter by value:" at bounding box center [697, 116] width 78 height 13
paste input "*****"
type input "*****"
click at [676, 141] on span "39107" at bounding box center [675, 139] width 15 height 6
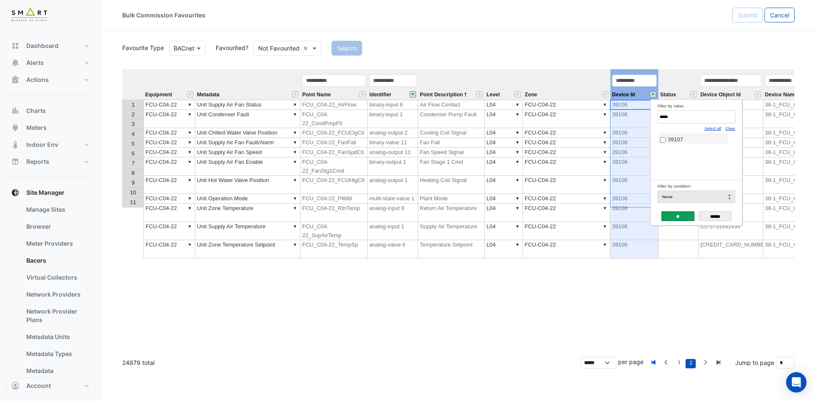
click at [675, 220] on input "**" at bounding box center [678, 216] width 33 height 10
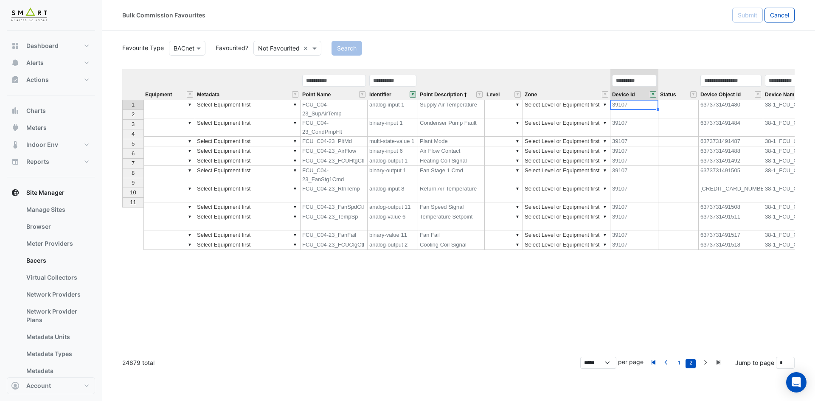
click at [168, 104] on td "▼" at bounding box center [170, 109] width 52 height 19
type textarea "**********"
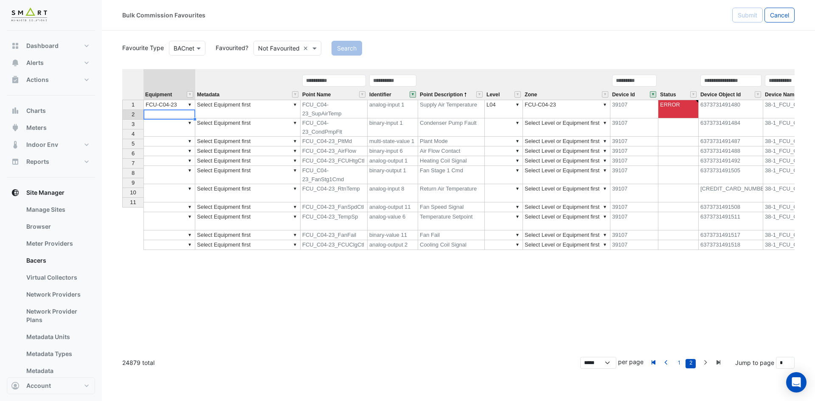
click at [174, 103] on td "▼ FCU-C04-23" at bounding box center [170, 109] width 52 height 19
drag, startPoint x: 195, startPoint y: 110, endPoint x: 195, endPoint y: 221, distance: 110.8
click at [195, 221] on div "Equipment Metadata Point Name Identifier Point Description Level Zone Device Id…" at bounding box center [458, 209] width 673 height 281
type textarea "**********"
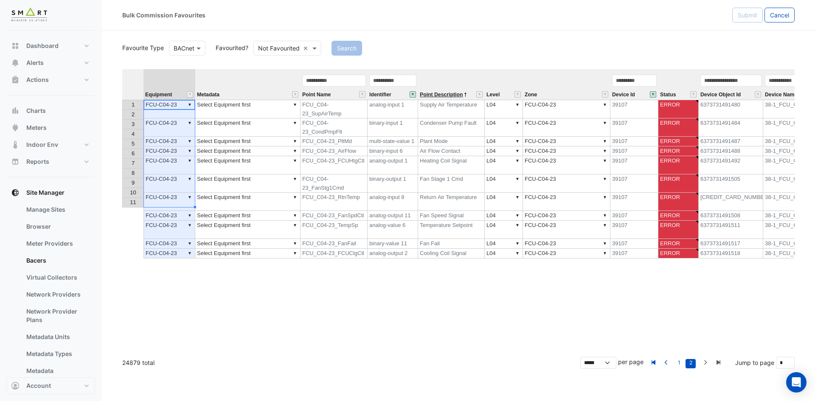
click at [443, 94] on span "Point Description" at bounding box center [441, 95] width 43 height 6
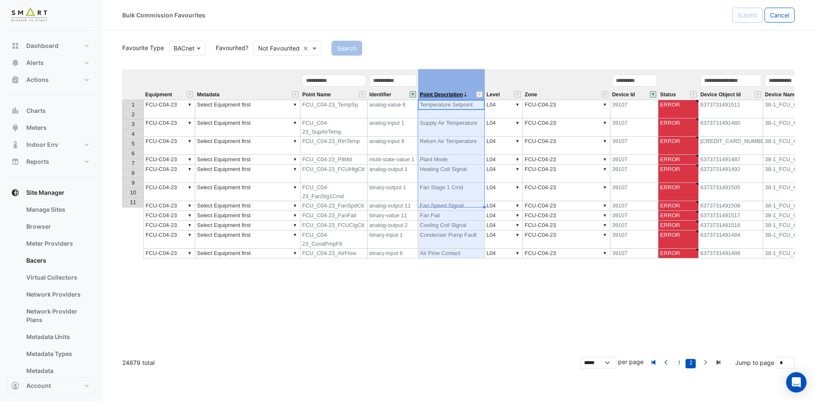
click at [443, 94] on span "Point Description" at bounding box center [441, 95] width 43 height 6
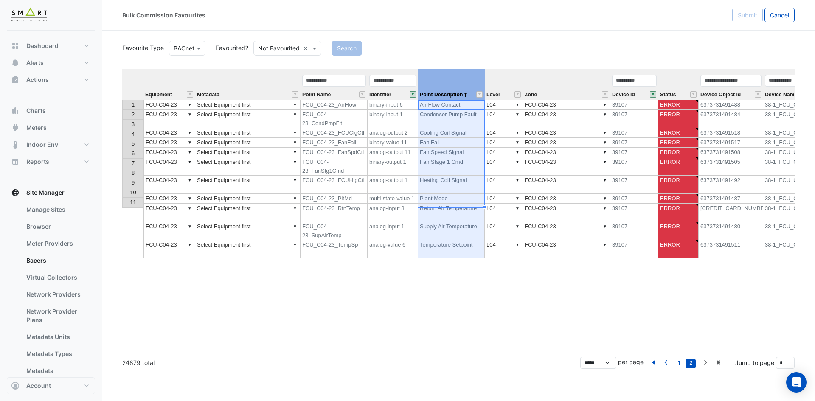
click at [443, 94] on span "Point Description" at bounding box center [441, 95] width 43 height 6
click at [273, 110] on td "▼ Select Equipment first" at bounding box center [247, 119] width 105 height 18
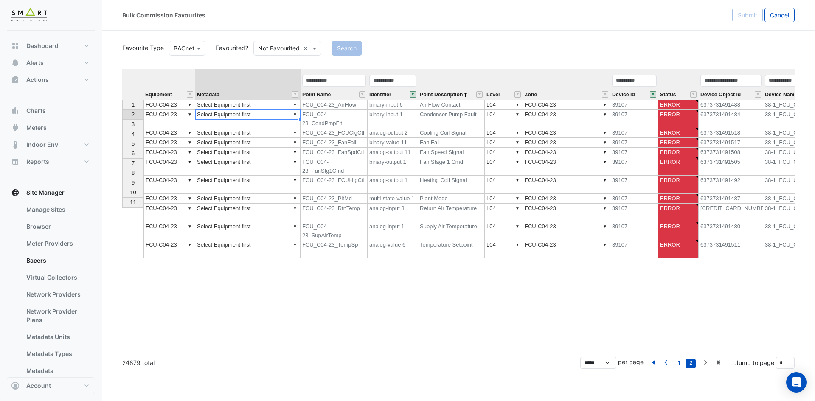
click at [274, 100] on div "Equipment Metadata Point Name Identifier Point Description Level Zone Device Id…" at bounding box center [458, 85] width 673 height 32
click at [273, 105] on td "▼ Select Equipment first" at bounding box center [247, 105] width 105 height 10
type textarea "**********"
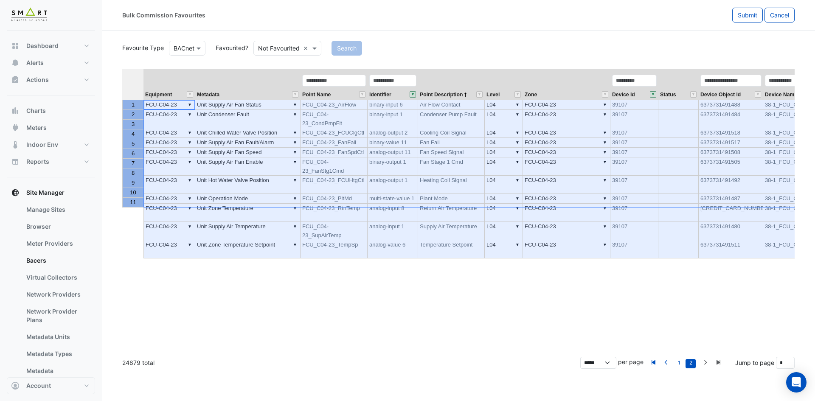
drag, startPoint x: 127, startPoint y: 105, endPoint x: 136, endPoint y: 199, distance: 94.8
click at [136, 199] on tbody "1 2 3 4 5 6 7 8 9 10 11" at bounding box center [132, 154] width 21 height 108
click at [743, 18] on span "Submit" at bounding box center [748, 14] width 20 height 7
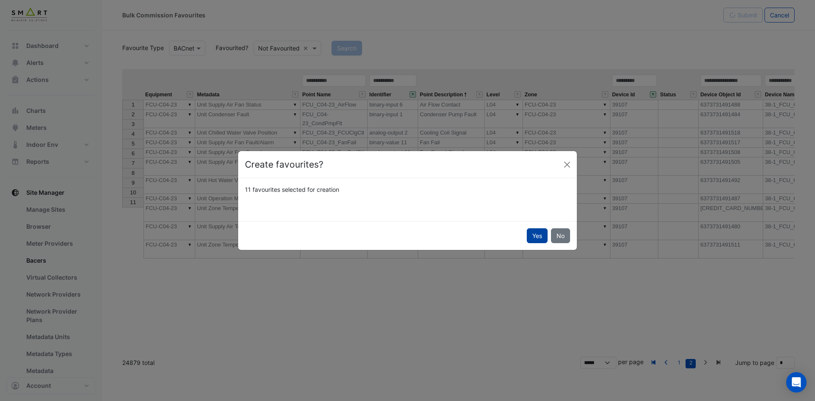
click at [536, 231] on button "Yes" at bounding box center [537, 235] width 21 height 15
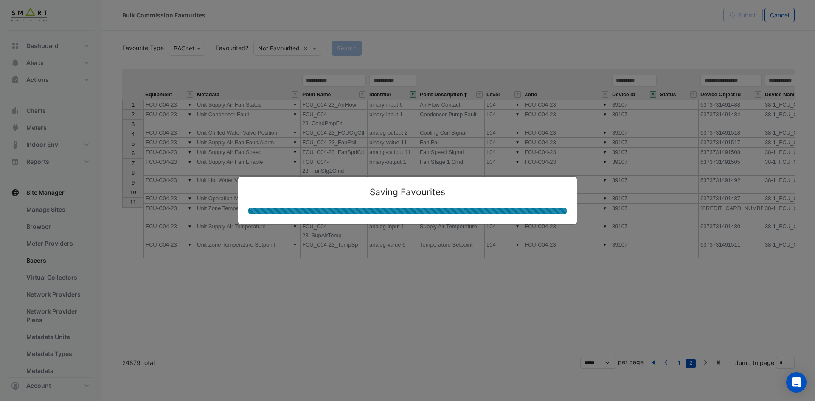
type textarea "**********"
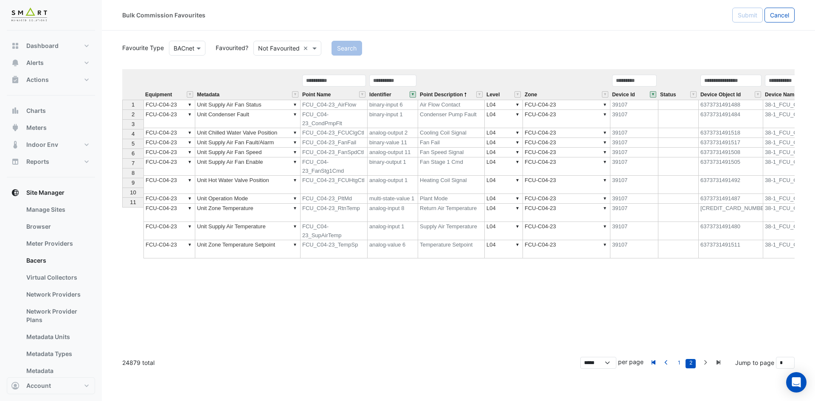
click at [658, 94] on div "Device Id" at bounding box center [635, 87] width 48 height 26
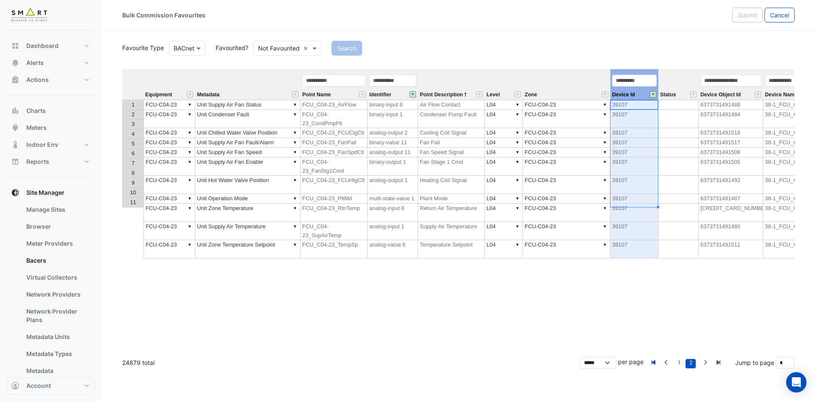
click at [654, 94] on button "" at bounding box center [653, 94] width 6 height 6
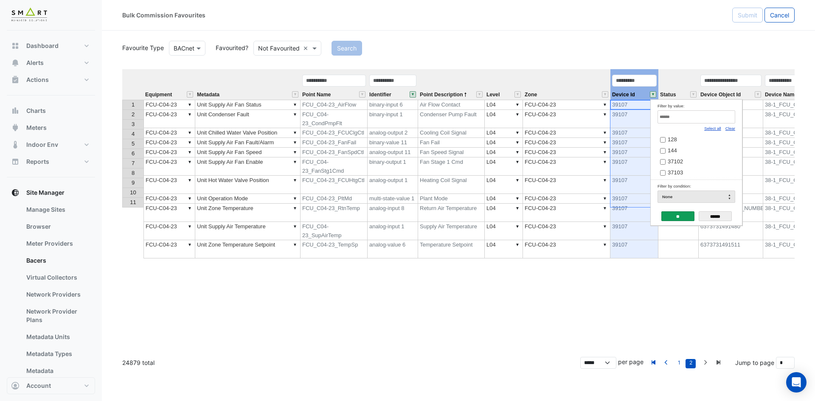
drag, startPoint x: 730, startPoint y: 128, endPoint x: 727, endPoint y: 124, distance: 5.7
click at [730, 128] on link "Clear" at bounding box center [731, 128] width 10 height 5
click at [725, 120] on input "Filter by value:" at bounding box center [697, 116] width 78 height 13
paste input "*****"
type input "*****"
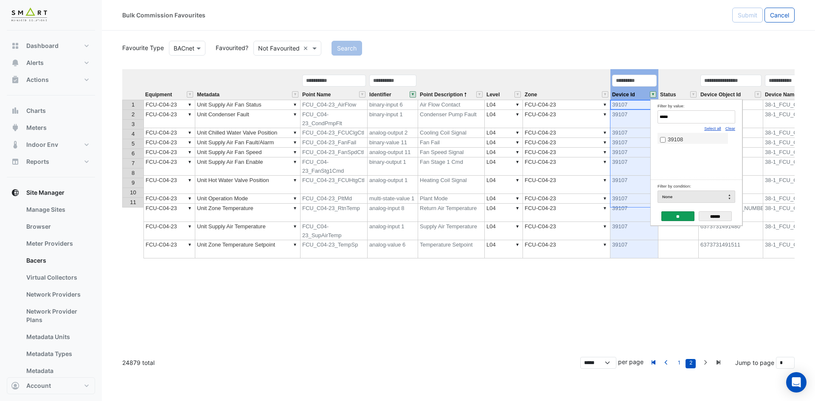
click at [692, 140] on label "39108" at bounding box center [692, 139] width 65 height 9
click at [675, 218] on input "**" at bounding box center [678, 216] width 33 height 10
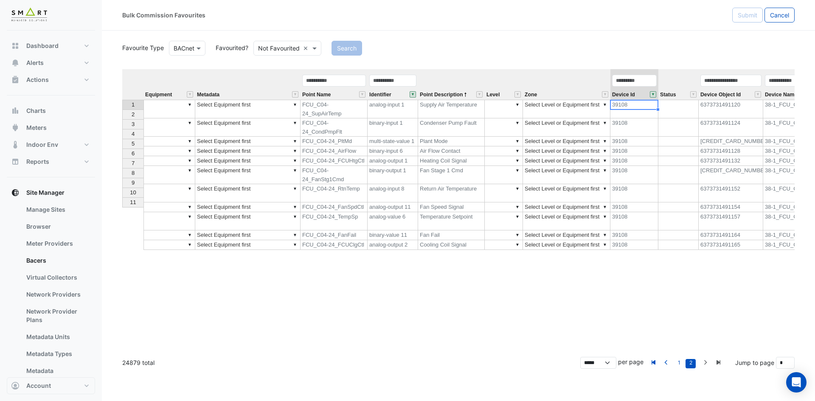
click at [155, 107] on td "▼" at bounding box center [170, 109] width 52 height 19
type textarea "**********"
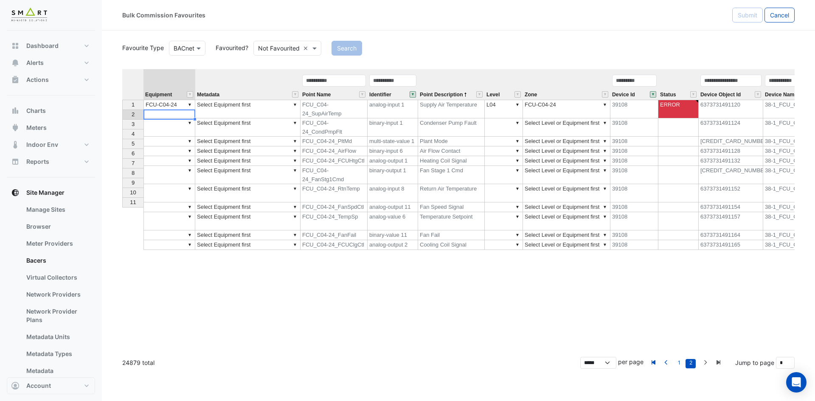
click at [161, 103] on td "▼ FCU-C04-24" at bounding box center [170, 109] width 52 height 19
drag, startPoint x: 194, startPoint y: 109, endPoint x: 197, endPoint y: 202, distance: 93.0
click at [122, 202] on div "Equipment Metadata Point Name Identifier Point Description Level Zone Device Id…" at bounding box center [122, 159] width 0 height 181
type textarea "**********"
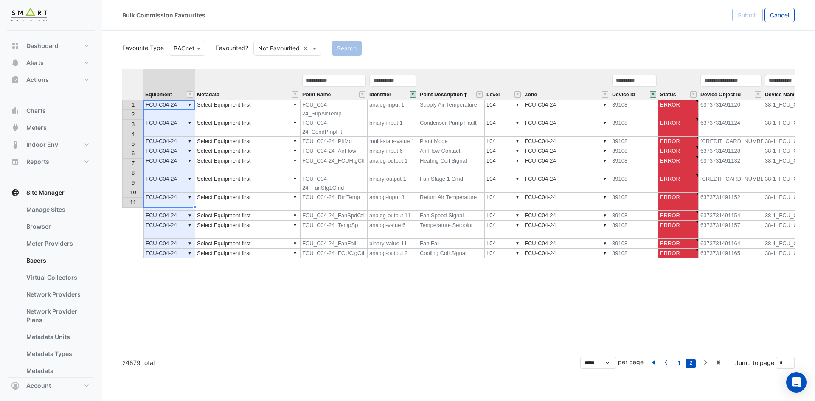
click at [445, 95] on span "Point Description" at bounding box center [441, 95] width 43 height 6
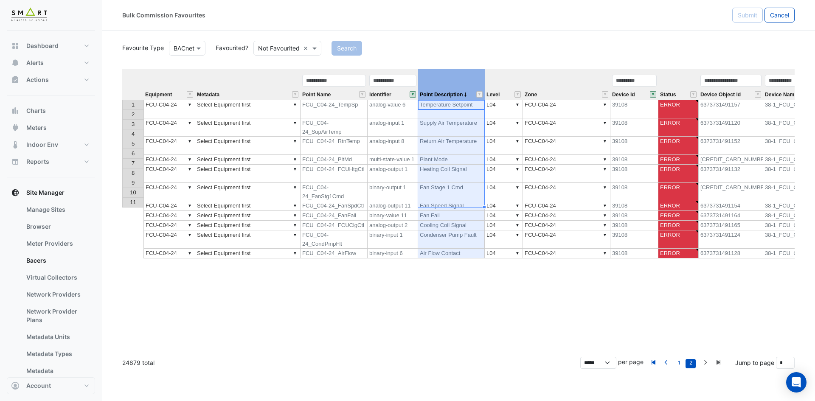
click at [445, 95] on span "Point Description" at bounding box center [441, 95] width 43 height 6
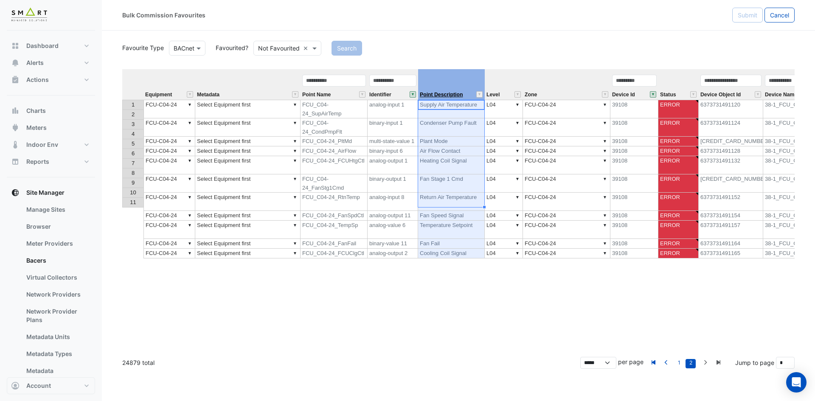
click at [445, 95] on span "Point Description" at bounding box center [441, 95] width 43 height 6
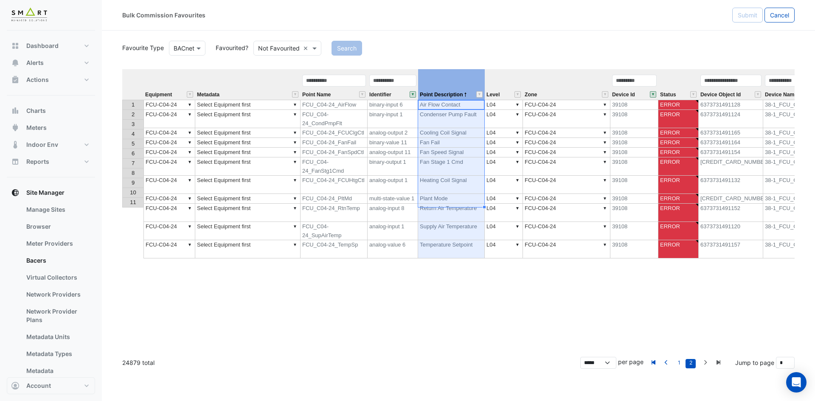
click at [266, 106] on td "▼ Select Equipment first" at bounding box center [247, 105] width 105 height 10
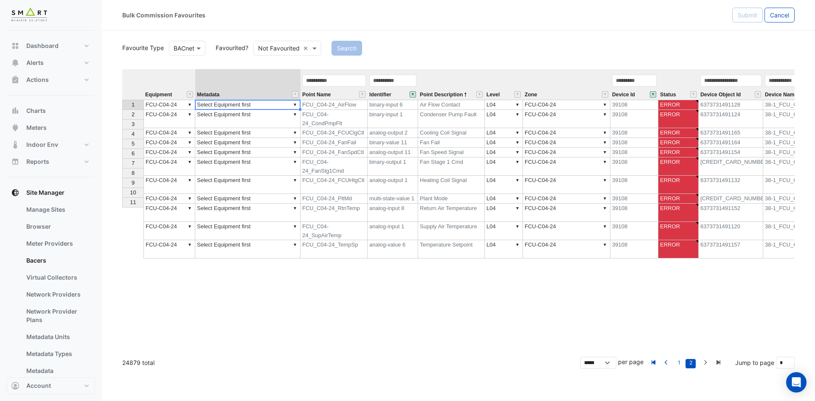
type textarea "**********"
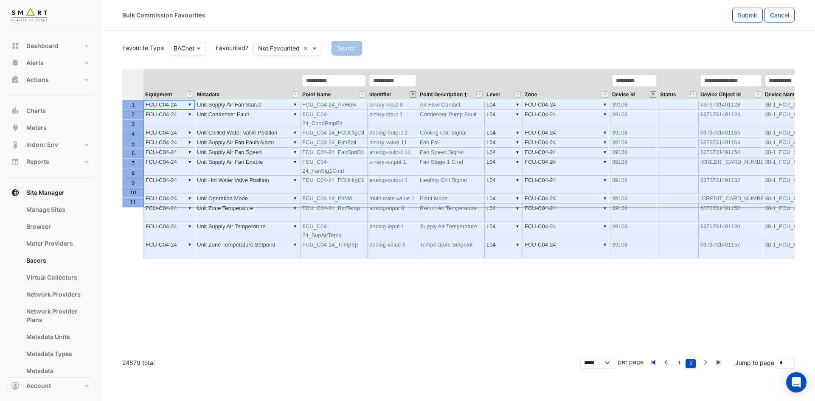
drag, startPoint x: 130, startPoint y: 104, endPoint x: 142, endPoint y: 204, distance: 101.3
click at [142, 204] on tbody "1 2 3 4 5 6 7 8 9 10 11" at bounding box center [132, 154] width 21 height 108
click at [743, 17] on span "Submit" at bounding box center [748, 14] width 20 height 7
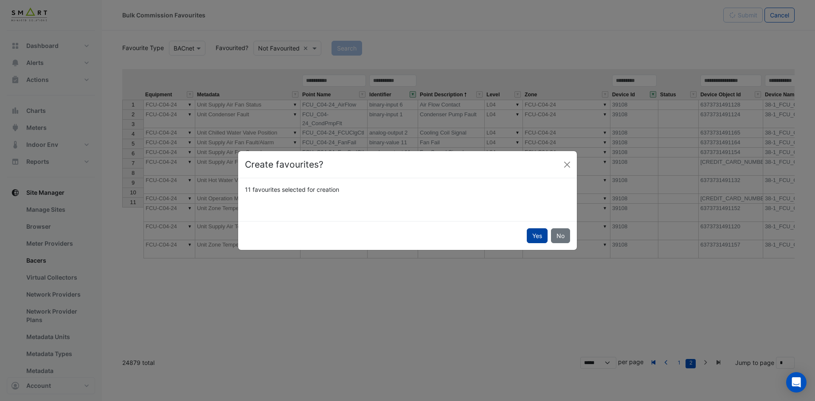
click at [530, 239] on button "Yes" at bounding box center [537, 235] width 21 height 15
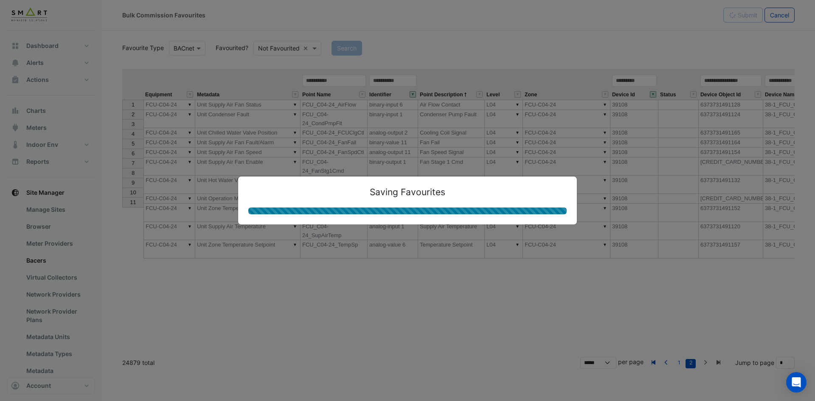
type textarea "**********"
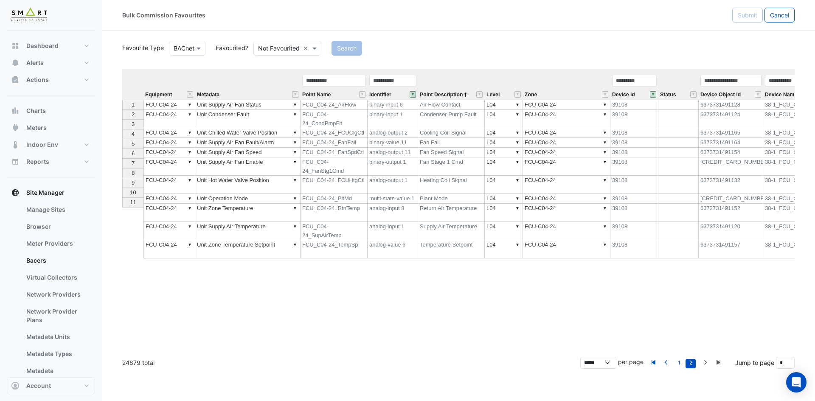
click at [122, 139] on div "Equipment Metadata Point Name Identifier Point Description Level Zone Device Id…" at bounding box center [122, 163] width 0 height 189
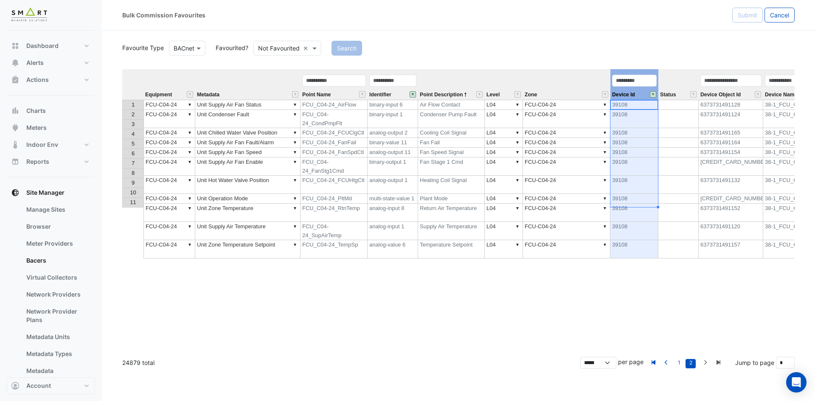
click at [655, 95] on button "" at bounding box center [653, 94] width 6 height 6
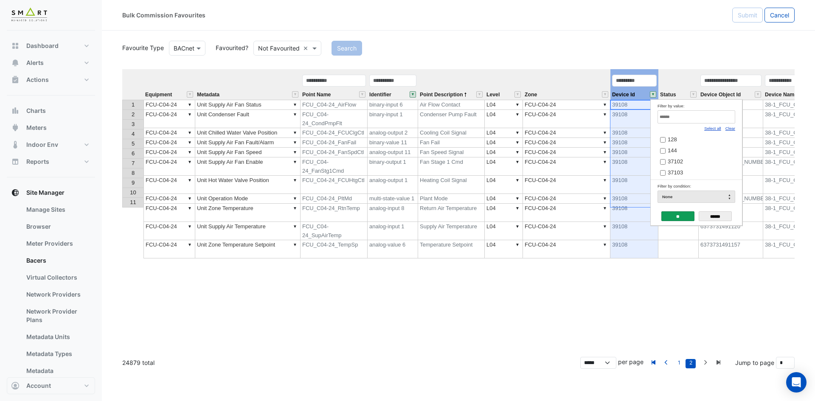
click at [730, 128] on link "Clear" at bounding box center [731, 128] width 10 height 5
click at [722, 121] on input "Filter by value:" at bounding box center [697, 116] width 78 height 13
paste input "*****"
type input "*****"
click at [684, 137] on label "39109" at bounding box center [692, 139] width 65 height 9
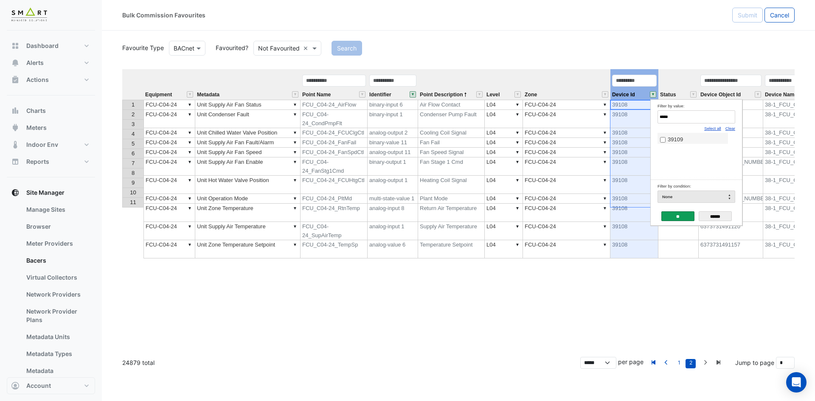
click at [679, 219] on input "**" at bounding box center [678, 216] width 33 height 10
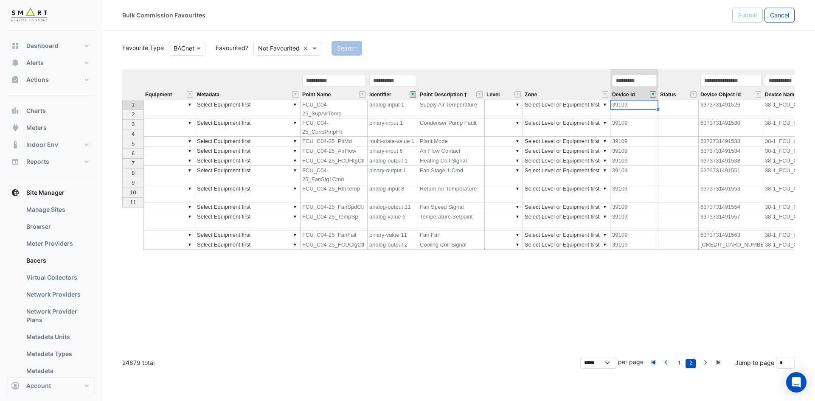
click at [168, 103] on td "▼" at bounding box center [170, 109] width 52 height 19
type textarea "**********"
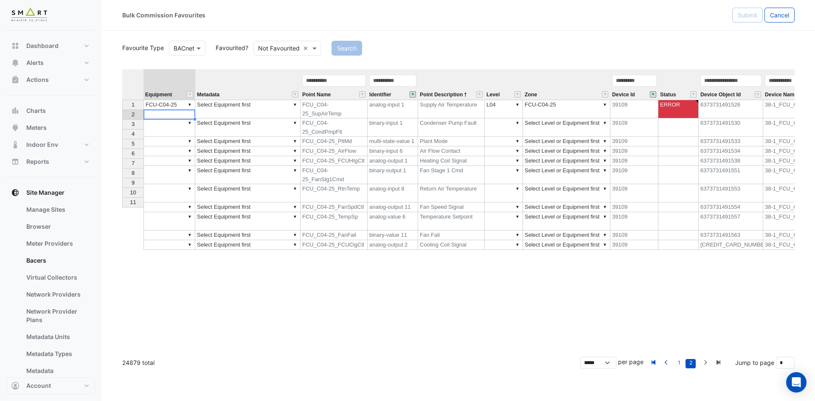
click at [179, 105] on td "▼ FCU-C04-25" at bounding box center [170, 109] width 52 height 19
drag, startPoint x: 194, startPoint y: 110, endPoint x: 190, endPoint y: 198, distance: 88.4
type textarea "**********"
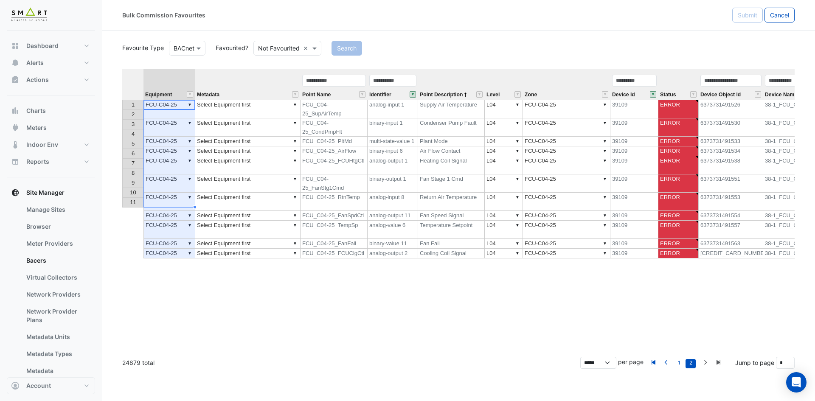
click at [445, 96] on span "Point Description" at bounding box center [441, 95] width 43 height 6
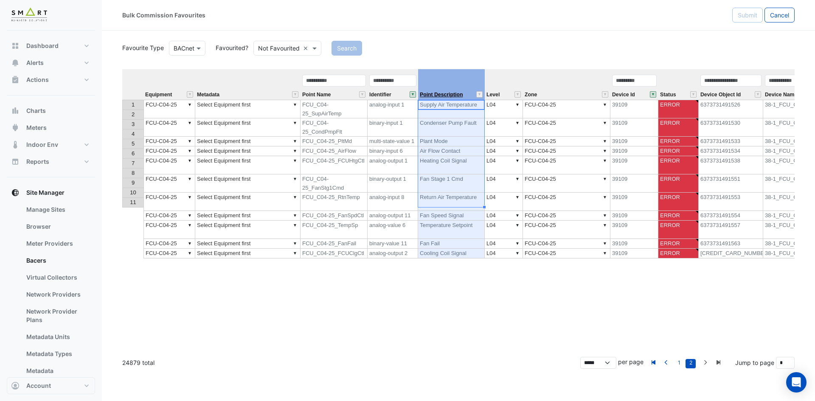
click at [445, 96] on span "Point Description" at bounding box center [441, 95] width 43 height 6
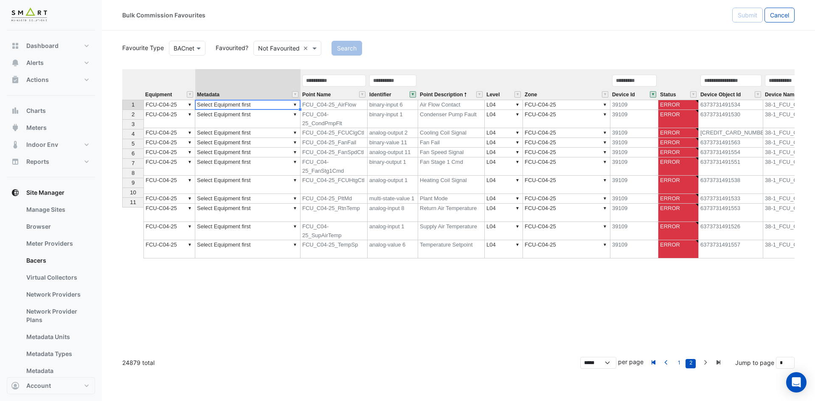
click at [256, 106] on td "▼ Select Equipment first" at bounding box center [247, 105] width 105 height 10
type textarea "**********"
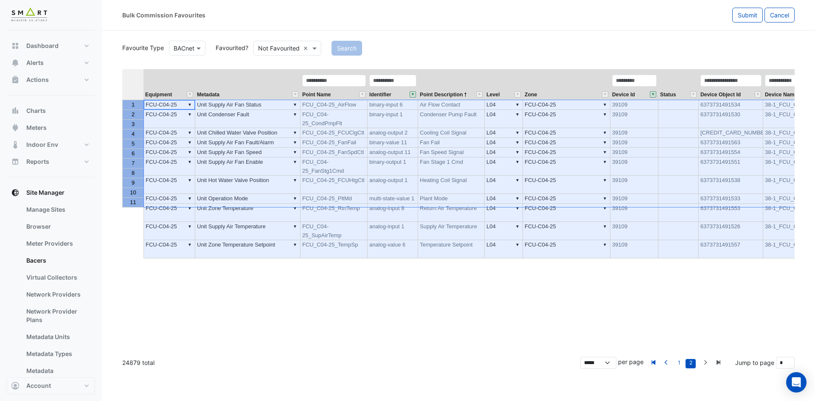
drag, startPoint x: 137, startPoint y: 102, endPoint x: 135, endPoint y: 203, distance: 100.2
click at [135, 203] on tbody "1 2 3 4 5 6 7 8 9 10 11" at bounding box center [132, 154] width 21 height 108
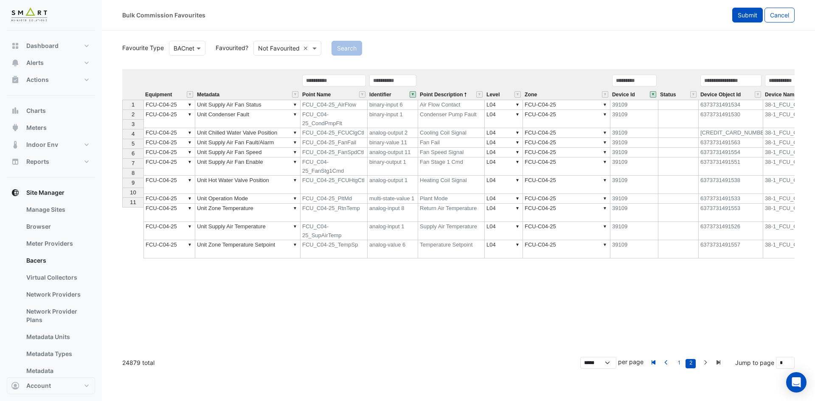
click at [740, 16] on span "Submit" at bounding box center [748, 14] width 20 height 7
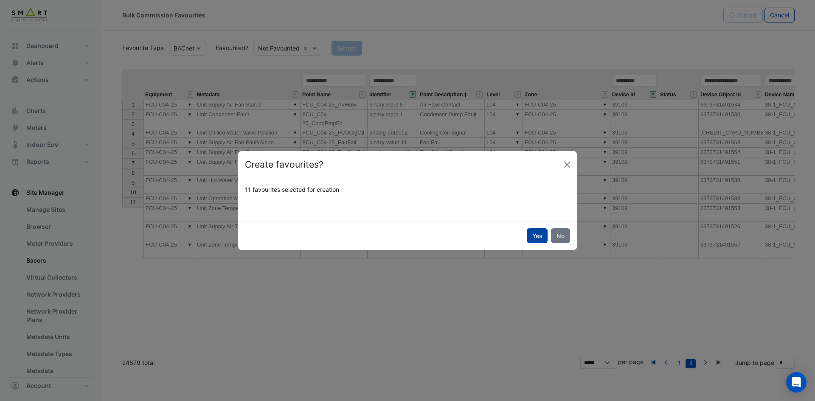
click at [533, 240] on button "Yes" at bounding box center [537, 235] width 21 height 15
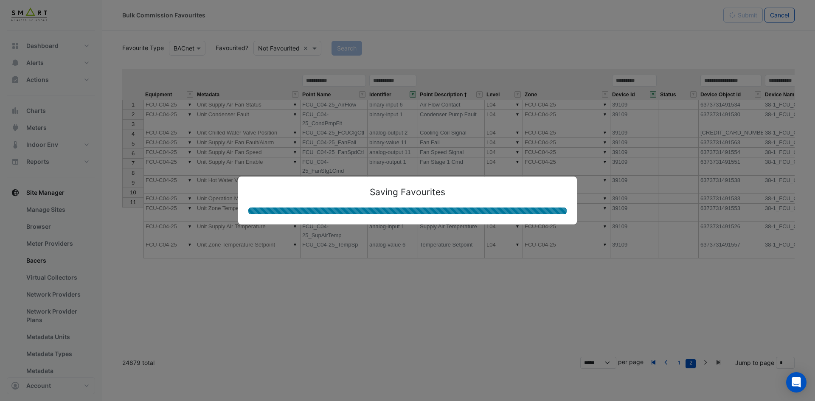
type textarea "**********"
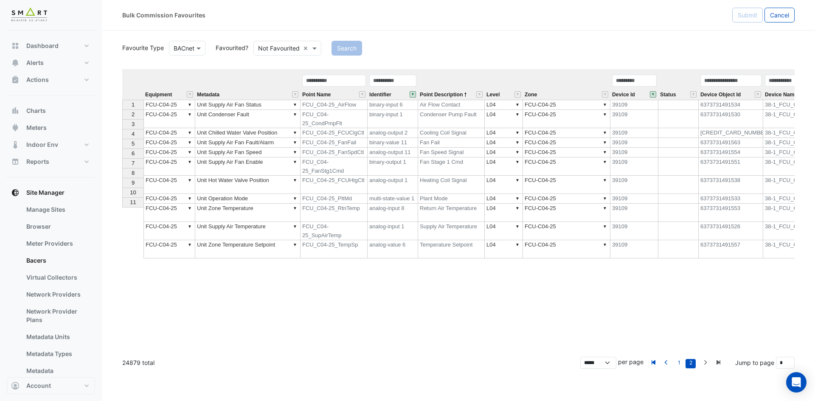
click at [653, 94] on button "" at bounding box center [653, 94] width 6 height 6
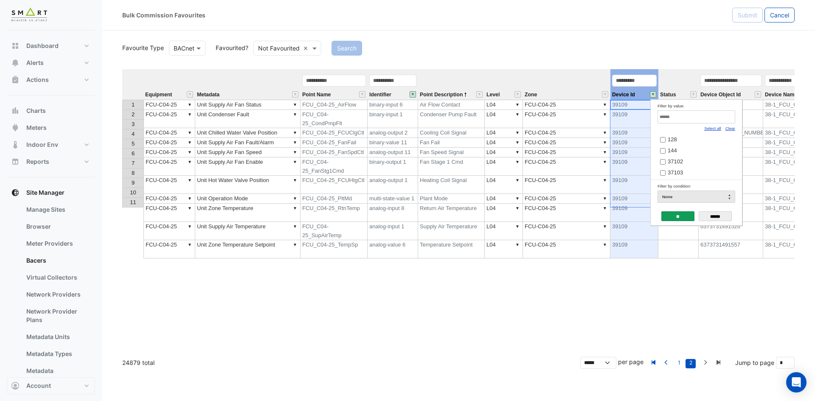
click at [730, 129] on link "Clear" at bounding box center [731, 128] width 10 height 5
click at [721, 119] on input "Filter by value:" at bounding box center [697, 116] width 78 height 13
paste input "*****"
type input "*****"
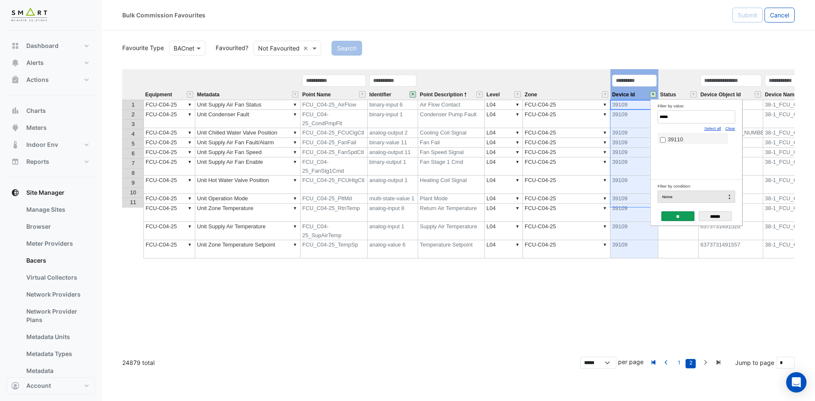
click at [676, 138] on span "39110" at bounding box center [675, 139] width 15 height 6
click at [673, 218] on input "**" at bounding box center [678, 216] width 33 height 10
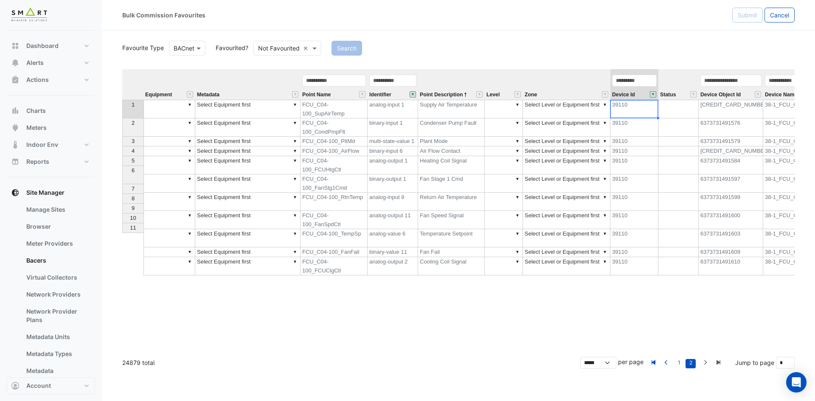
click at [133, 85] on th at bounding box center [132, 84] width 21 height 31
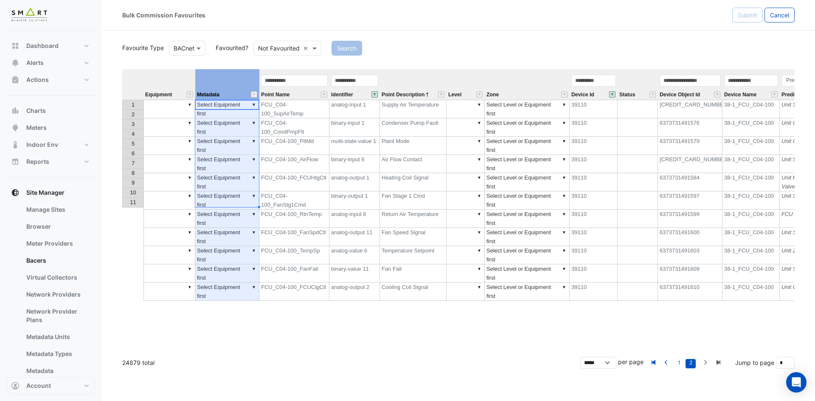
click at [239, 77] on th "Metadata" at bounding box center [227, 84] width 64 height 31
drag, startPoint x: 259, startPoint y: 74, endPoint x: 295, endPoint y: 74, distance: 36.1
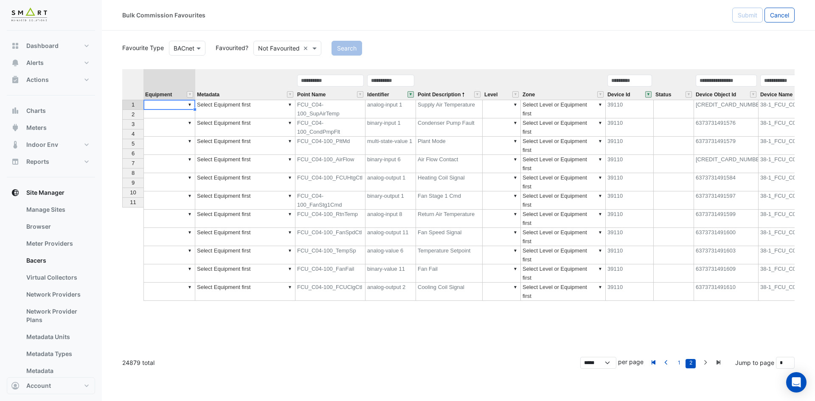
click at [163, 102] on td "▼" at bounding box center [170, 109] width 52 height 19
type textarea "**"
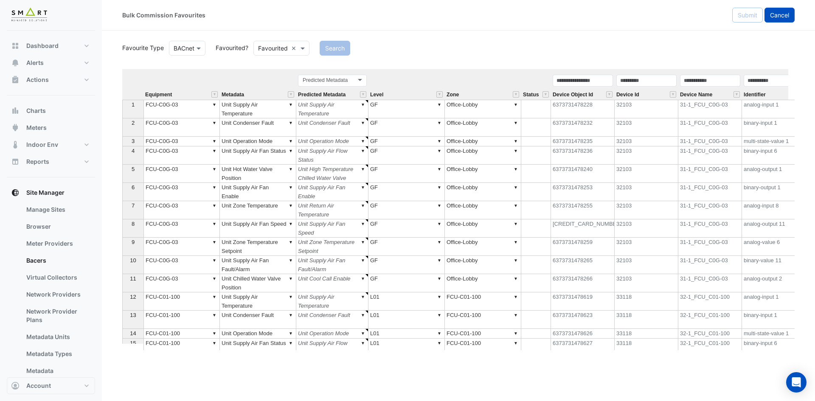
click at [790, 19] on button "Cancel" at bounding box center [780, 15] width 30 height 15
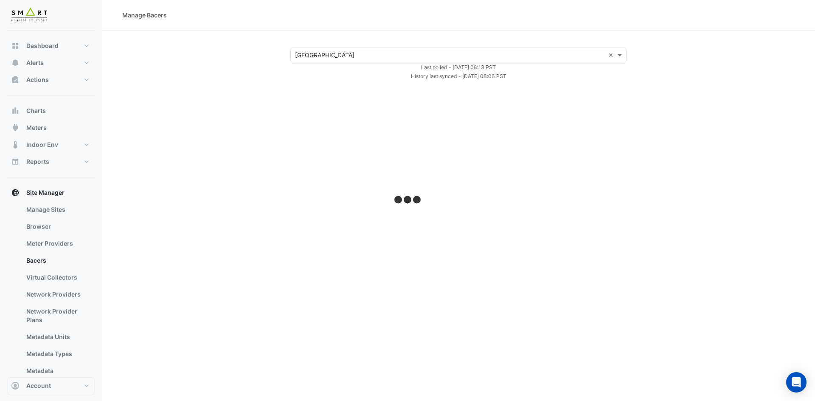
select select "***"
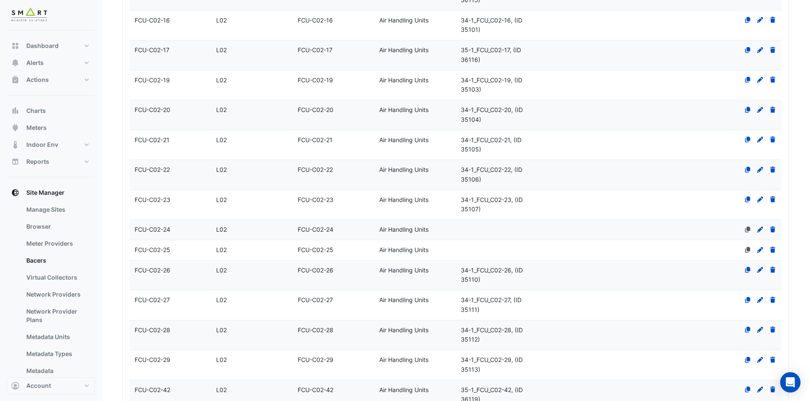
scroll to position [2951, 0]
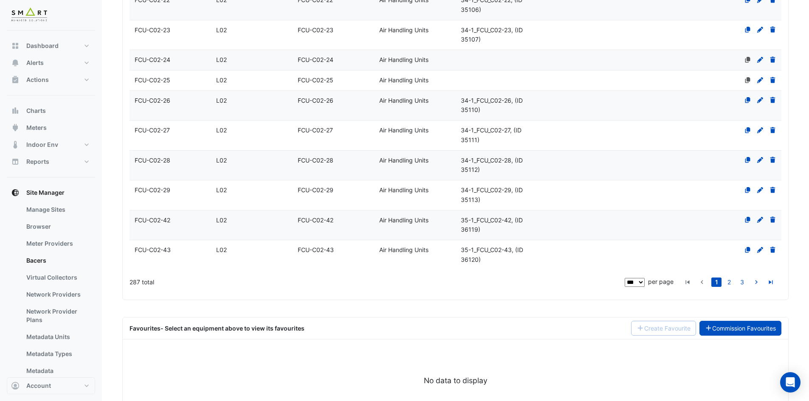
click at [746, 321] on link "Commission Favourites" at bounding box center [740, 328] width 82 height 15
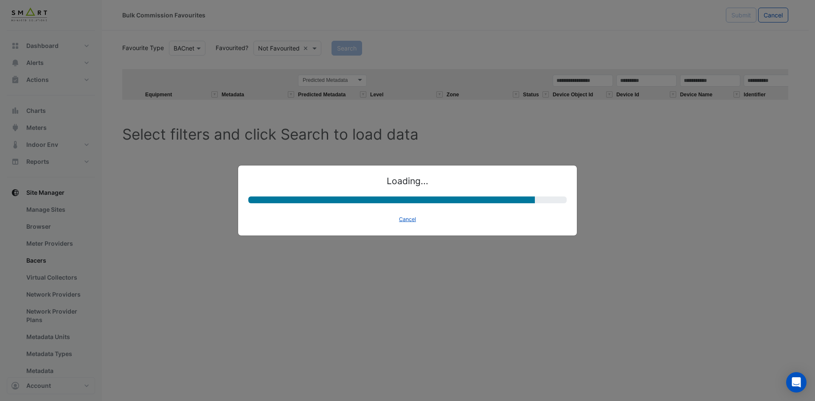
select select "********"
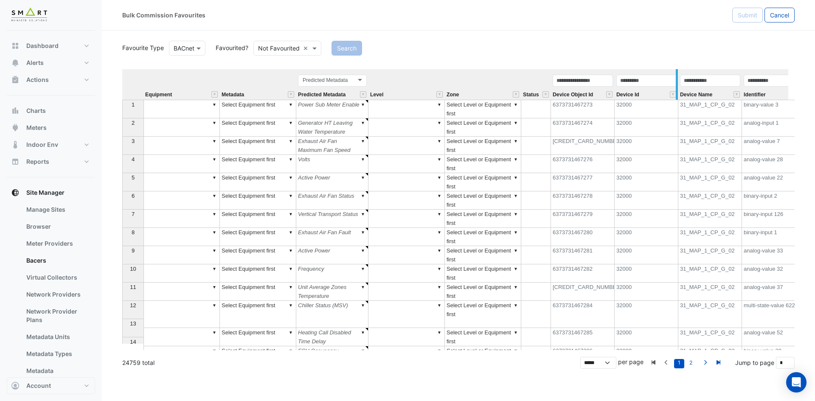
click at [675, 95] on button "" at bounding box center [673, 94] width 6 height 6
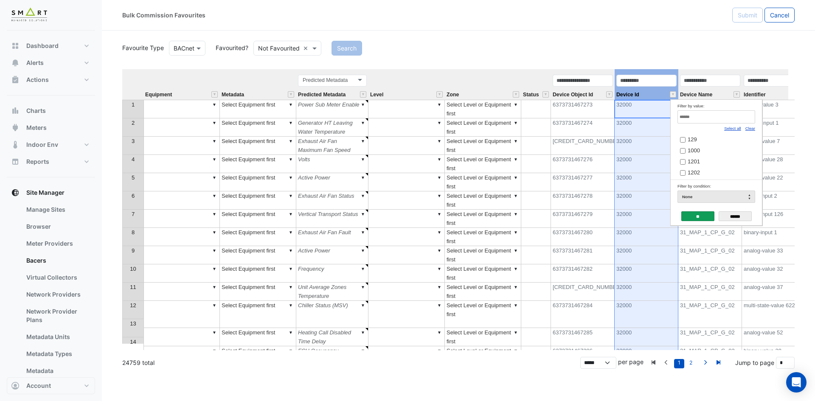
click at [750, 127] on link "Clear" at bounding box center [751, 128] width 10 height 5
click at [734, 117] on input "Filter by value:" at bounding box center [717, 116] width 78 height 13
click at [741, 117] on input "Filter by value:" at bounding box center [717, 116] width 78 height 13
paste input "*****"
type input "*****"
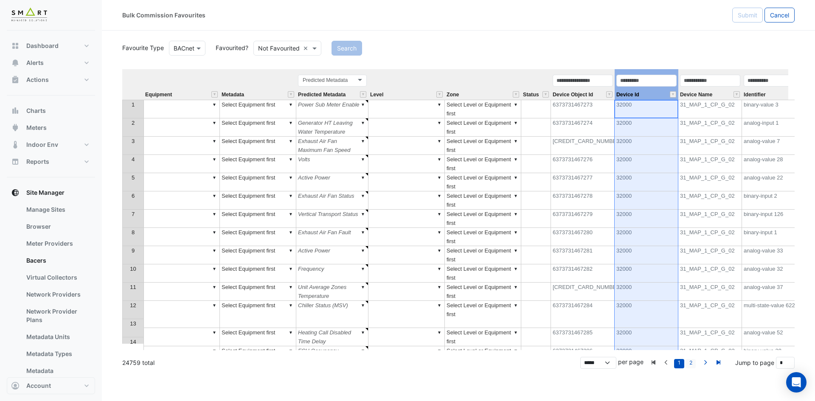
click at [690, 361] on link "2" at bounding box center [691, 363] width 10 height 9
type input "*"
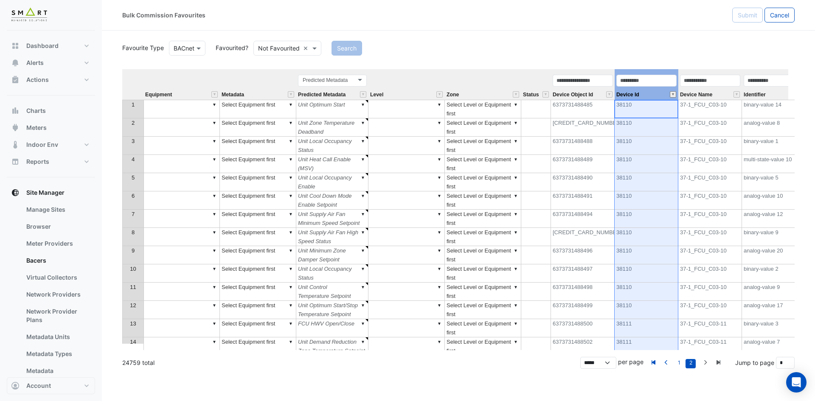
click at [674, 95] on button "" at bounding box center [673, 94] width 6 height 6
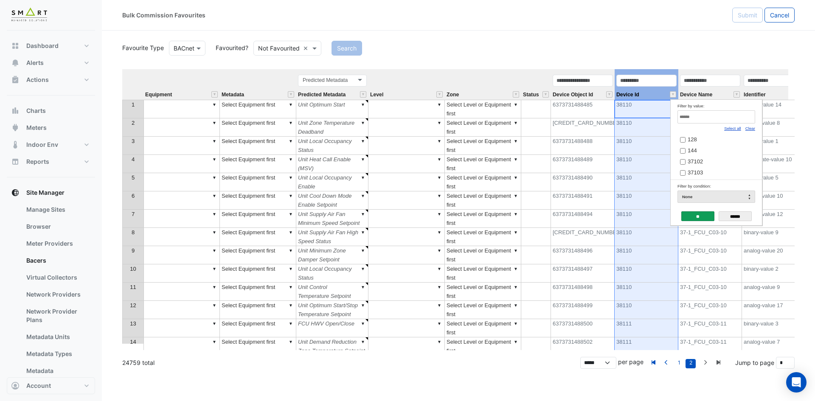
click at [751, 127] on link "Clear" at bounding box center [751, 128] width 10 height 5
click at [747, 121] on input "Filter by value:" at bounding box center [717, 116] width 78 height 13
paste input "*****"
type input "*****"
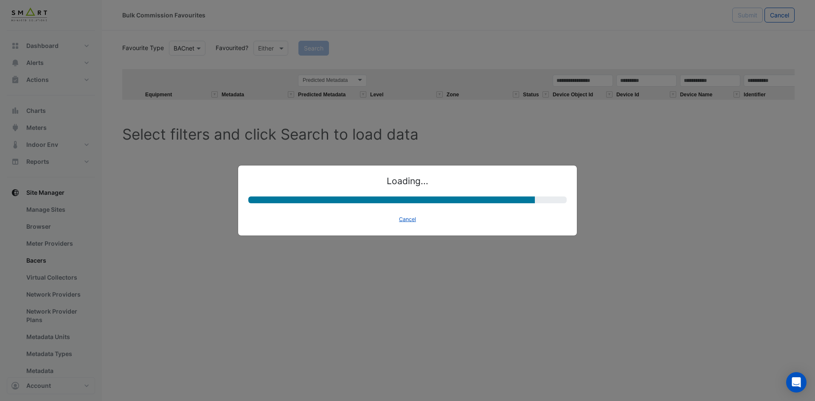
select select "********"
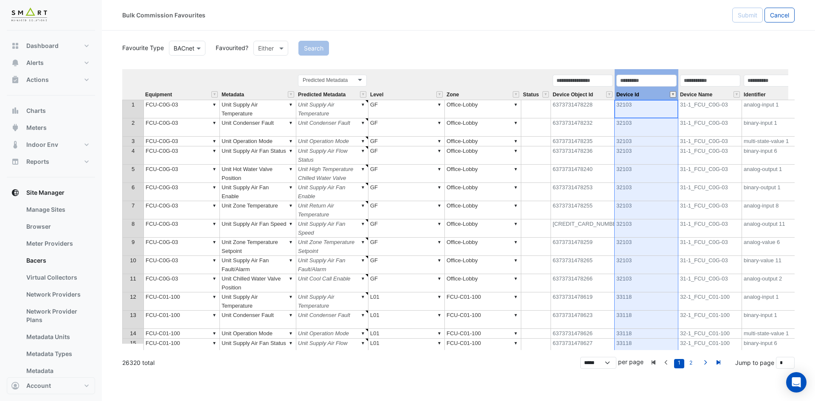
click at [674, 93] on button "" at bounding box center [673, 94] width 6 height 6
click at [692, 363] on link "2" at bounding box center [691, 363] width 10 height 9
type input "*"
click at [675, 93] on button "" at bounding box center [673, 94] width 6 height 6
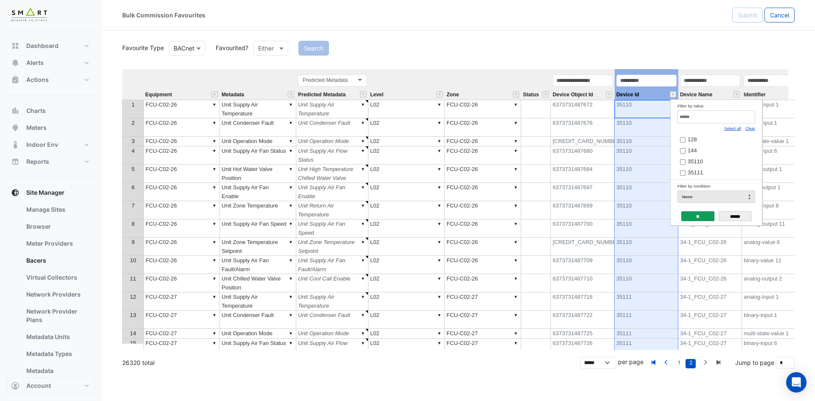
click at [755, 130] on link "Clear" at bounding box center [751, 128] width 10 height 5
click at [742, 119] on input "Filter by value:" at bounding box center [717, 116] width 78 height 13
paste input "*****"
type input "*****"
click at [703, 139] on label "39111" at bounding box center [713, 139] width 66 height 9
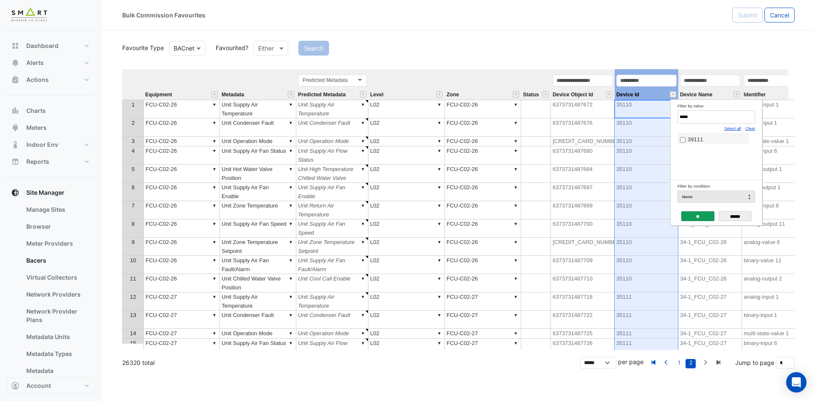
click at [697, 214] on input "**" at bounding box center [698, 216] width 33 height 10
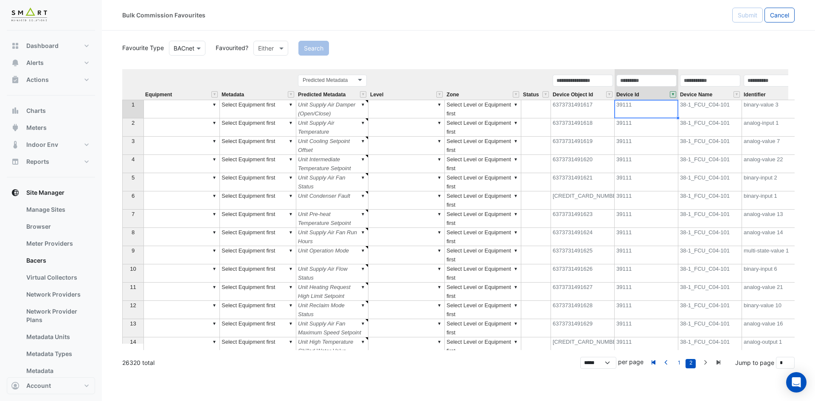
click at [652, 94] on div "Device Id" at bounding box center [647, 87] width 64 height 26
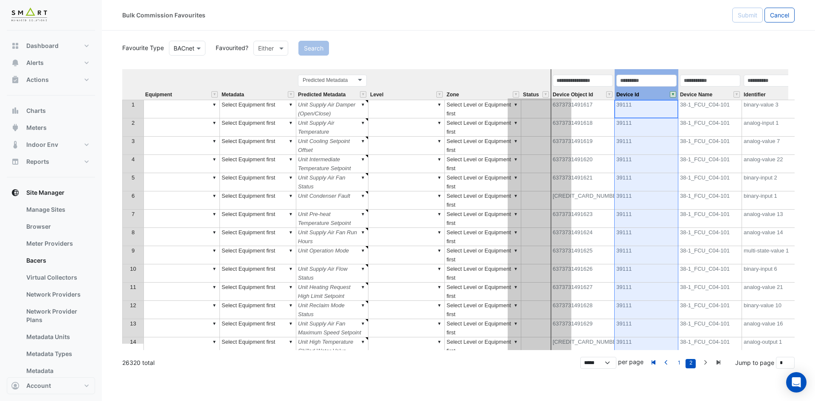
drag, startPoint x: 652, startPoint y: 72, endPoint x: 545, endPoint y: 80, distance: 107.3
click at [545, 80] on tr "Equipment Metadata Predicted Metadata Predicted Metadata Level Zone Status Devi…" at bounding box center [591, 84] width 938 height 31
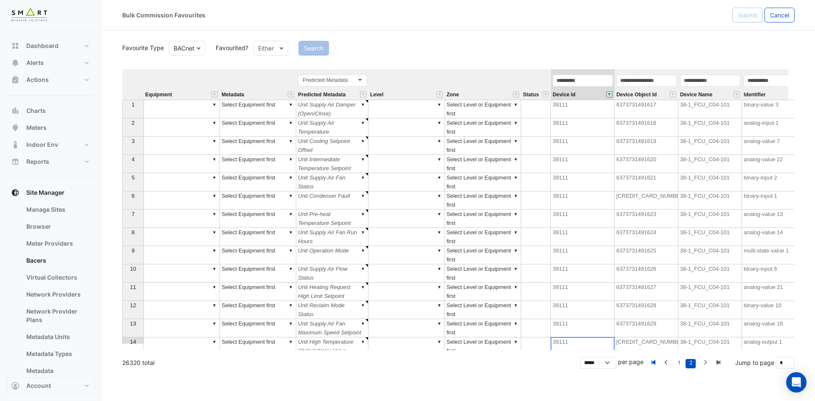
click at [585, 343] on td "39111" at bounding box center [583, 347] width 64 height 18
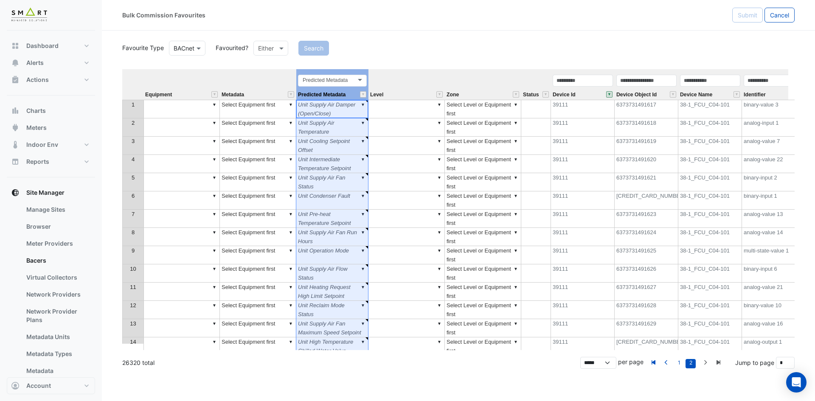
click at [347, 89] on div "Predicted Metadata Predicted Metadata" at bounding box center [332, 87] width 72 height 26
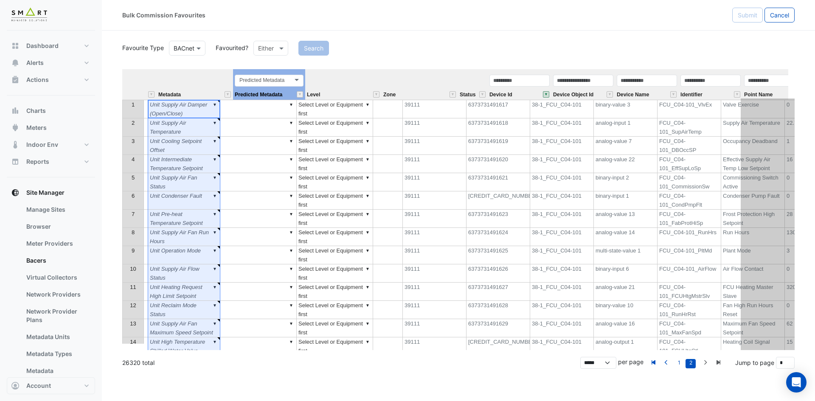
scroll to position [0, 149]
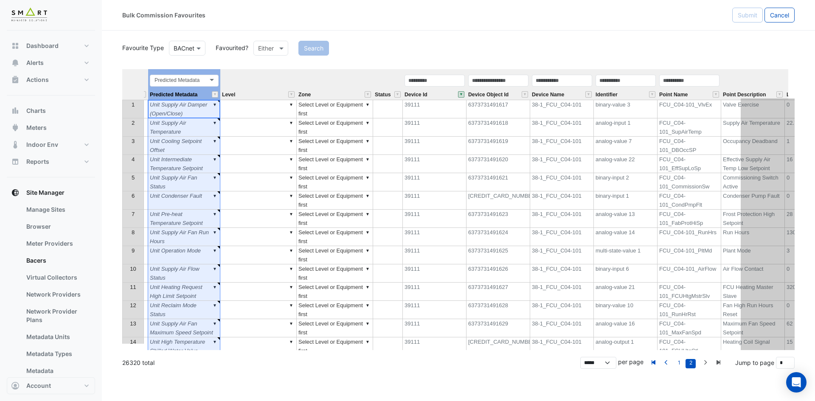
drag, startPoint x: 343, startPoint y: 71, endPoint x: 808, endPoint y: 61, distance: 465.9
click at [808, 61] on section "Favourite Type BACnet Favourited? Either Search Equipment Metadata Predicted Me…" at bounding box center [458, 200] width 713 height 338
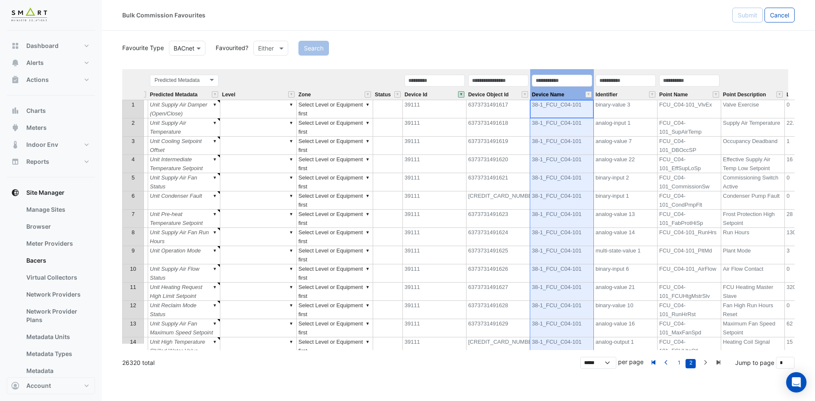
click at [571, 91] on div "Device Name" at bounding box center [562, 87] width 64 height 26
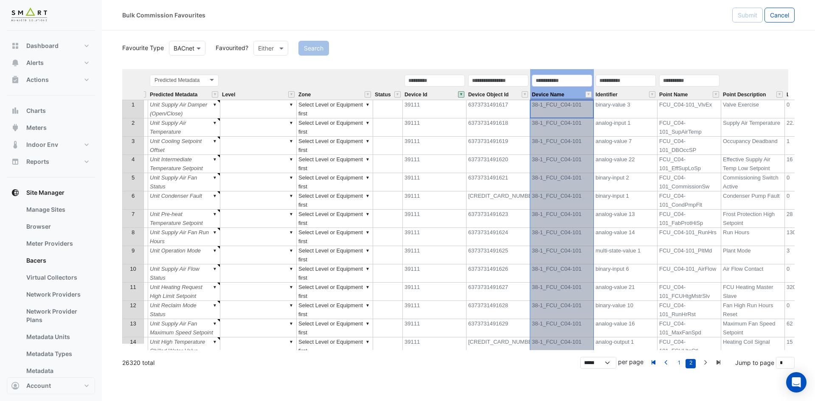
click at [571, 71] on th "Device Name" at bounding box center [562, 84] width 64 height 31
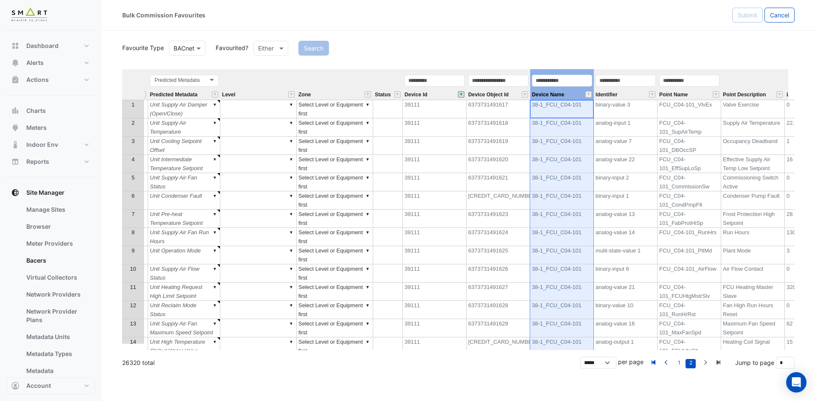
click at [641, 97] on div "Identifier" at bounding box center [626, 87] width 64 height 26
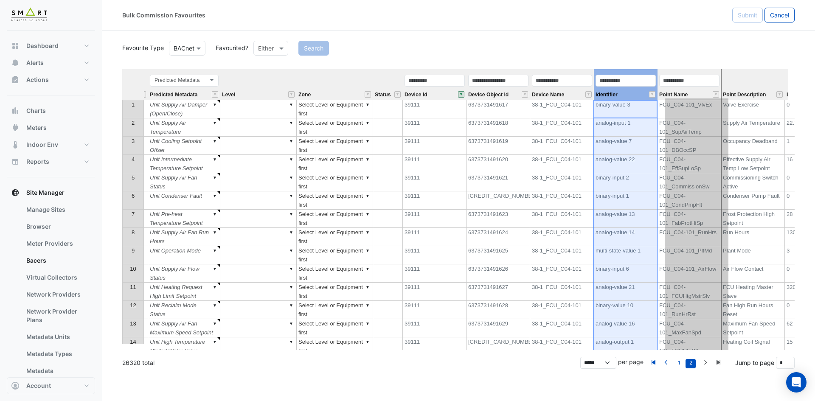
drag, startPoint x: 638, startPoint y: 71, endPoint x: 719, endPoint y: 83, distance: 81.6
click at [710, 71] on tr "Equipment Metadata Predicted Metadata Predicted Metadata Level Zone Status Devi…" at bounding box center [443, 84] width 939 height 31
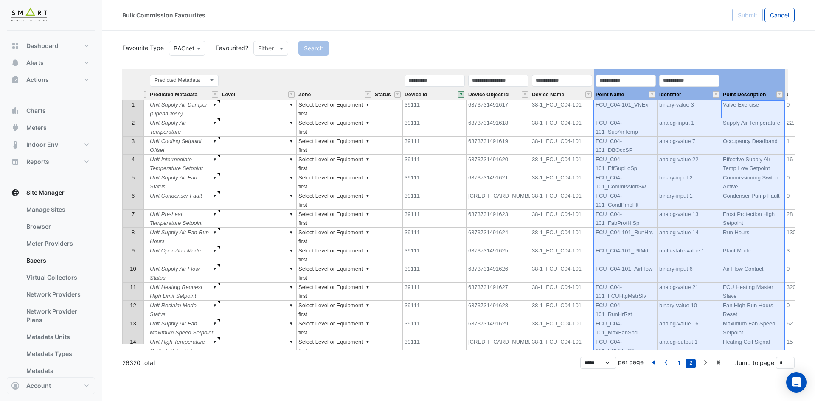
drag, startPoint x: 745, startPoint y: 85, endPoint x: 642, endPoint y: 89, distance: 103.7
click at [634, 90] on tr "Equipment Metadata Predicted Metadata Predicted Metadata Level Zone Status Devi…" at bounding box center [443, 84] width 939 height 31
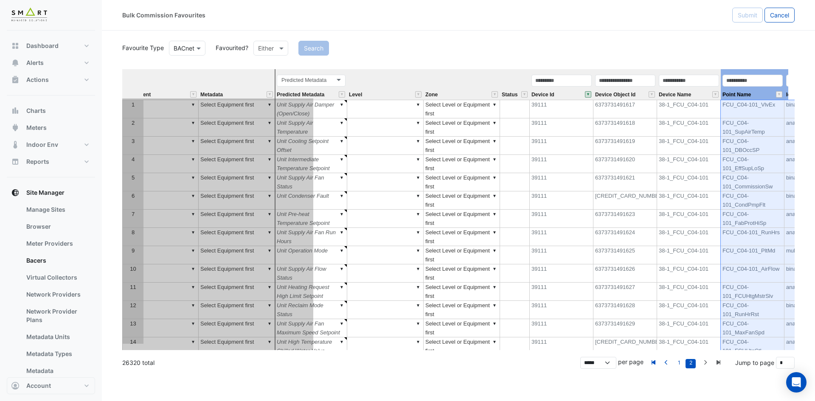
scroll to position [0, 0]
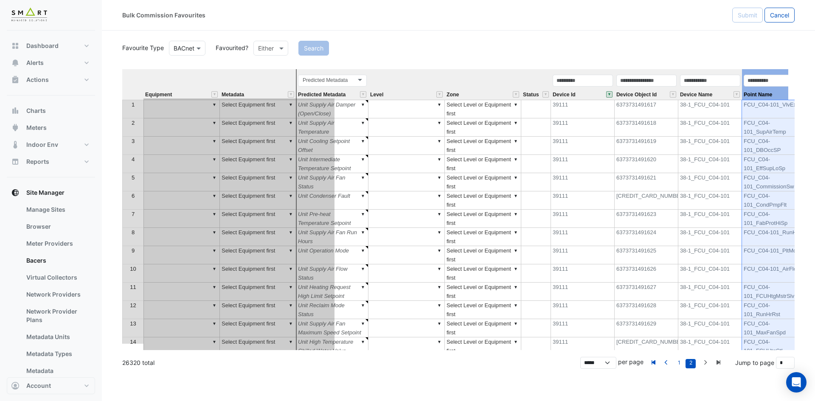
drag, startPoint x: 738, startPoint y: 78, endPoint x: 288, endPoint y: 91, distance: 450.7
click at [288, 91] on tr "Equipment Metadata Predicted Metadata Predicted Metadata Level Zone Status Devi…" at bounding box center [591, 84] width 938 height 31
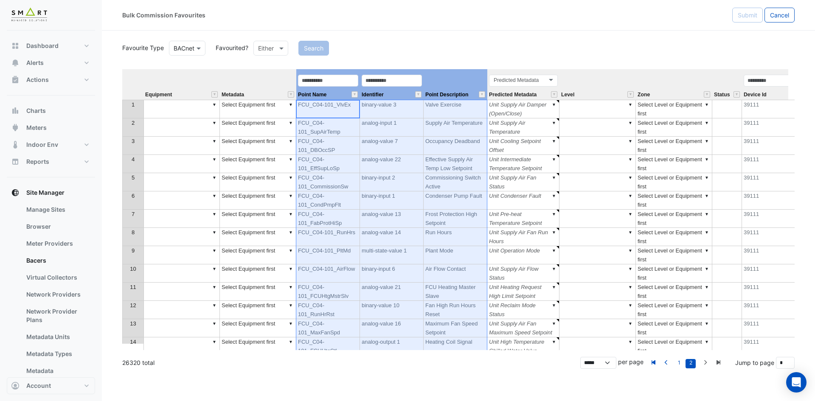
click at [541, 92] on div "Predicted Metadata Predicted Metadata" at bounding box center [523, 87] width 72 height 26
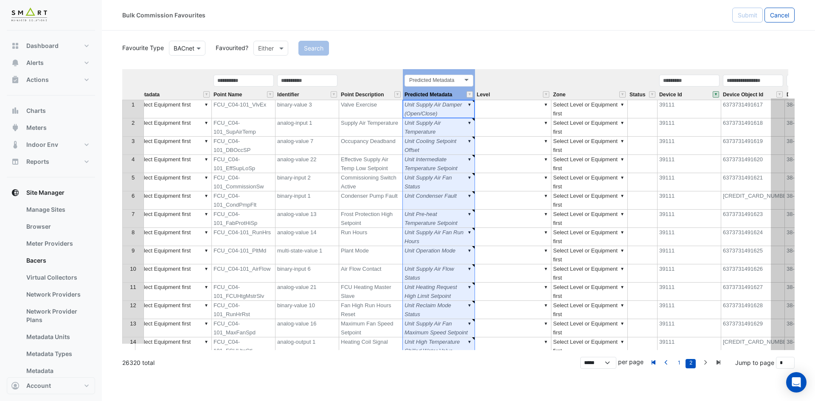
scroll to position [0, 191]
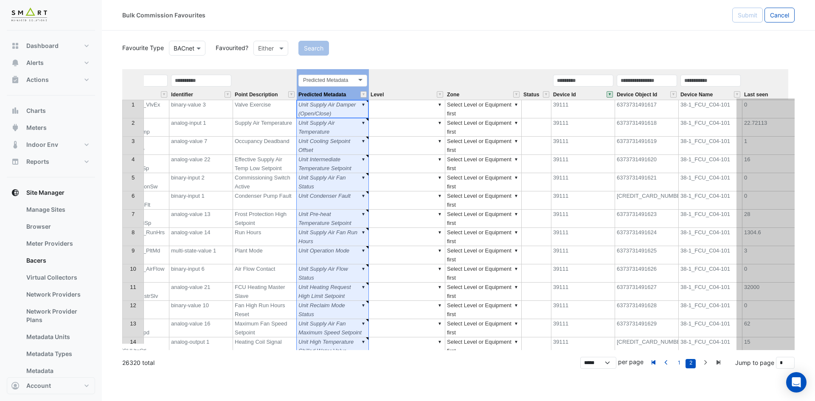
drag, startPoint x: 539, startPoint y: 70, endPoint x: 788, endPoint y: 74, distance: 249.3
click at [788, 74] on tr "Equipment Metadata Point Name Identifier Point Description Predicted Metadata P…" at bounding box center [400, 84] width 939 height 31
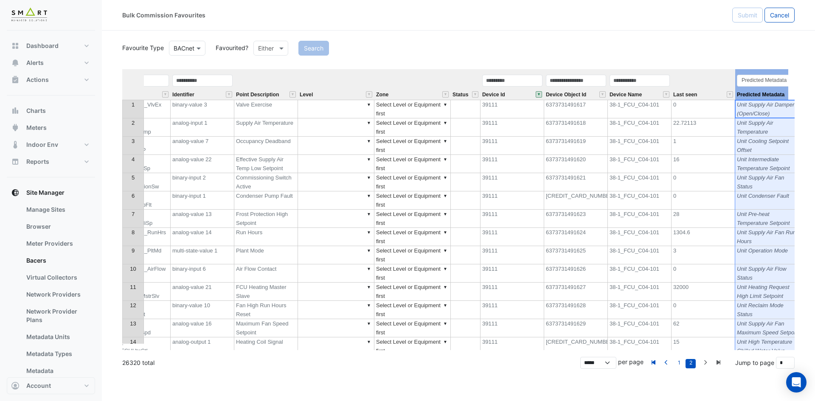
scroll to position [0, 0]
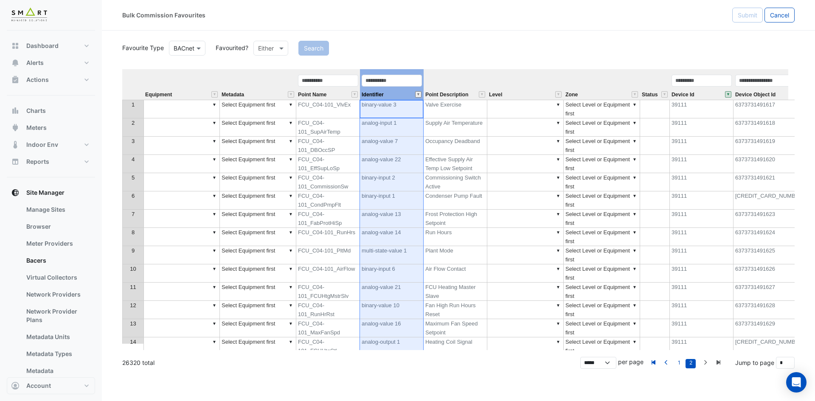
click at [418, 95] on button "" at bounding box center [418, 94] width 6 height 6
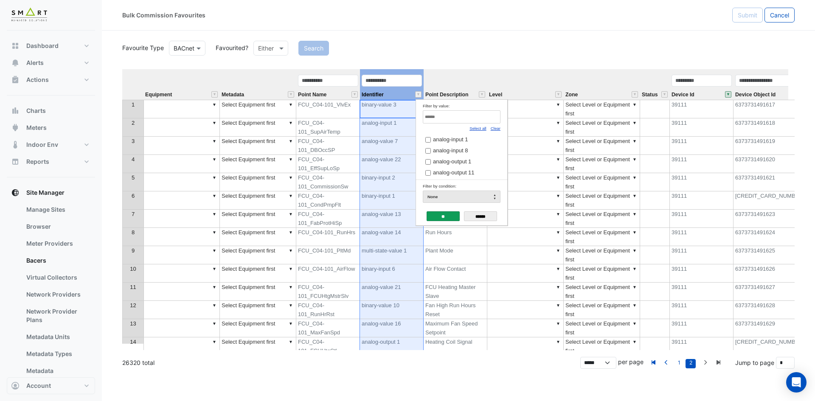
click at [498, 130] on link "Clear" at bounding box center [496, 128] width 10 height 5
click at [489, 120] on input "Filter by value:" at bounding box center [462, 116] width 78 height 13
paste input "**********"
click at [448, 138] on span "binary-input 6" at bounding box center [450, 139] width 34 height 6
drag, startPoint x: 474, startPoint y: 117, endPoint x: 279, endPoint y: 99, distance: 196.1
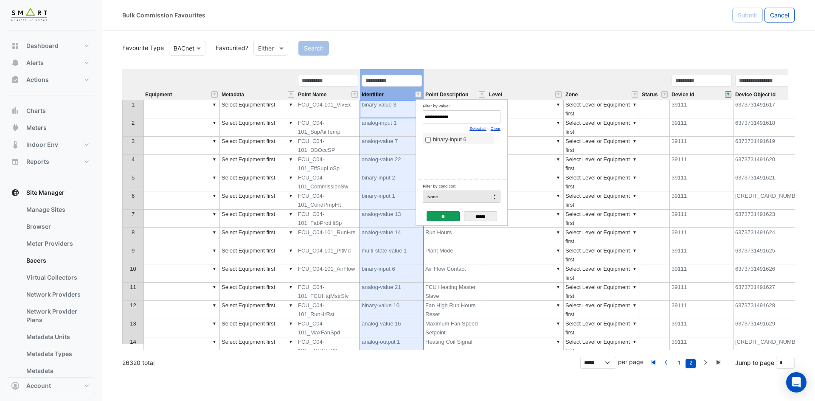
click at [279, 99] on body "Bulk Commission Favourites Submit Cancel Favourite Type BACnet Favourited? Eith…" at bounding box center [407, 200] width 815 height 401
paste input "Filter by value:"
click at [439, 135] on td "binary-input 1" at bounding box center [458, 138] width 71 height 11
click at [439, 136] on label "binary-input 1" at bounding box center [458, 139] width 66 height 9
drag, startPoint x: 456, startPoint y: 114, endPoint x: 368, endPoint y: 116, distance: 87.5
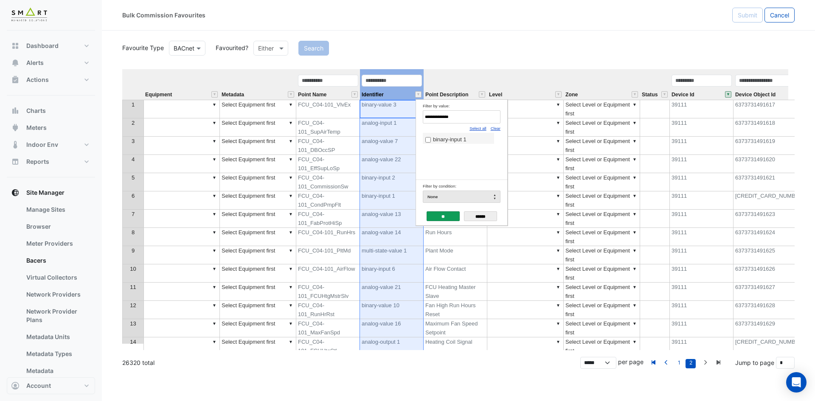
click at [368, 116] on body "Bulk Commission Favourites Submit Cancel Favourite Type BACnet Favourited? Eith…" at bounding box center [407, 200] width 815 height 401
paste input "*"
click at [431, 142] on label "analog-output 2" at bounding box center [458, 139] width 66 height 9
drag, startPoint x: 465, startPoint y: 117, endPoint x: 333, endPoint y: 109, distance: 131.9
click at [333, 109] on body "Bulk Commission Favourites Submit Cancel Favourite Type BACnet Favourited? Eith…" at bounding box center [407, 200] width 815 height 401
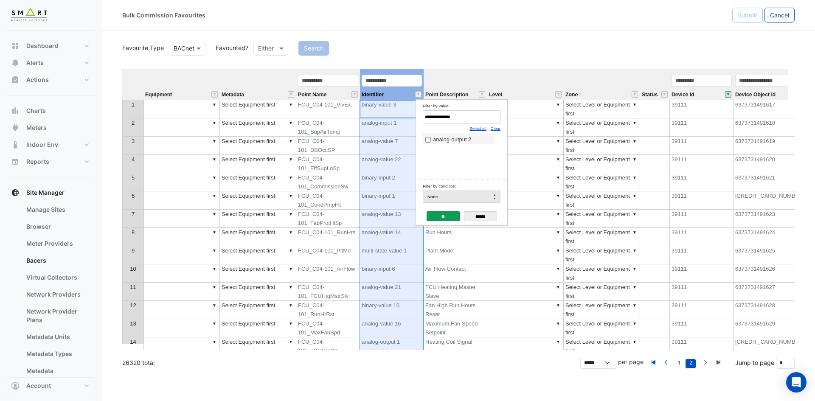
paste input "Filter by value:"
click at [451, 141] on span "binary-value 11" at bounding box center [452, 139] width 38 height 6
drag, startPoint x: 467, startPoint y: 113, endPoint x: 404, endPoint y: 115, distance: 62.5
click at [404, 115] on body "Bulk Commission Favourites Submit Cancel Favourite Type BACnet Favourited? Eith…" at bounding box center [407, 200] width 815 height 401
paste input "*"
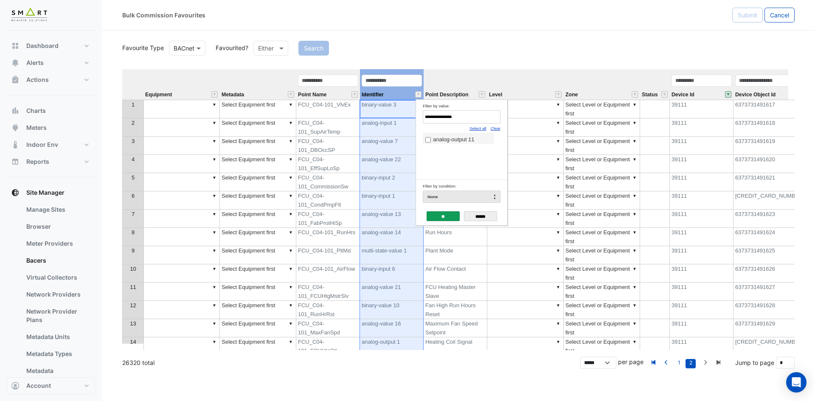
click at [452, 140] on span "analog-output 11" at bounding box center [454, 139] width 42 height 6
drag, startPoint x: 471, startPoint y: 114, endPoint x: 332, endPoint y: 115, distance: 139.3
click at [332, 115] on body "Bulk Commission Favourites Submit Cancel Favourite Type BACnet Favourited? Eith…" at bounding box center [407, 200] width 815 height 401
paste input "Filter by value:"
click at [449, 142] on span "binary-output 1" at bounding box center [451, 139] width 37 height 6
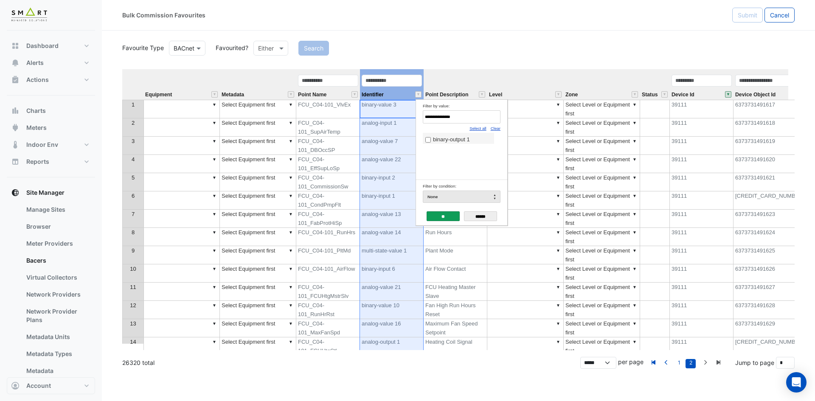
drag, startPoint x: 461, startPoint y: 117, endPoint x: 353, endPoint y: 112, distance: 108.0
click at [353, 112] on body "Bulk Commission Favourites Submit Cancel Favourite Type BACnet Favourited? Eith…" at bounding box center [407, 200] width 815 height 401
paste input "****"
click at [432, 137] on label "multi-state-value 1" at bounding box center [458, 139] width 66 height 9
drag, startPoint x: 461, startPoint y: 118, endPoint x: 364, endPoint y: 114, distance: 96.9
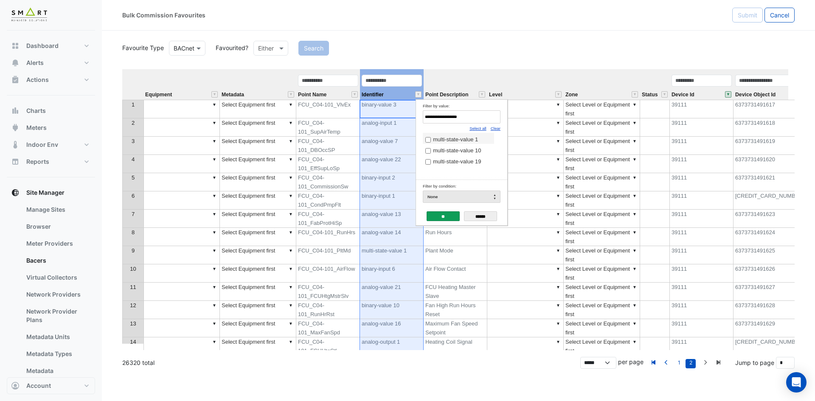
click at [364, 114] on body "Bulk Commission Favourites Submit Cancel Favourite Type BACnet Favourited? Eith…" at bounding box center [407, 200] width 815 height 401
paste input "Filter by value:"
click at [453, 142] on span "analog-input 8" at bounding box center [450, 139] width 35 height 6
drag, startPoint x: 463, startPoint y: 119, endPoint x: 348, endPoint y: 116, distance: 114.7
click at [348, 116] on body "Bulk Commission Favourites Submit Cancel Favourite Type BACnet Favourited? Eith…" at bounding box center [407, 200] width 815 height 401
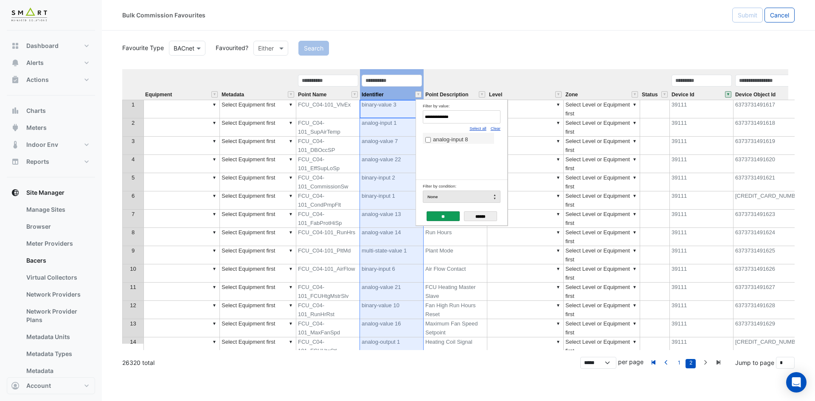
paste input "Filter by value:"
click at [442, 139] on span "analog-input 1" at bounding box center [450, 139] width 35 height 6
drag, startPoint x: 461, startPoint y: 118, endPoint x: 323, endPoint y: 117, distance: 138.4
click at [323, 117] on body "Bulk Commission Favourites Submit Cancel Favourite Type BACnet Favourited? Eith…" at bounding box center [407, 200] width 815 height 401
paste input "Filter by value:"
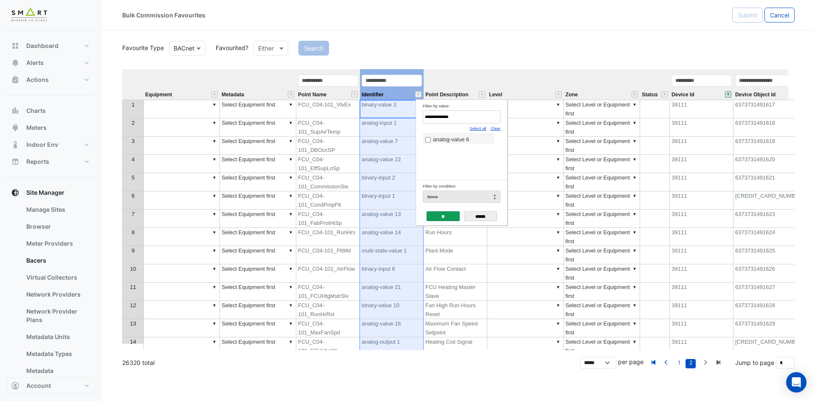
type input "**********"
click at [437, 142] on span "analog-value 6" at bounding box center [451, 139] width 36 height 6
click at [447, 217] on input "**" at bounding box center [443, 216] width 33 height 10
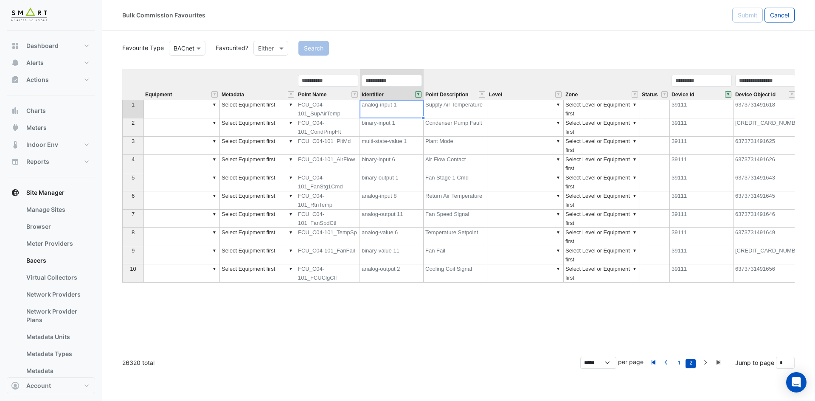
click at [138, 83] on th at bounding box center [132, 84] width 21 height 31
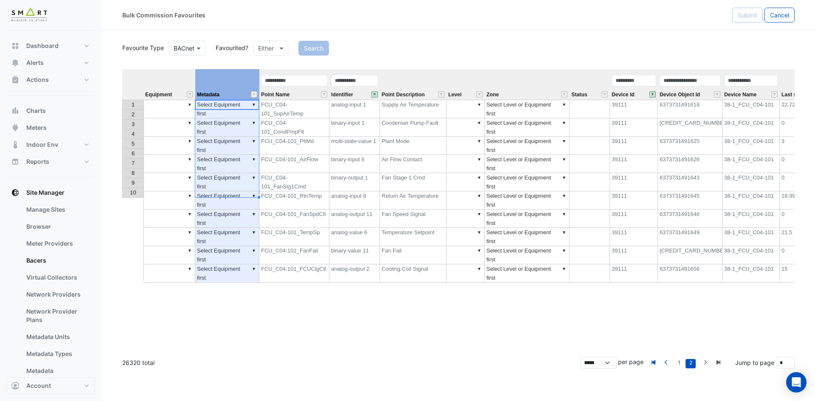
click at [238, 78] on th "Metadata" at bounding box center [227, 84] width 64 height 31
drag, startPoint x: 258, startPoint y: 74, endPoint x: 323, endPoint y: 74, distance: 64.5
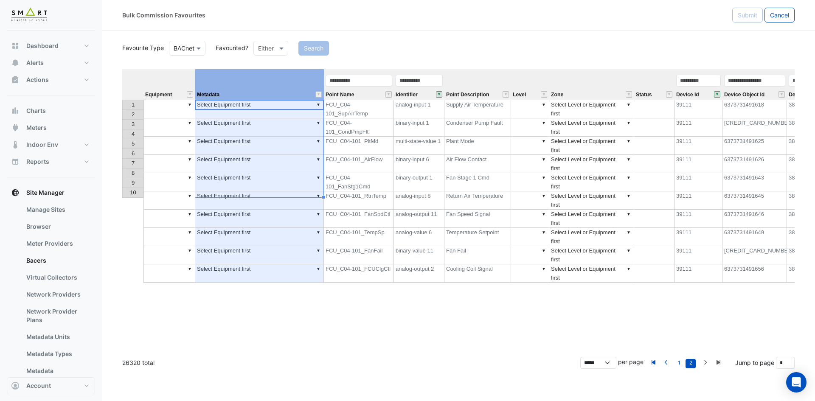
click at [159, 104] on td "▼" at bounding box center [170, 109] width 52 height 19
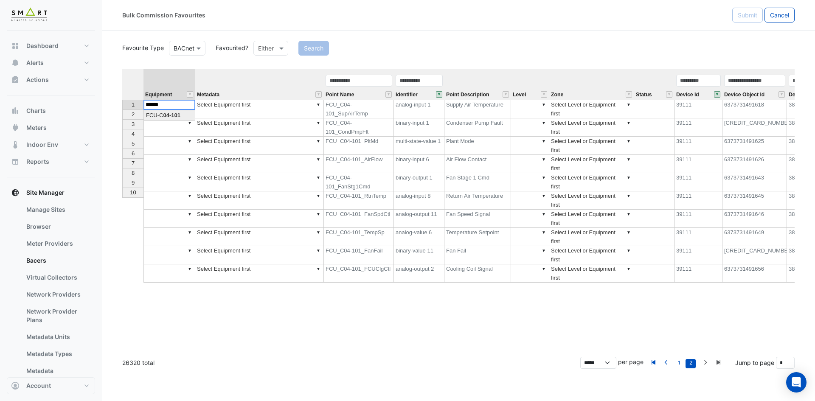
type textarea "**********"
click at [181, 107] on td "▼ FCU-C04-101" at bounding box center [170, 109] width 52 height 19
drag, startPoint x: 194, startPoint y: 110, endPoint x: 185, endPoint y: 196, distance: 86.7
click at [122, 195] on div "Equipment Metadata Point Name Identifier Point Description Level Zone Status De…" at bounding box center [122, 176] width 0 height 214
type textarea "**********"
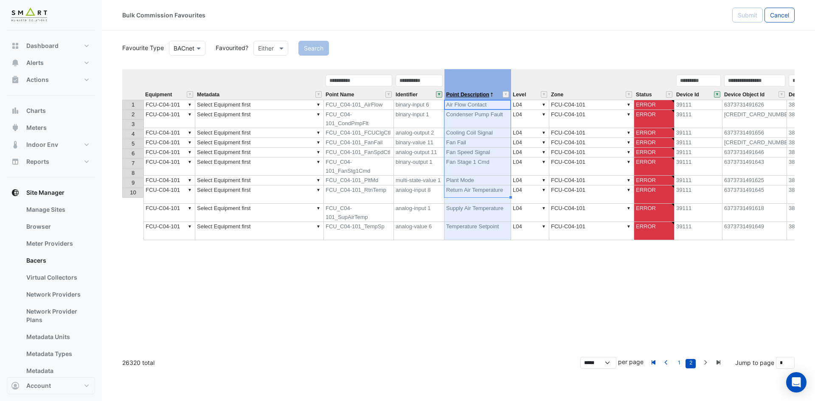
click at [473, 96] on span "Point Description" at bounding box center [467, 95] width 43 height 6
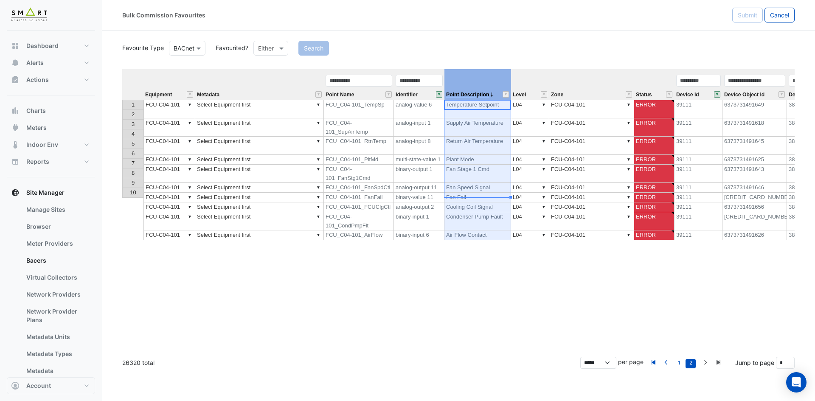
click at [473, 96] on span "Point Description" at bounding box center [467, 95] width 43 height 6
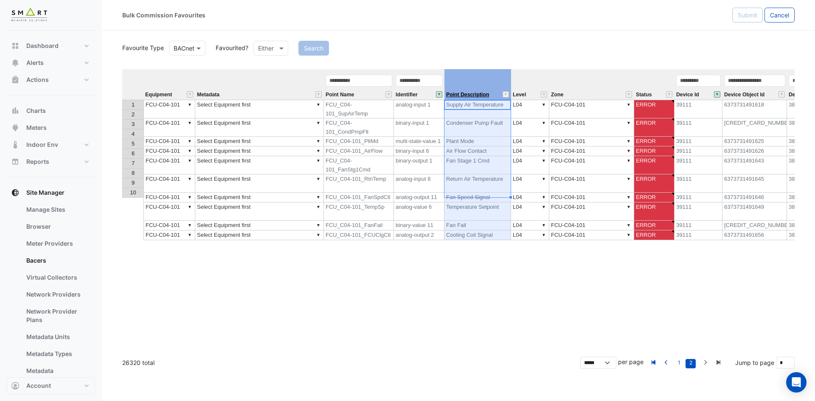
click at [473, 96] on span "Point Description" at bounding box center [467, 95] width 43 height 6
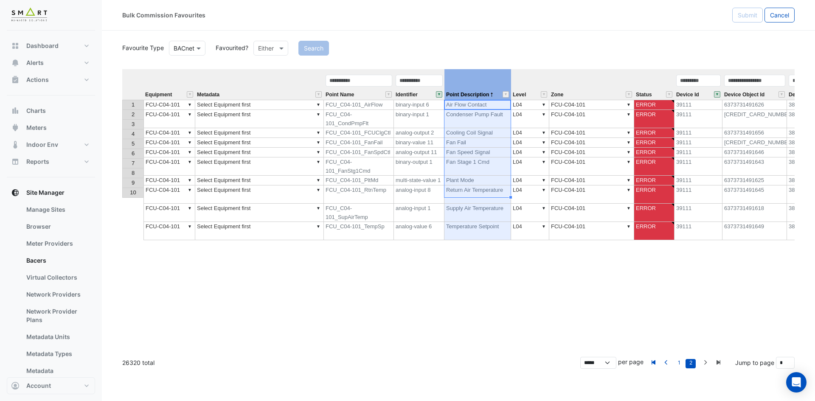
click at [256, 104] on td "▼ Select Equipment first" at bounding box center [259, 105] width 129 height 10
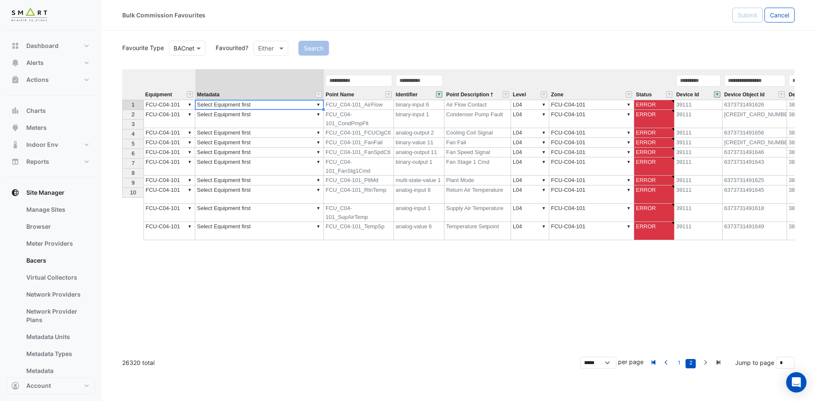
type textarea "**********"
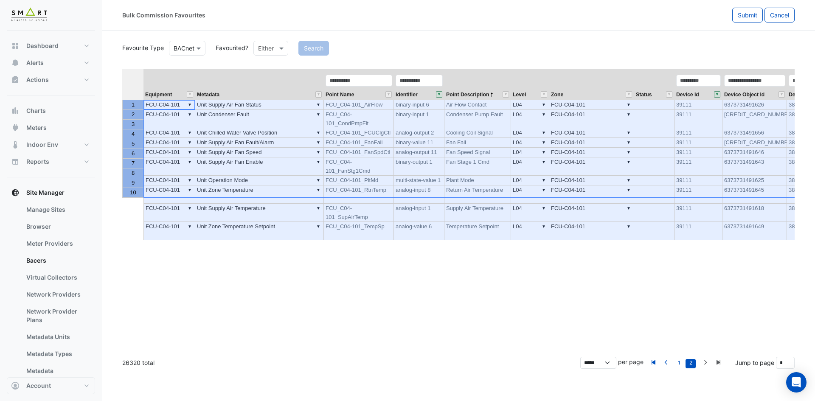
drag, startPoint x: 130, startPoint y: 103, endPoint x: 132, endPoint y: 193, distance: 90.0
click at [132, 193] on tbody "1 2 3 4 5 6 7 8 9 10" at bounding box center [132, 149] width 21 height 98
click at [749, 14] on span "Submit" at bounding box center [748, 14] width 20 height 7
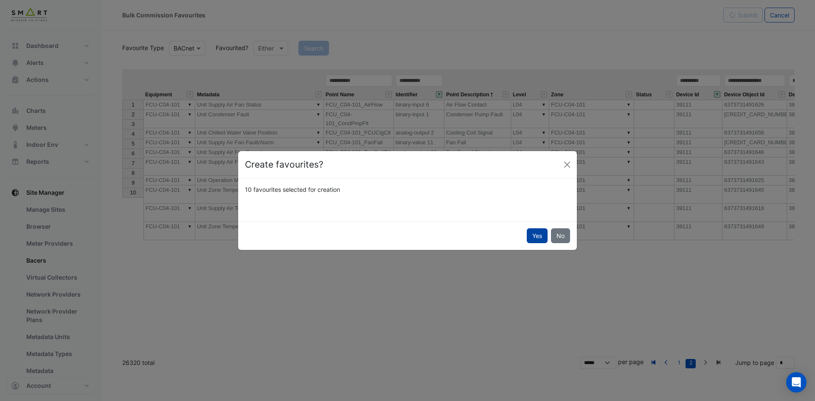
click at [532, 230] on button "Yes" at bounding box center [537, 235] width 21 height 15
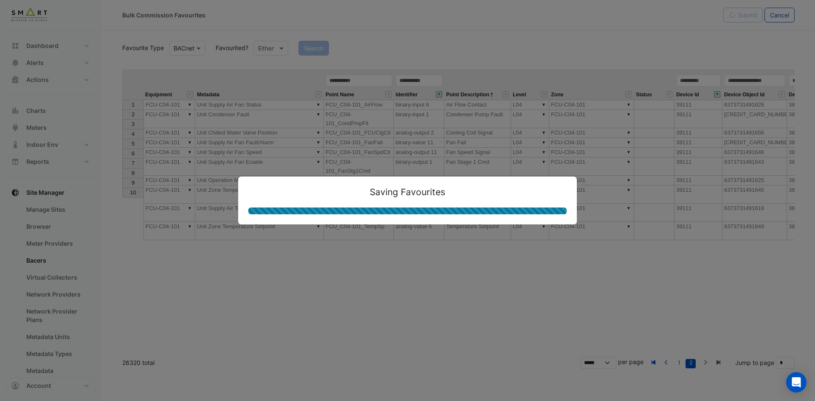
type textarea "**********"
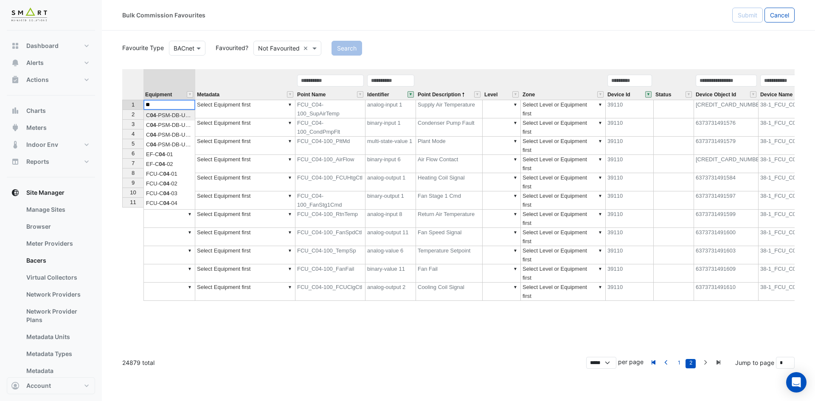
select select "********"
type textarea "**********"
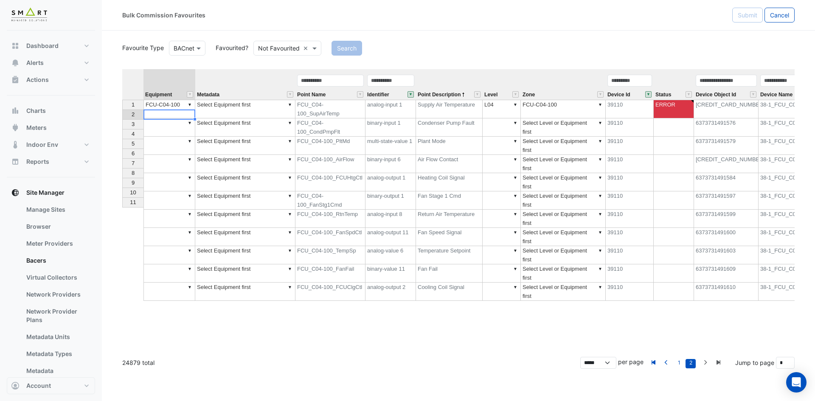
click at [163, 103] on td "▼ FCU-C04-100" at bounding box center [170, 109] width 52 height 19
drag, startPoint x: 194, startPoint y: 108, endPoint x: 192, endPoint y: 203, distance: 94.7
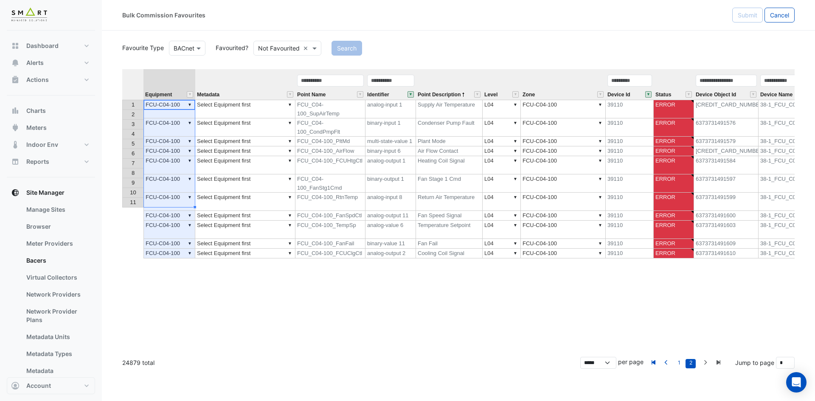
type textarea "**********"
drag, startPoint x: 552, startPoint y: 276, endPoint x: 520, endPoint y: 206, distance: 77.1
click at [552, 276] on div "Equipment Metadata Point Name Identifier Point Description Level Zone Device Id…" at bounding box center [458, 209] width 673 height 281
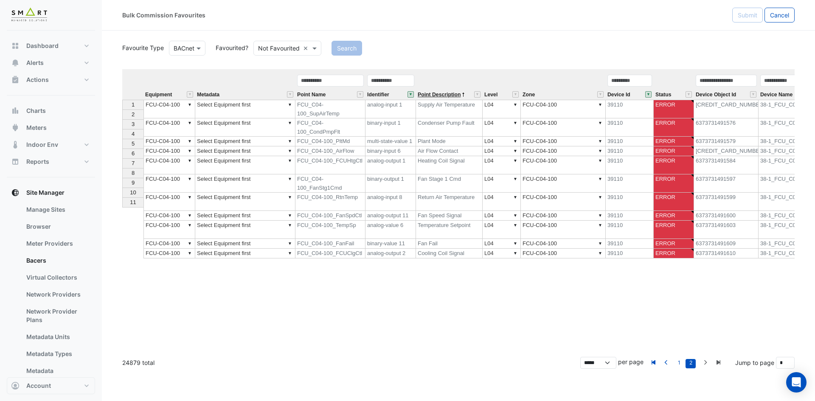
click at [423, 93] on span "Point Description" at bounding box center [439, 95] width 43 height 6
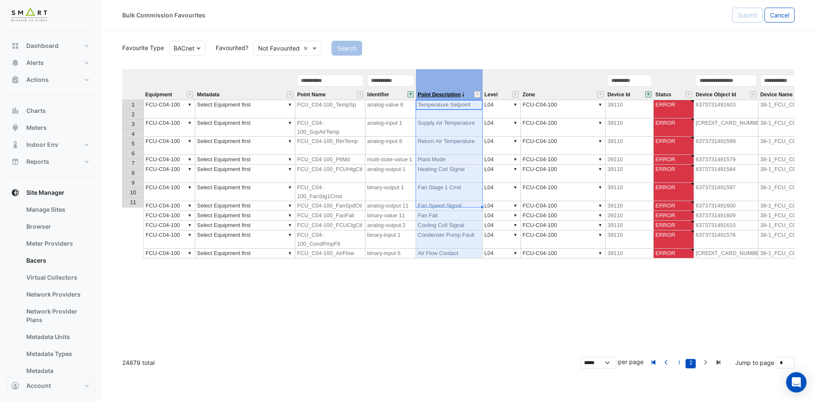
click at [423, 93] on span "Point Description" at bounding box center [439, 95] width 43 height 6
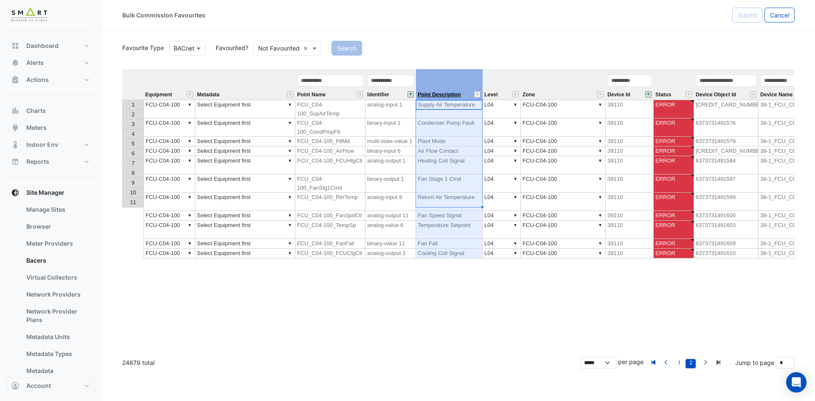
click at [423, 93] on span "Point Description" at bounding box center [439, 95] width 43 height 6
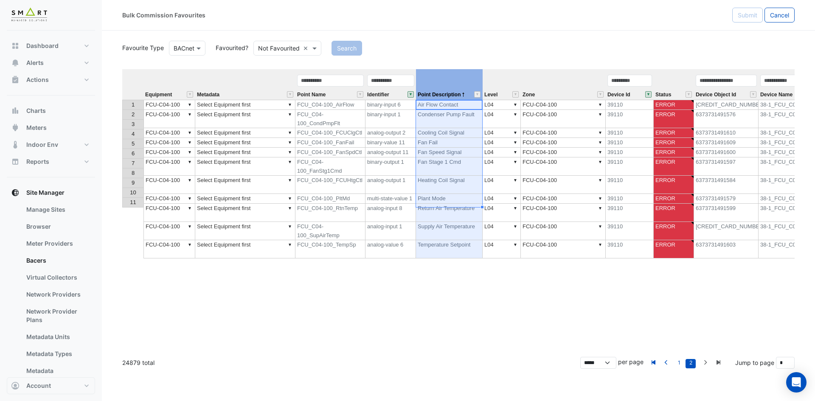
click at [267, 105] on td "▼ Select Equipment first" at bounding box center [245, 105] width 100 height 10
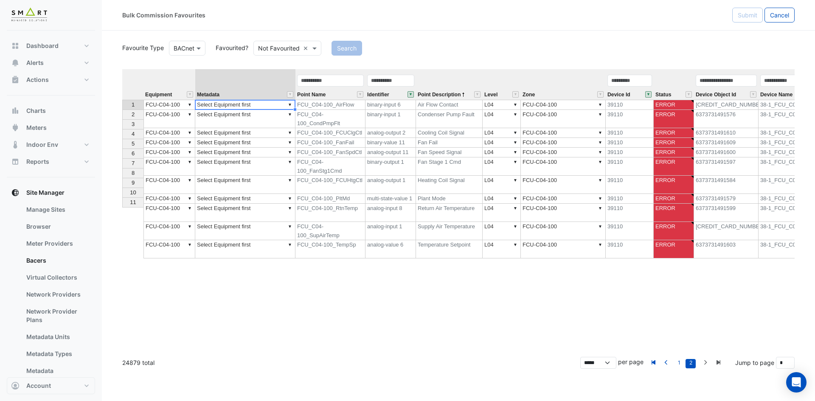
type textarea "**********"
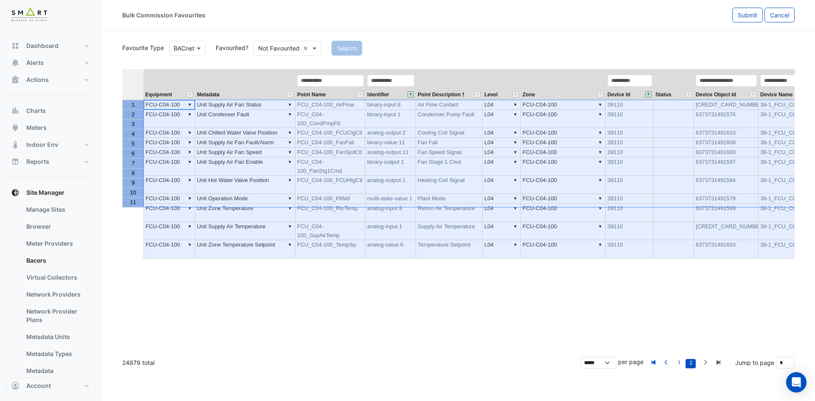
drag, startPoint x: 130, startPoint y: 105, endPoint x: 143, endPoint y: 204, distance: 100.2
click at [143, 204] on tbody "1 2 3 4 5 6 7 8 9 10 11" at bounding box center [132, 154] width 21 height 108
click at [748, 17] on span "Submit" at bounding box center [748, 14] width 20 height 7
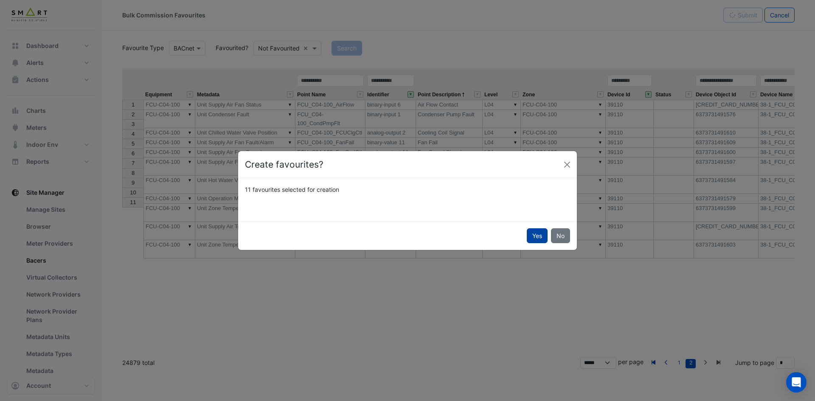
click at [538, 236] on button "Yes" at bounding box center [537, 235] width 21 height 15
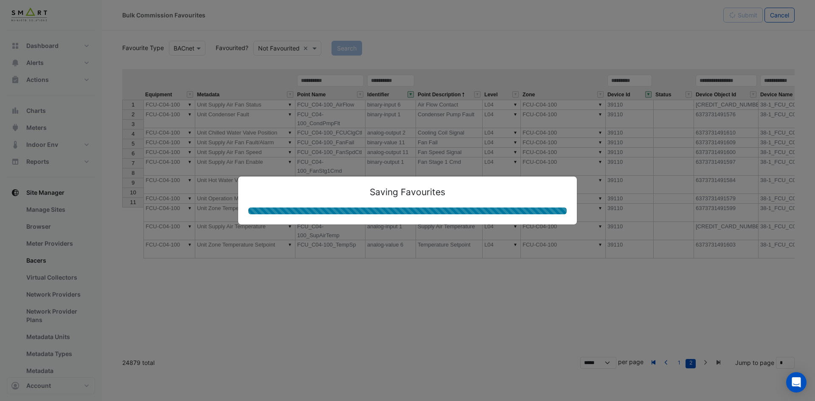
type textarea "**********"
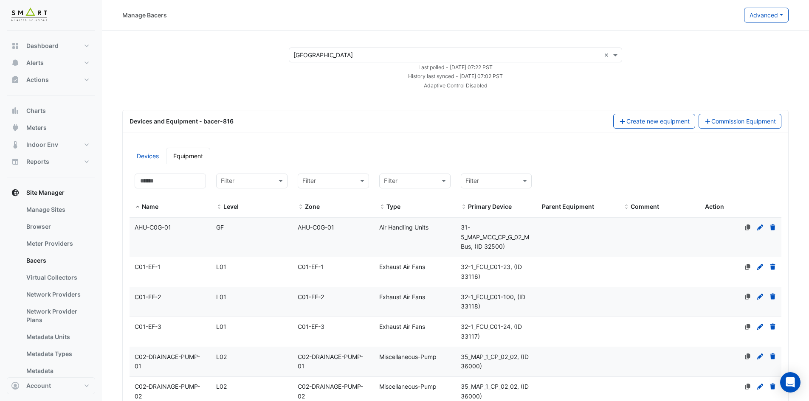
select select "***"
click at [156, 158] on link "Devices" at bounding box center [148, 156] width 37 height 17
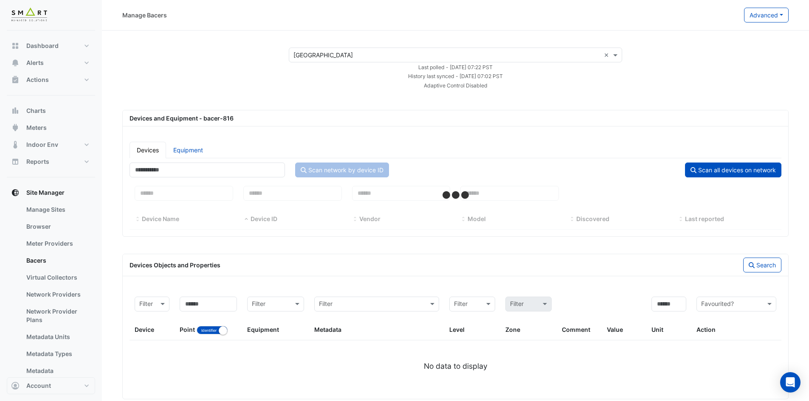
select select "***"
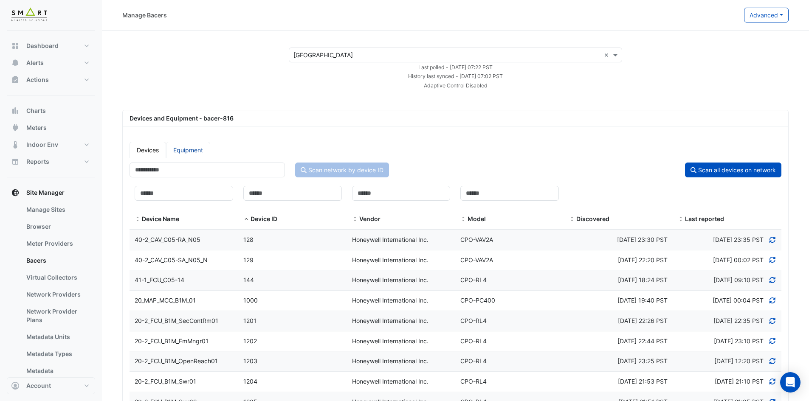
click at [194, 150] on link "Equipment" at bounding box center [188, 150] width 44 height 17
select select "***"
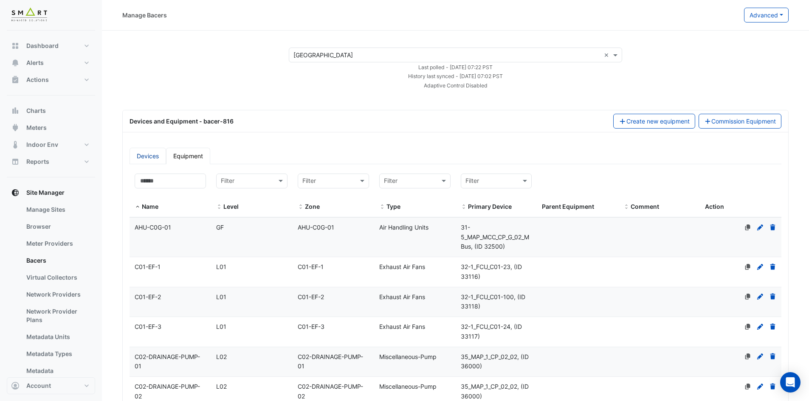
click at [142, 155] on link "Devices" at bounding box center [148, 156] width 37 height 17
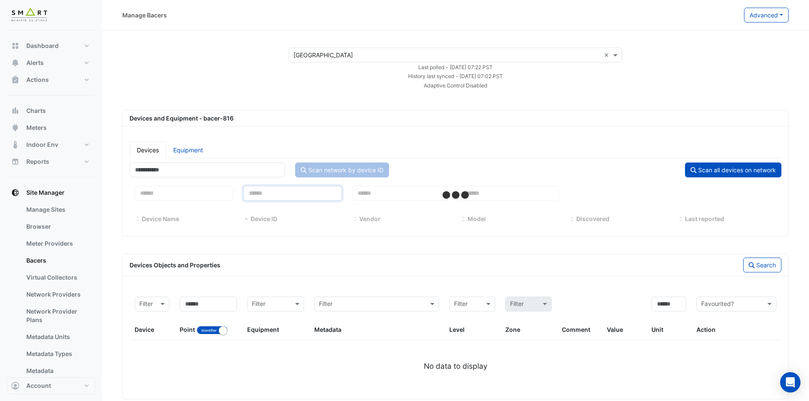
click at [276, 193] on input at bounding box center [292, 193] width 99 height 15
select select "***"
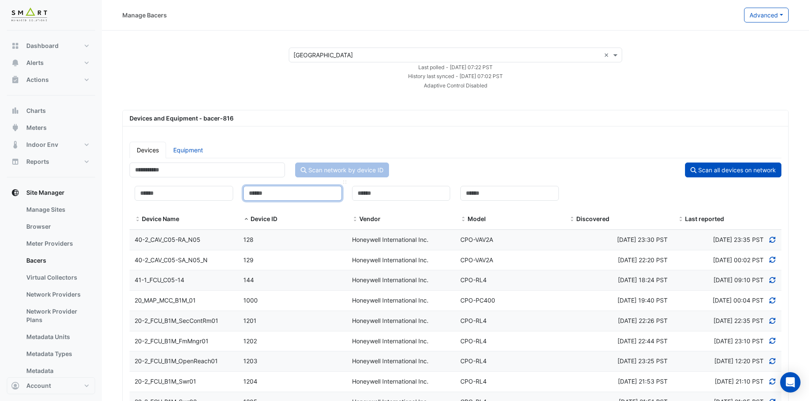
paste input "*****"
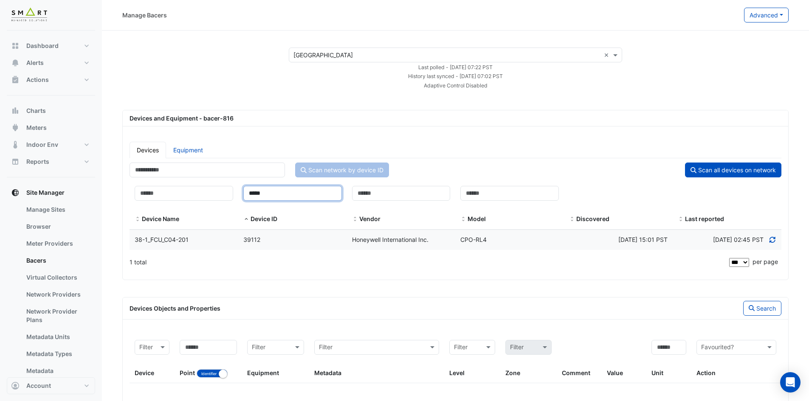
type input "*****"
click at [216, 239] on div "38-1_FCU_C04-201" at bounding box center [184, 240] width 109 height 10
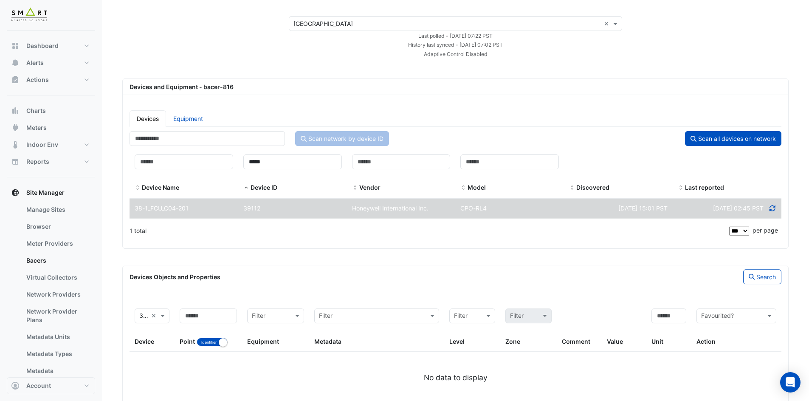
scroll to position [16, 0]
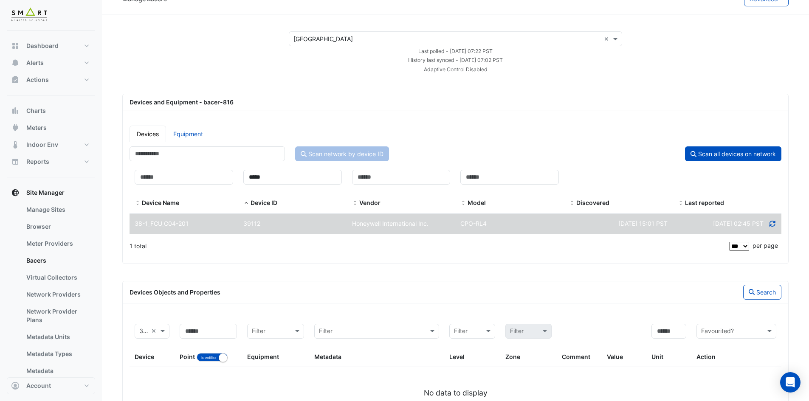
click at [774, 225] on icon at bounding box center [773, 224] width 8 height 6
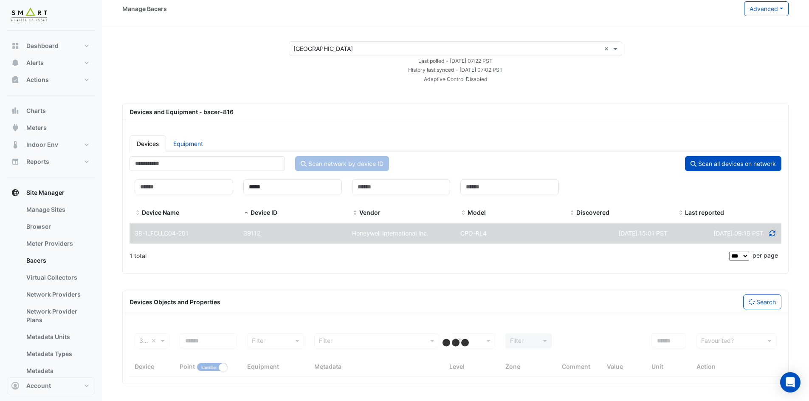
scroll to position [59, 0]
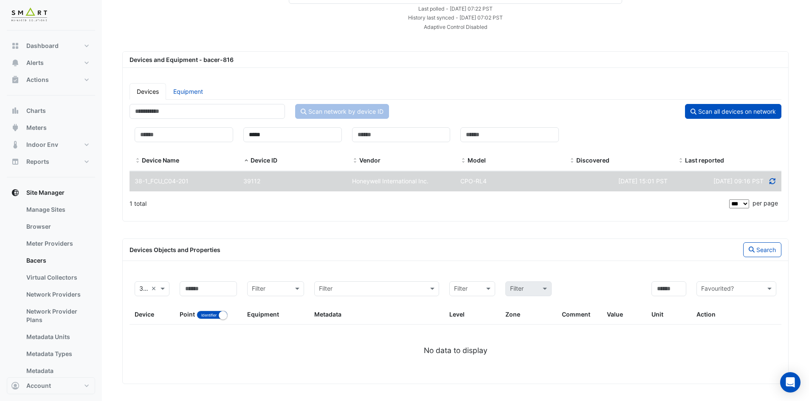
click at [777, 180] on div "Fri 10-Oct-2025 09:16 PST" at bounding box center [727, 182] width 109 height 10
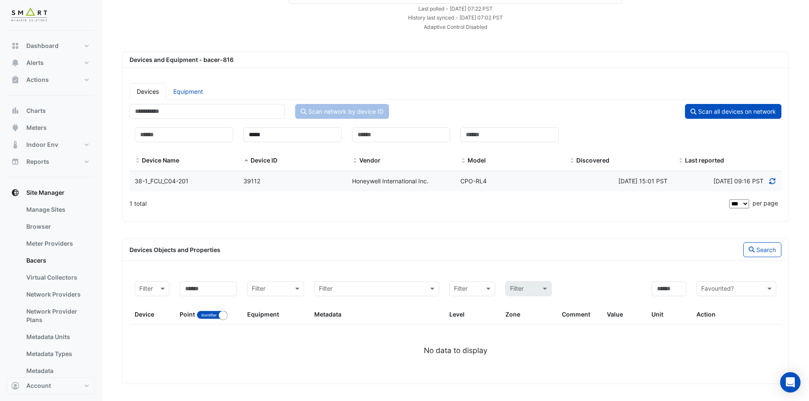
click at [776, 180] on div "Fri 10-Oct-2025 09:16 PST" at bounding box center [727, 182] width 109 height 10
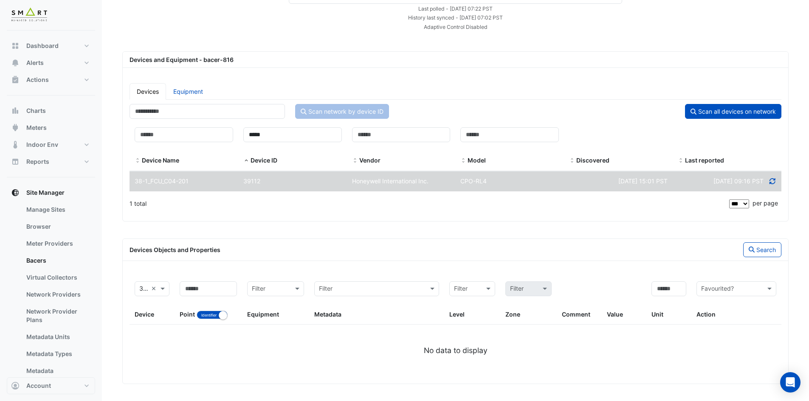
click at [772, 180] on icon at bounding box center [773, 181] width 8 height 6
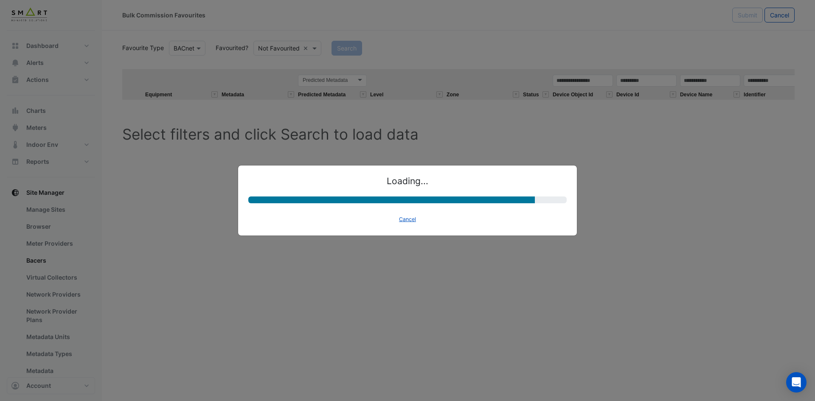
select select "********"
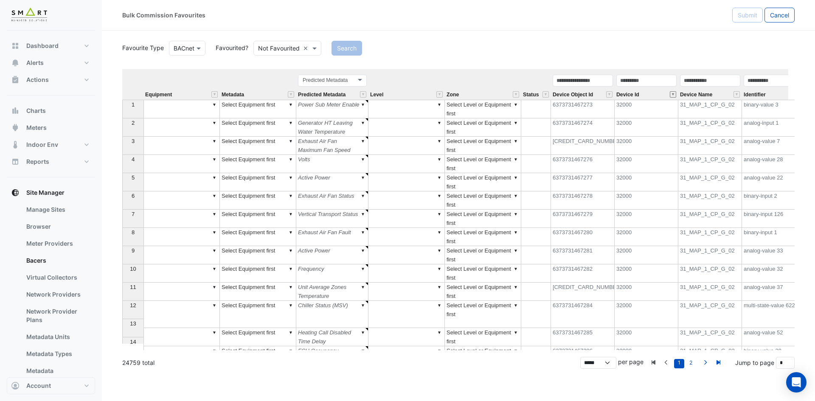
click at [674, 96] on button "" at bounding box center [673, 94] width 6 height 6
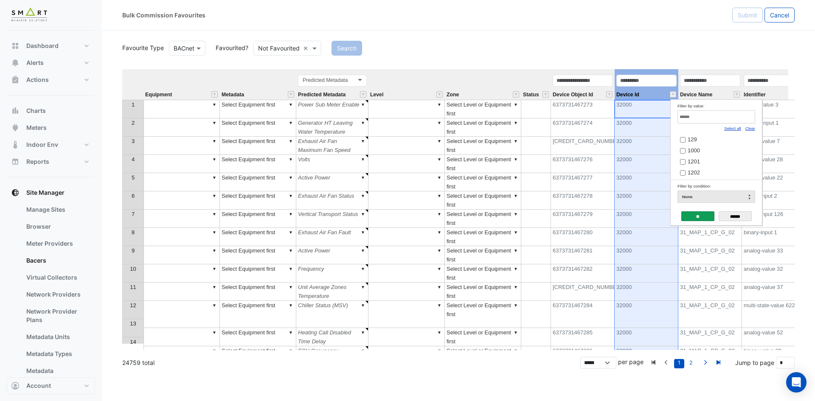
click at [728, 120] on input "Filter by value:" at bounding box center [717, 116] width 78 height 13
paste input "*****"
click at [754, 129] on link "Clear" at bounding box center [751, 128] width 10 height 5
type input "*****"
click at [732, 128] on link "Select all" at bounding box center [732, 128] width 17 height 5
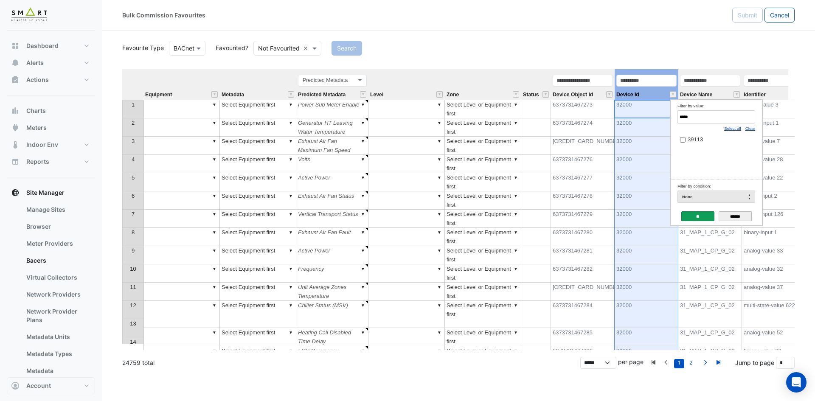
click at [741, 216] on input "******" at bounding box center [735, 216] width 33 height 10
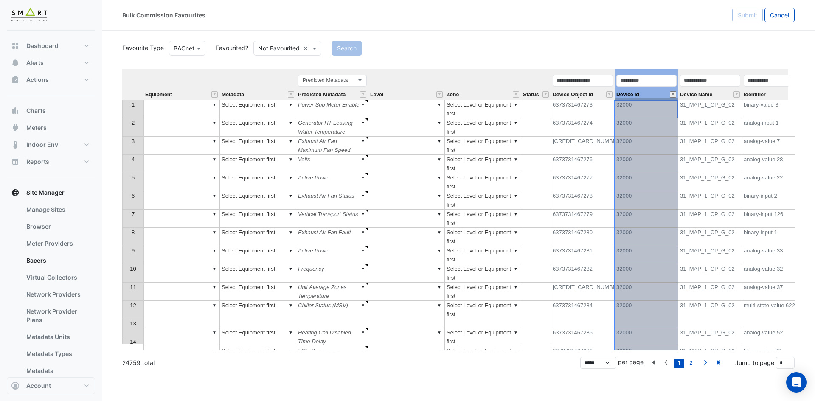
click at [672, 96] on button "" at bounding box center [673, 94] width 6 height 6
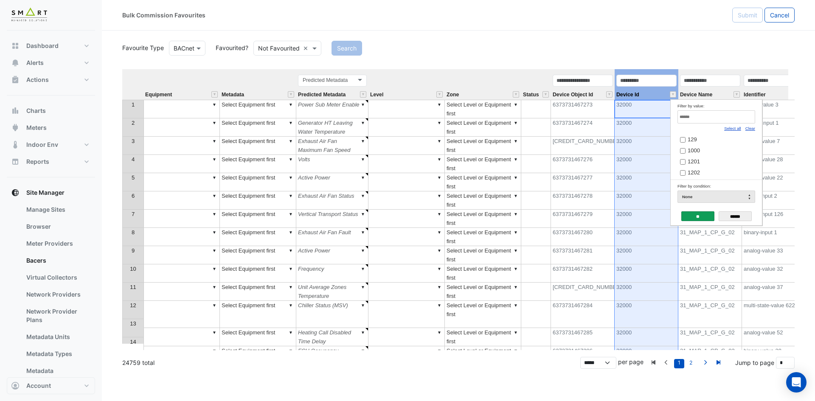
click at [748, 131] on link "Clear" at bounding box center [751, 128] width 10 height 5
click at [749, 131] on link "Clear" at bounding box center [751, 128] width 10 height 5
click at [739, 117] on input "Filter by value:" at bounding box center [717, 116] width 78 height 13
paste input "*****"
type input "*****"
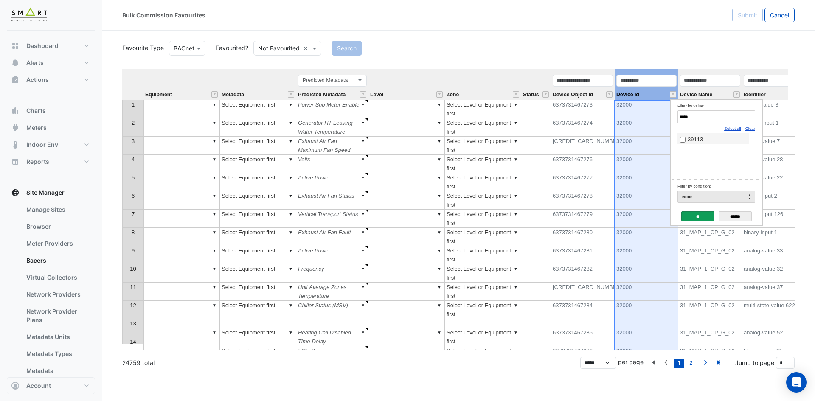
click at [695, 141] on span "39113" at bounding box center [695, 139] width 15 height 6
click at [699, 220] on input "**" at bounding box center [698, 216] width 33 height 10
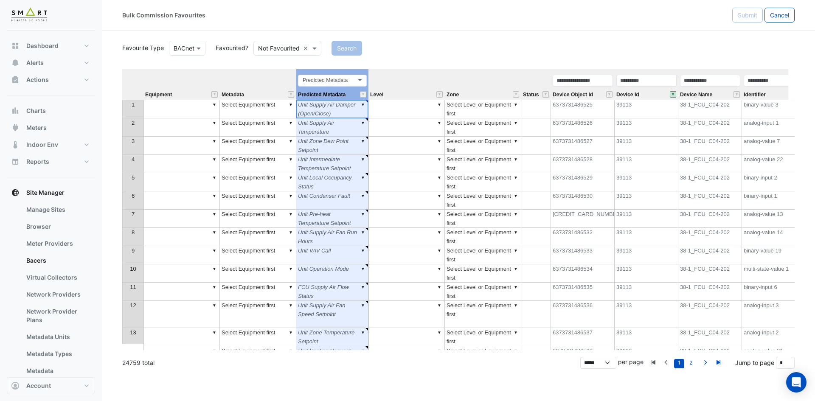
click at [345, 89] on div "Predicted Metadata Predicted Metadata" at bounding box center [332, 87] width 72 height 26
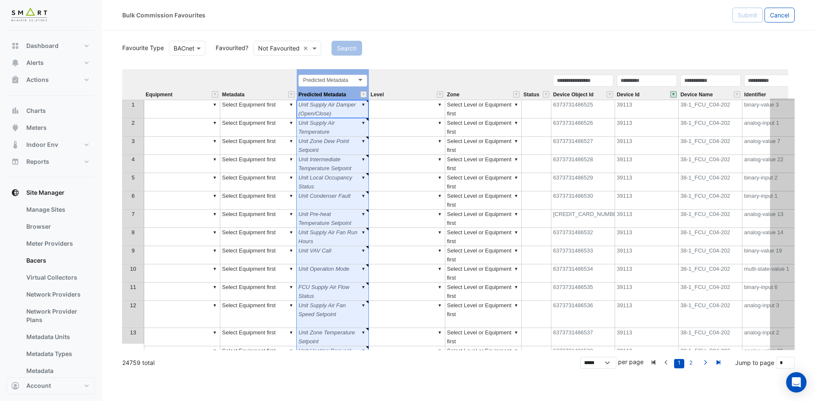
scroll to position [0, 64]
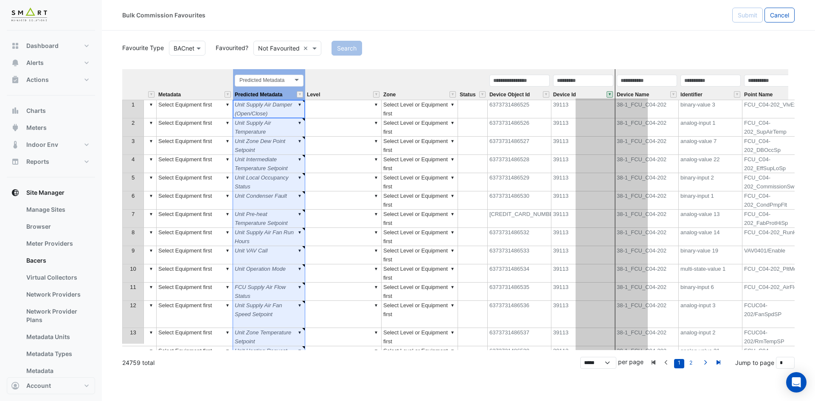
drag, startPoint x: 343, startPoint y: 73, endPoint x: 622, endPoint y: 90, distance: 279.5
click at [622, 90] on tr "Equipment Metadata Predicted Metadata Predicted Metadata Level Zone Status Devi…" at bounding box center [528, 84] width 939 height 31
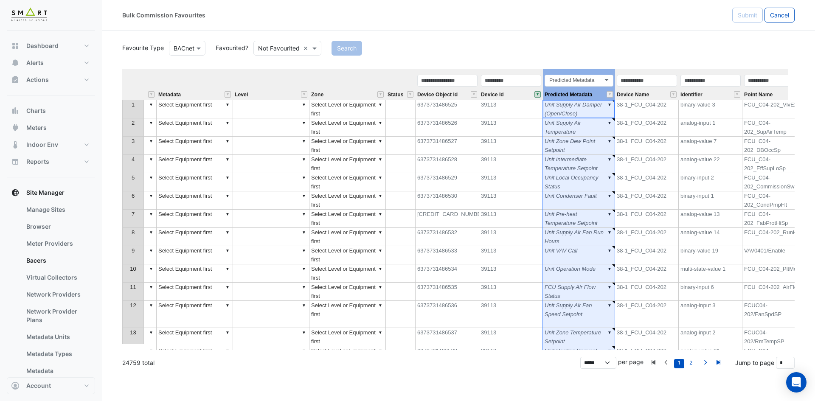
click at [516, 97] on div "Device Id" at bounding box center [511, 87] width 64 height 26
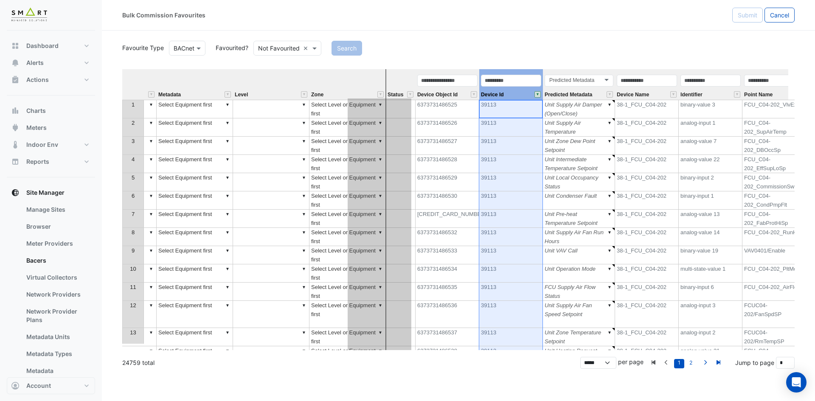
drag, startPoint x: 512, startPoint y: 71, endPoint x: 380, endPoint y: 83, distance: 132.1
click at [380, 83] on tr "Equipment Metadata Level Zone Status Device Object Id Device Id Predicted Metad…" at bounding box center [528, 84] width 939 height 31
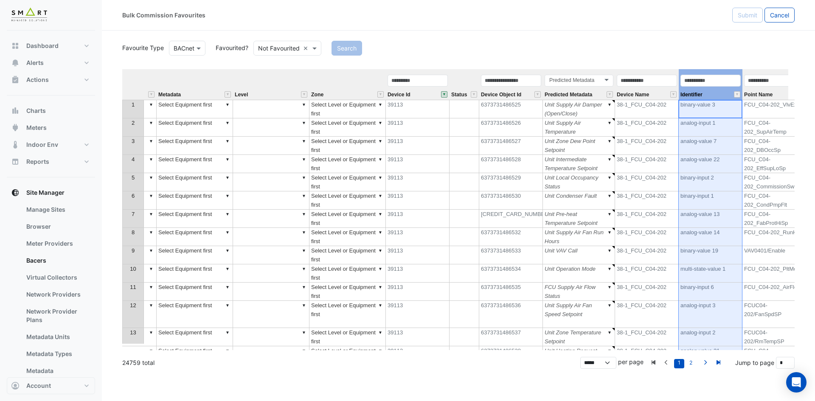
click at [715, 90] on div "Identifier" at bounding box center [711, 87] width 64 height 26
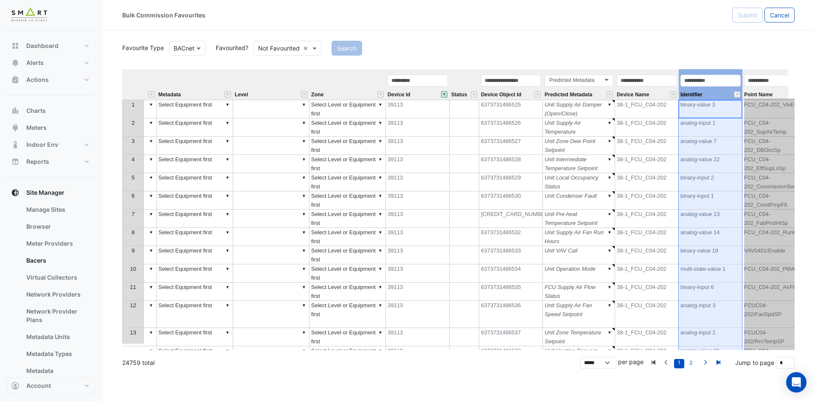
drag, startPoint x: 717, startPoint y: 94, endPoint x: 783, endPoint y: 92, distance: 66.3
click at [784, 92] on tr "Equipment Metadata Level Zone Device Id Status Device Object Id Predicted Metad…" at bounding box center [528, 84] width 939 height 31
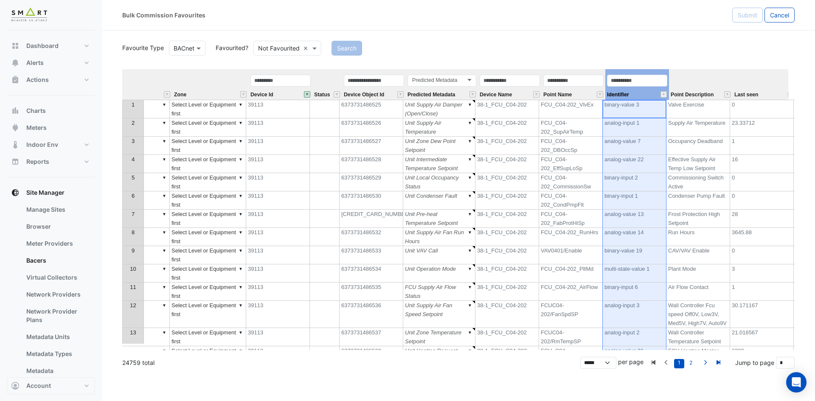
scroll to position [0, 203]
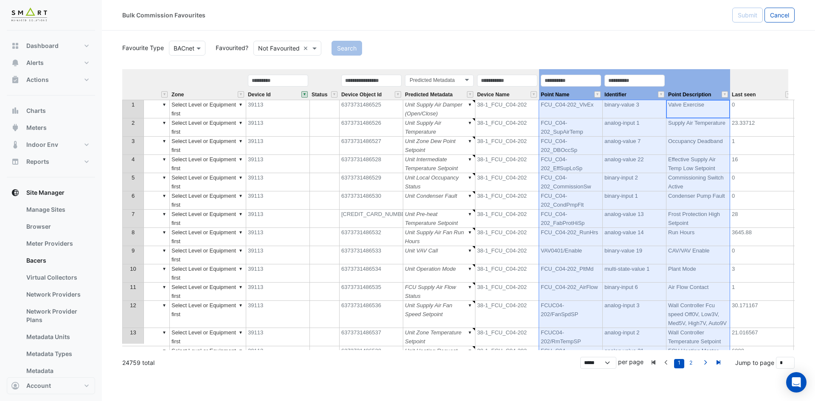
drag, startPoint x: 698, startPoint y: 81, endPoint x: 575, endPoint y: 96, distance: 123.6
click at [575, 96] on tr "Equipment Metadata Level Zone Device Id Status Device Object Id Predicted Metad…" at bounding box center [388, 84] width 939 height 31
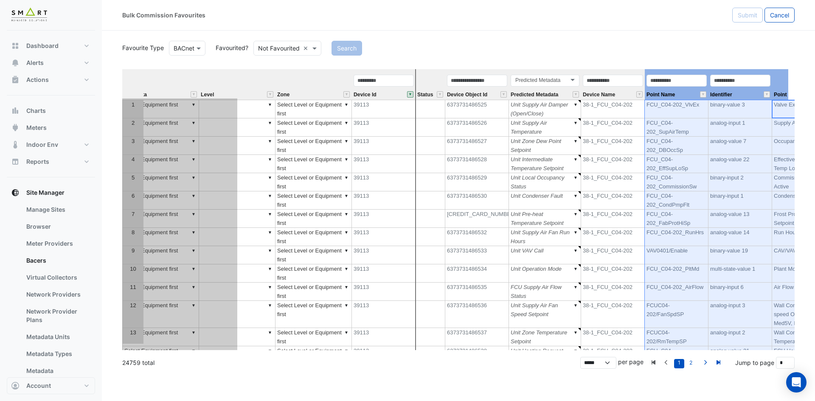
scroll to position [0, 0]
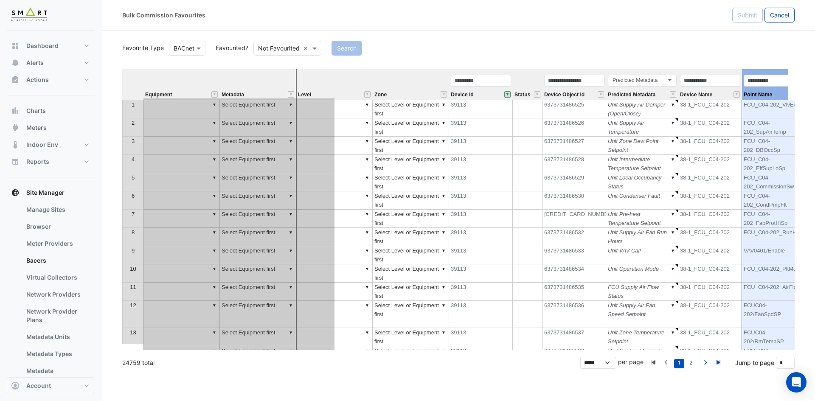
drag, startPoint x: 697, startPoint y: 77, endPoint x: 270, endPoint y: 91, distance: 427.0
click at [270, 91] on tr "Equipment Metadata Level Zone Device Id Status Device Object Id Predicted Metad…" at bounding box center [591, 84] width 938 height 31
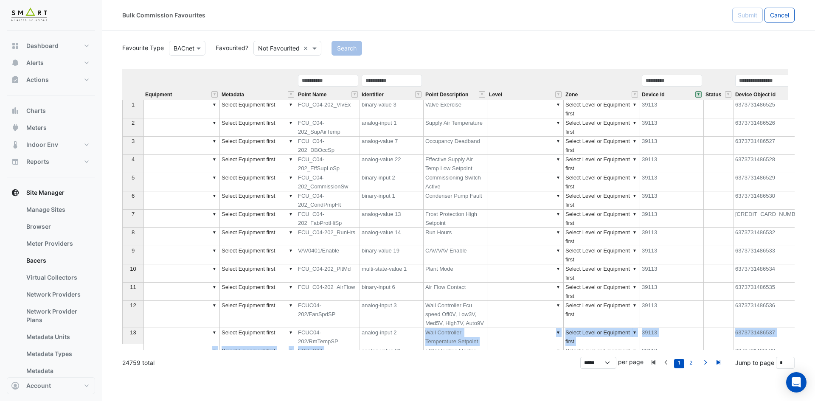
drag, startPoint x: 442, startPoint y: 350, endPoint x: 359, endPoint y: 356, distance: 83.0
click at [359, 356] on app-bulk-favourite-upsert "Favourite Type BACnet Favourited? Not Favourited × Search Equipment Metadata Po…" at bounding box center [458, 204] width 673 height 330
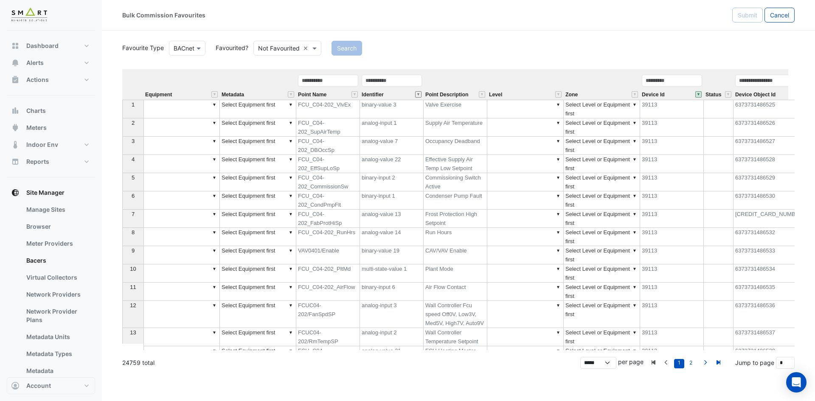
click at [420, 94] on button "" at bounding box center [418, 94] width 6 height 6
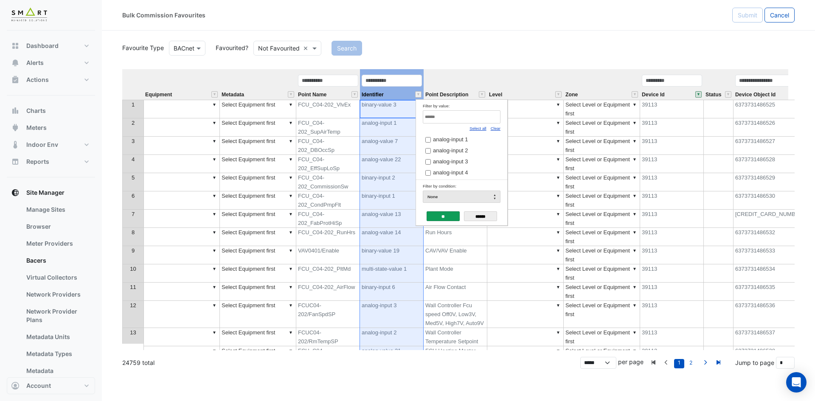
click at [498, 130] on link "Clear" at bounding box center [496, 128] width 10 height 5
click at [487, 116] on input "Filter by value:" at bounding box center [462, 116] width 78 height 13
paste input "**********"
click at [461, 139] on span "binary-input 6" at bounding box center [450, 139] width 34 height 6
drag, startPoint x: 467, startPoint y: 118, endPoint x: 346, endPoint y: 122, distance: 121.1
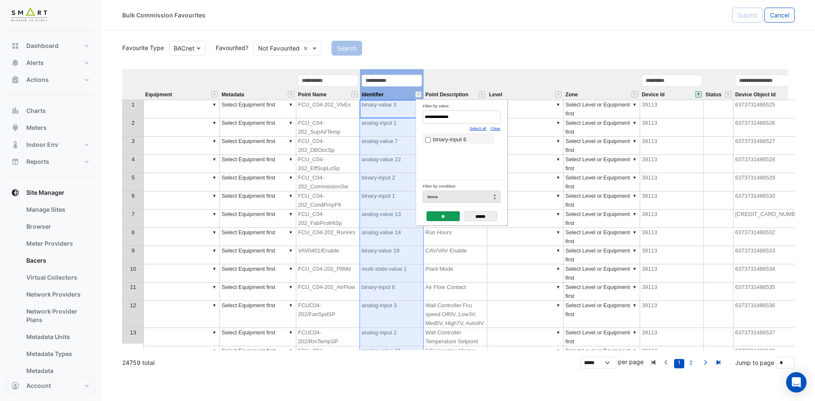
click at [346, 122] on body "Bulk Commission Favourites Submit Cancel Favourite Type BACnet Favourited? Not …" at bounding box center [407, 200] width 815 height 401
paste input "Filter by value:"
click at [467, 141] on span "binary-input 1" at bounding box center [450, 139] width 34 height 6
drag, startPoint x: 457, startPoint y: 114, endPoint x: 332, endPoint y: 117, distance: 125.3
click at [332, 117] on body "Bulk Commission Favourites Submit Cancel Favourite Type BACnet Favourited? Not …" at bounding box center [407, 200] width 815 height 401
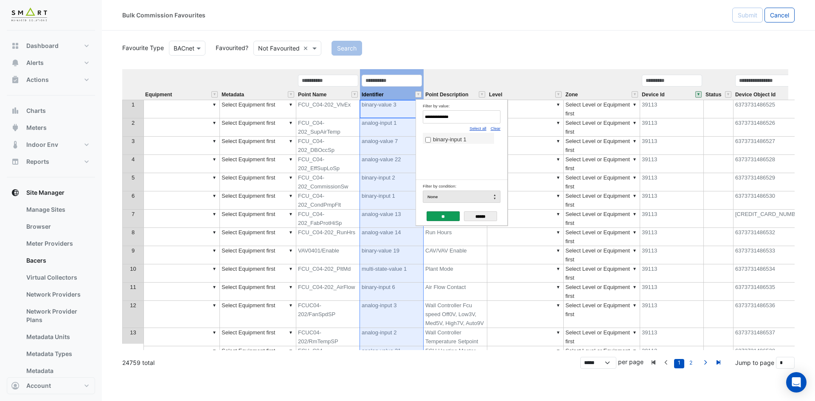
paste input "*"
click at [434, 144] on label "analog-output 2" at bounding box center [458, 139] width 66 height 9
drag, startPoint x: 402, startPoint y: 115, endPoint x: 341, endPoint y: 117, distance: 61.2
click at [341, 117] on body "Bulk Commission Favourites Submit Cancel Favourite Type BACnet Favourited? Not …" at bounding box center [407, 200] width 815 height 401
paste input "Filter by value:"
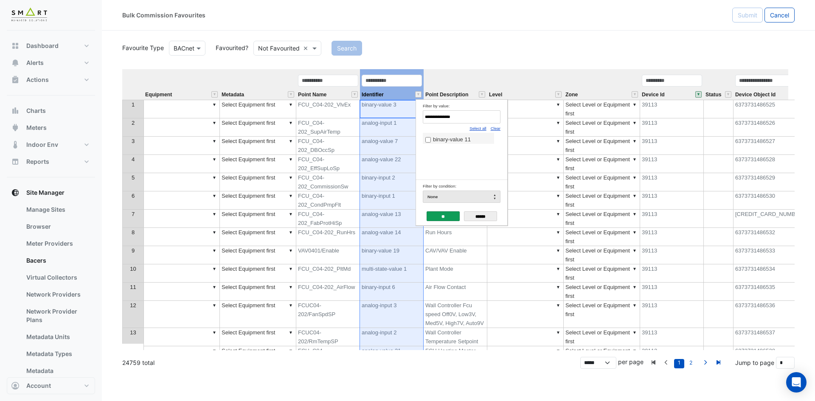
type input "**********"
click at [413, 140] on td "analog-value 7" at bounding box center [392, 146] width 64 height 18
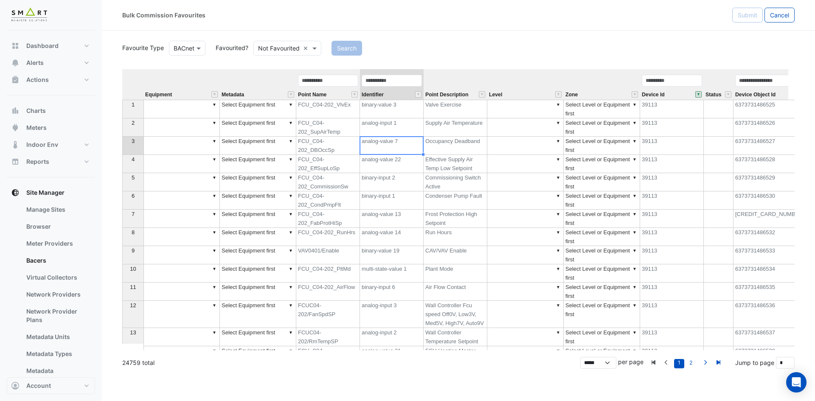
click at [122, 139] on div "Equipment Metadata Point Name Identifier Point Description Level Zone Device Id…" at bounding box center [122, 235] width 0 height 332
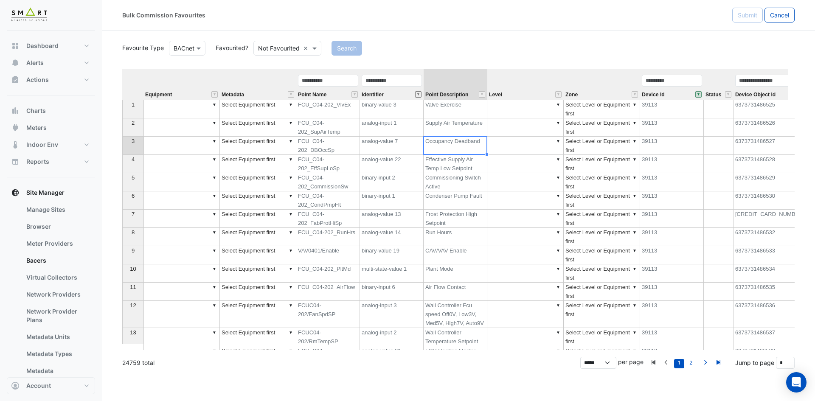
click at [417, 94] on button "" at bounding box center [418, 94] width 6 height 6
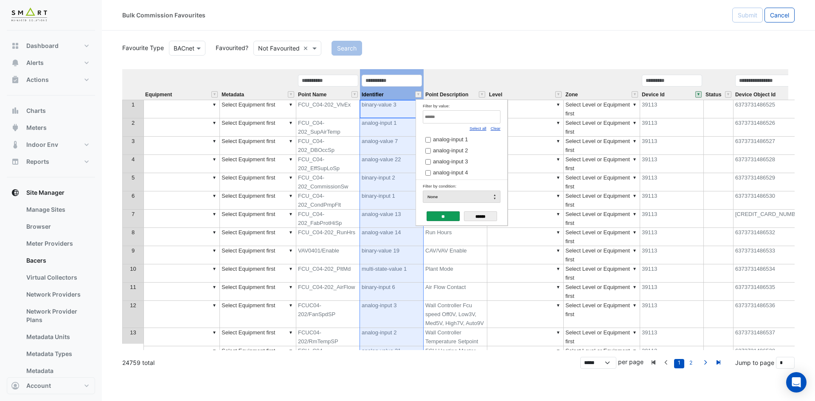
click at [496, 128] on link "Clear" at bounding box center [496, 128] width 10 height 5
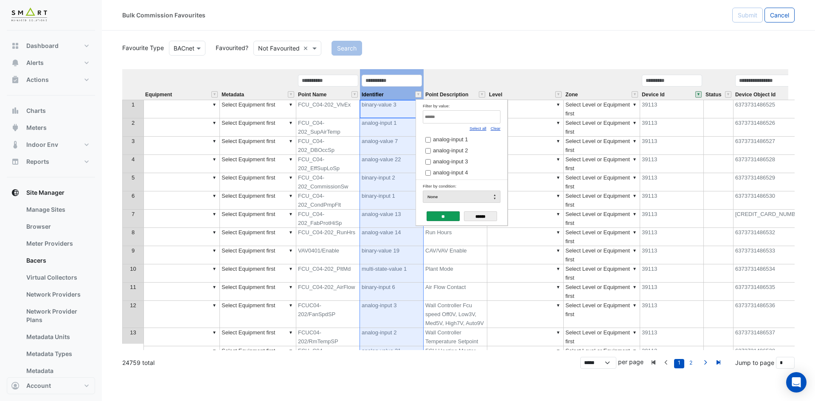
click at [496, 128] on link "Clear" at bounding box center [496, 128] width 10 height 5
click at [452, 117] on input "Filter by value:" at bounding box center [462, 116] width 78 height 13
paste input "**********"
click at [459, 135] on td "binary-input 6" at bounding box center [458, 138] width 71 height 11
click at [457, 141] on span "binary-input 6" at bounding box center [450, 139] width 34 height 6
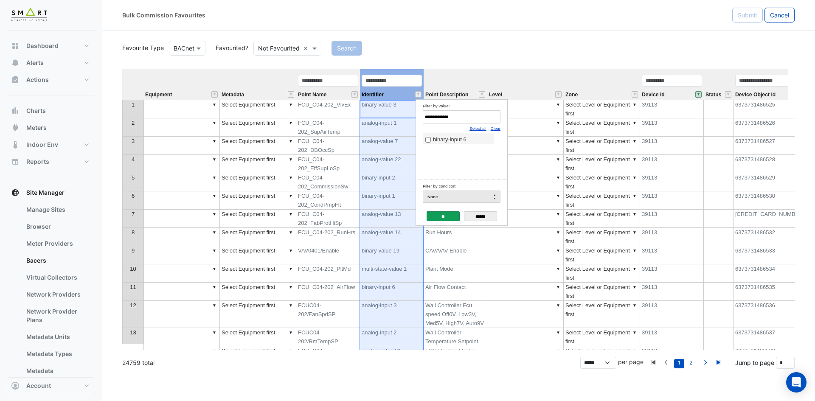
drag, startPoint x: 468, startPoint y: 119, endPoint x: 359, endPoint y: 118, distance: 108.7
click at [359, 118] on body "Bulk Commission Favourites Submit Cancel Favourite Type BACnet Favourited? Not …" at bounding box center [407, 200] width 815 height 401
paste input "Filter by value:"
click at [445, 138] on span "binary-input 1" at bounding box center [450, 139] width 34 height 6
drag, startPoint x: 476, startPoint y: 117, endPoint x: 366, endPoint y: 116, distance: 110.0
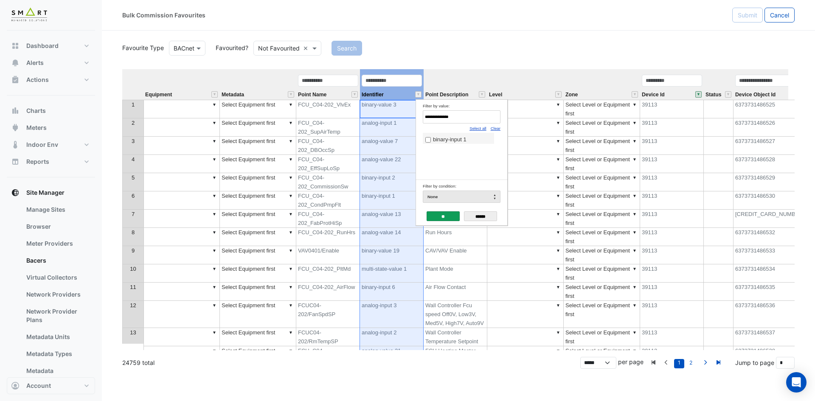
click at [366, 116] on body "Bulk Commission Favourites Submit Cancel Favourite Type BACnet Favourited? Not …" at bounding box center [407, 200] width 815 height 401
paste input "*"
click at [437, 138] on span "analog-output 2" at bounding box center [452, 139] width 38 height 6
click at [358, 115] on body "Bulk Commission Favourites Submit Cancel Favourite Type BACnet Favourited? Not …" at bounding box center [407, 200] width 815 height 401
paste input "Filter by value:"
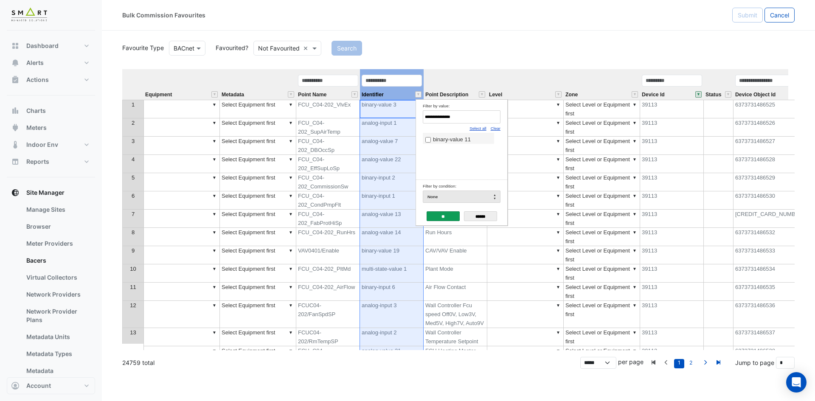
click at [457, 141] on span "binary-value 11" at bounding box center [452, 139] width 38 height 6
drag, startPoint x: 459, startPoint y: 118, endPoint x: 368, endPoint y: 118, distance: 91.7
click at [368, 118] on body "Bulk Commission Favourites Submit Cancel Favourite Type BACnet Favourited? Not …" at bounding box center [407, 200] width 815 height 401
paste input "*"
click at [449, 138] on span "analog-output 11" at bounding box center [454, 139] width 42 height 6
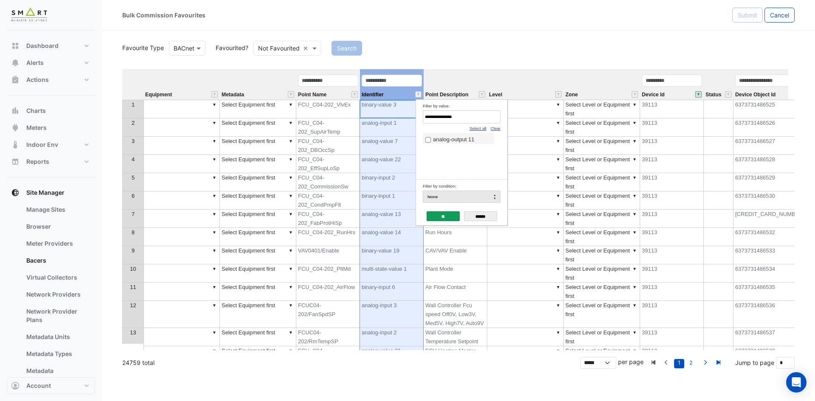
drag, startPoint x: 465, startPoint y: 118, endPoint x: 365, endPoint y: 110, distance: 101.0
click at [365, 110] on body "Bulk Commission Favourites Submit Cancel Favourite Type BACnet Favourited? Not …" at bounding box center [407, 200] width 815 height 401
paste input "Filter by value:"
click at [437, 137] on span "binary-output 1" at bounding box center [451, 139] width 37 height 6
drag, startPoint x: 460, startPoint y: 117, endPoint x: 376, endPoint y: 117, distance: 84.1
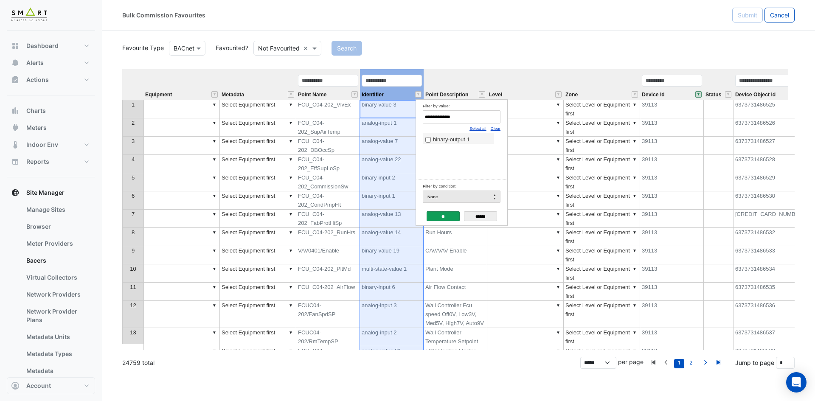
click at [376, 117] on body "Bulk Commission Favourites Submit Cancel Favourite Type BACnet Favourited? Not …" at bounding box center [407, 200] width 815 height 401
paste input "Filter by value:"
click at [439, 140] on span "analog-output 1" at bounding box center [452, 139] width 38 height 6
drag, startPoint x: 471, startPoint y: 115, endPoint x: 372, endPoint y: 117, distance: 98.5
click at [372, 117] on body "Bulk Commission Favourites Submit Cancel Favourite Type BACnet Favourited? Not …" at bounding box center [407, 200] width 815 height 401
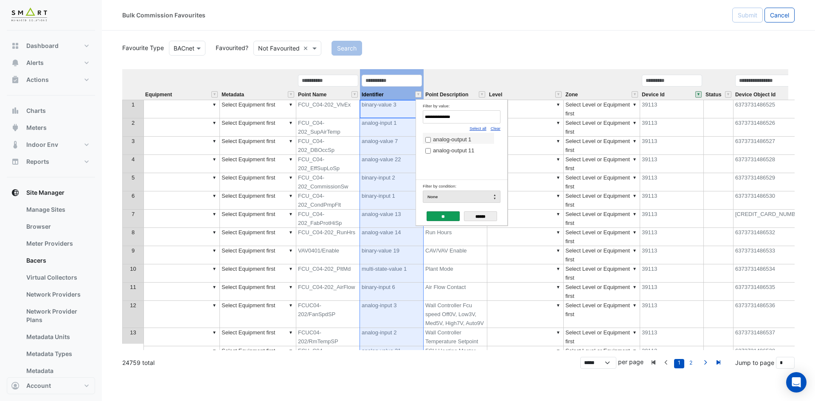
paste input "****"
click at [452, 136] on span "multi-state-value 1" at bounding box center [455, 139] width 45 height 6
drag, startPoint x: 467, startPoint y: 116, endPoint x: 338, endPoint y: 117, distance: 128.7
click at [338, 117] on body "Bulk Commission Favourites Submit Cancel Favourite Type BACnet Favourited? Not …" at bounding box center [407, 200] width 815 height 401
paste input "Filter by value:"
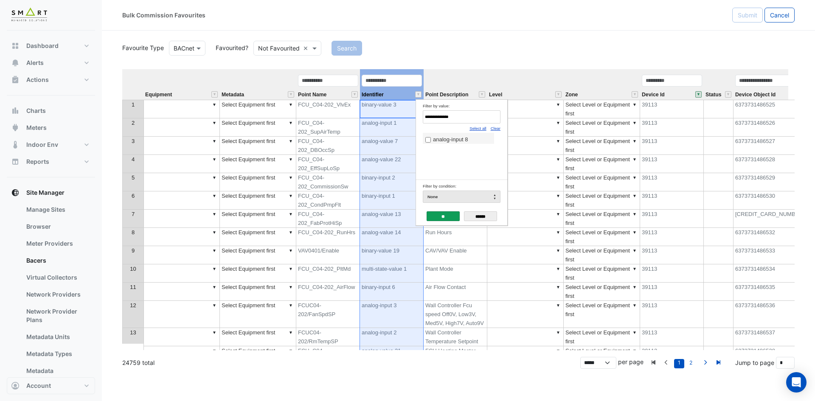
click at [467, 140] on span "analog-input 8" at bounding box center [450, 139] width 35 height 6
drag, startPoint x: 473, startPoint y: 122, endPoint x: 332, endPoint y: 115, distance: 141.5
click at [332, 115] on body "Bulk Commission Favourites Submit Cancel Favourite Type BACnet Favourited? Not …" at bounding box center [407, 200] width 815 height 401
paste input "Filter by value:"
click at [433, 138] on span "analog-input 4" at bounding box center [450, 139] width 35 height 6
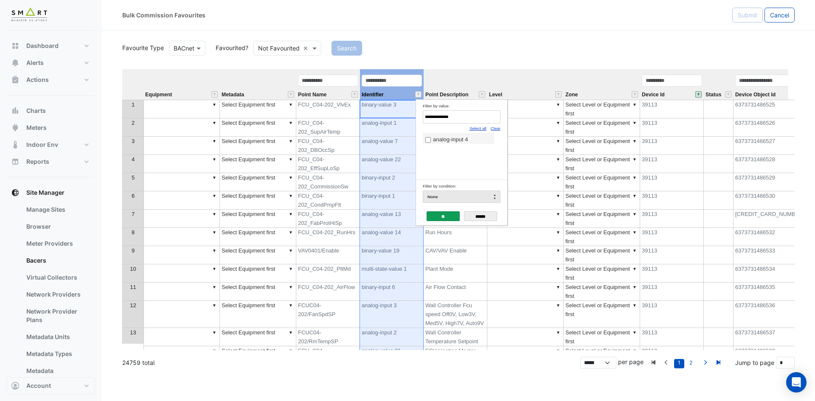
drag, startPoint x: 434, startPoint y: 117, endPoint x: 356, endPoint y: 118, distance: 78.1
click at [356, 118] on body "Bulk Commission Favourites Submit Cancel Favourite Type BACnet Favourited? Not …" at bounding box center [407, 200] width 815 height 401
paste input "Filter by value:"
drag, startPoint x: 469, startPoint y: 120, endPoint x: 340, endPoint y: 115, distance: 128.8
click at [340, 115] on body "Bulk Commission Favourites Submit Cancel Favourite Type BACnet Favourited? Not …" at bounding box center [407, 200] width 815 height 401
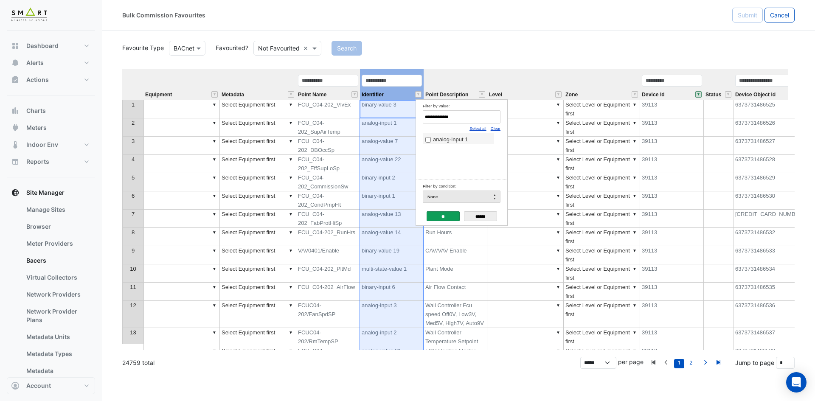
paste input "Filter by value:"
type input "**********"
click at [433, 137] on span "analog-input 2" at bounding box center [450, 139] width 35 height 6
click at [448, 213] on input "**" at bounding box center [443, 216] width 33 height 10
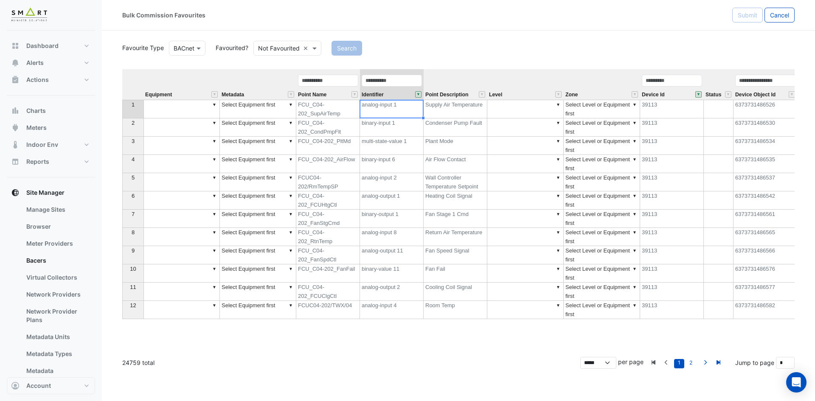
click at [130, 86] on th at bounding box center [132, 84] width 21 height 31
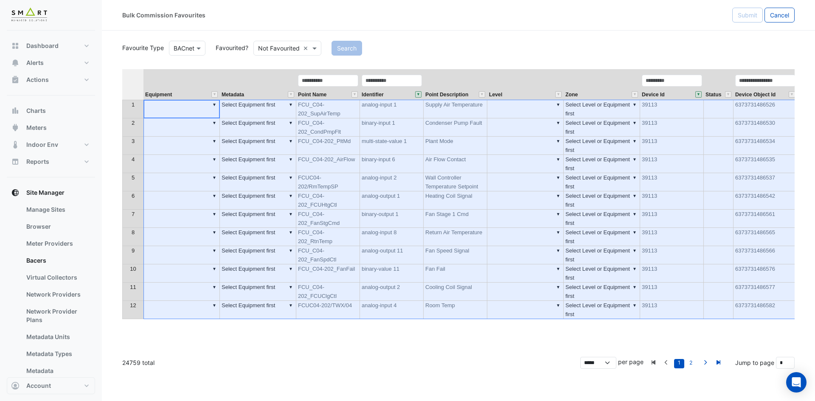
click at [217, 81] on th "Equipment" at bounding box center [182, 84] width 76 height 31
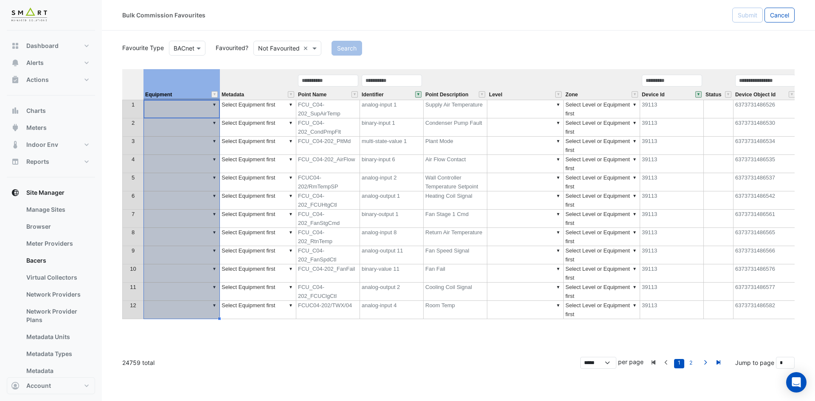
click at [217, 81] on th "Equipment" at bounding box center [182, 84] width 76 height 31
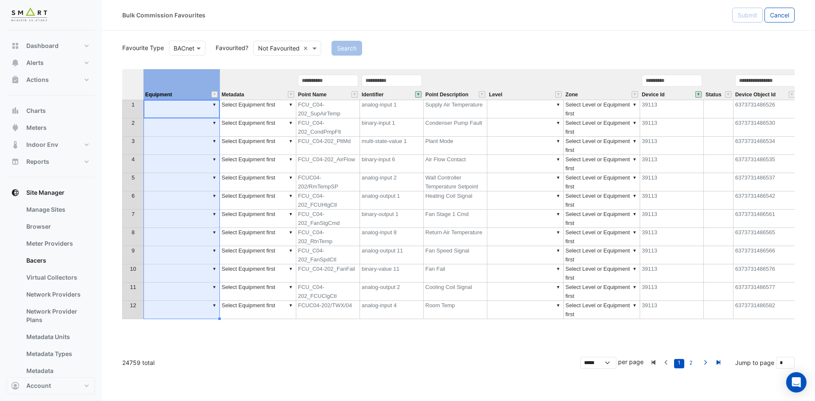
click at [134, 85] on th at bounding box center [132, 84] width 21 height 31
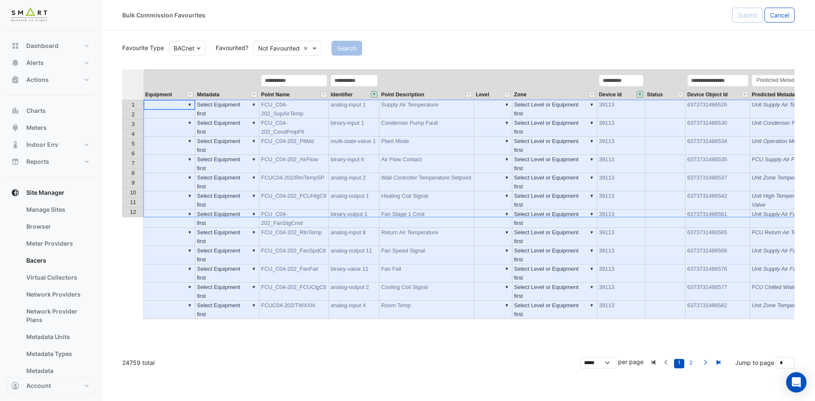
click at [250, 76] on th "Metadata" at bounding box center [227, 84] width 64 height 31
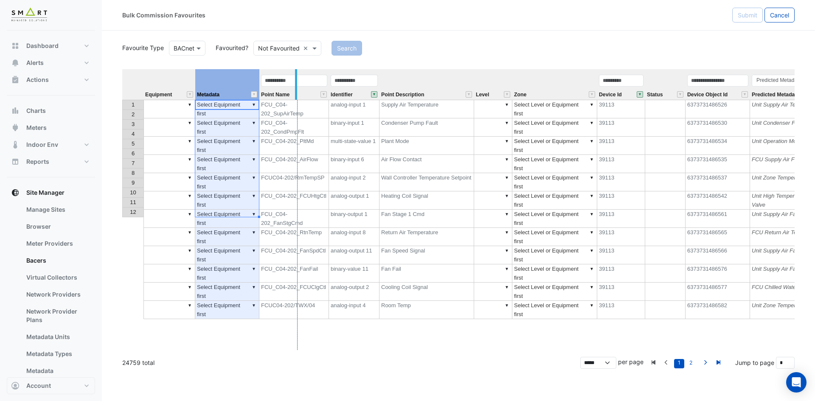
drag, startPoint x: 257, startPoint y: 77, endPoint x: 296, endPoint y: 78, distance: 39.1
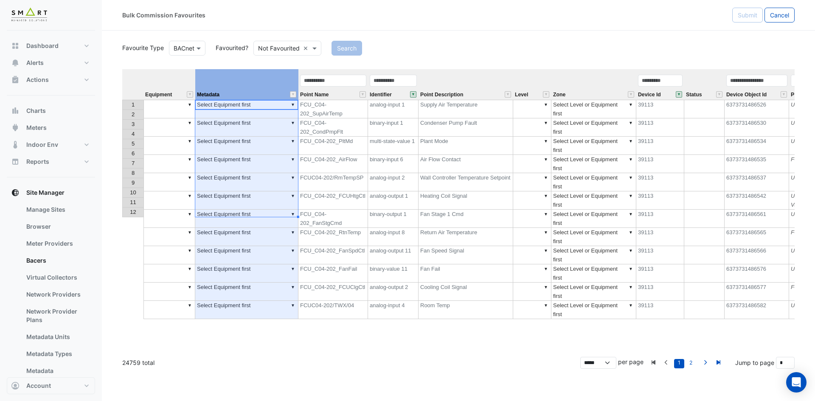
click at [164, 104] on td "▼" at bounding box center [170, 109] width 52 height 19
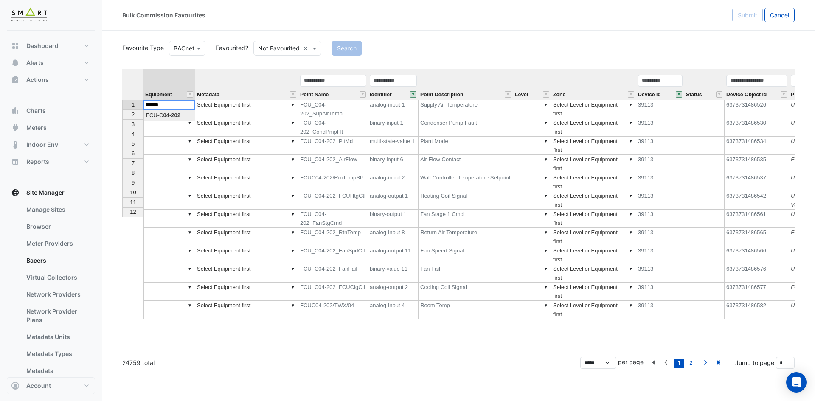
type textarea "**********"
click at [164, 104] on td "▼ FCU-C04-202" at bounding box center [170, 109] width 52 height 19
drag, startPoint x: 196, startPoint y: 110, endPoint x: 182, endPoint y: 215, distance: 105.9
click at [122, 215] on div "Equipment Metadata Point Name Identifier Point Description Level Zone Device Id…" at bounding box center [122, 194] width 0 height 250
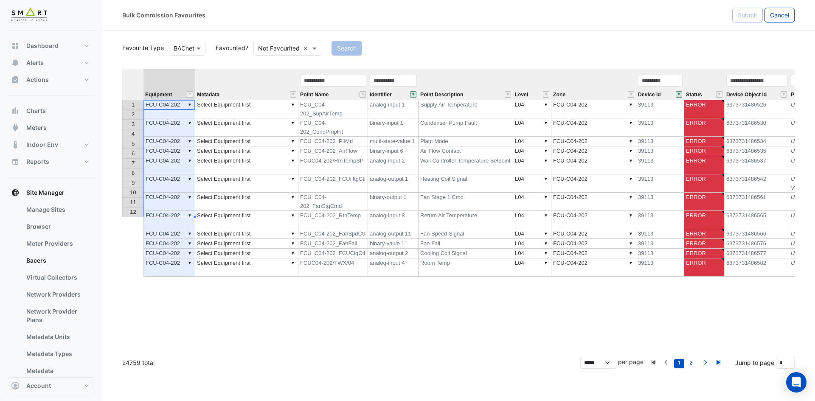
type textarea "**********"
click at [450, 95] on span "Point Description" at bounding box center [441, 95] width 43 height 6
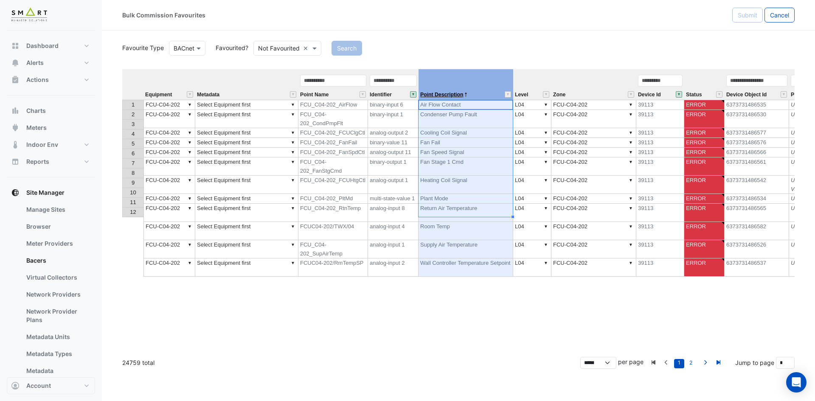
click at [450, 95] on span "Point Description" at bounding box center [441, 95] width 43 height 6
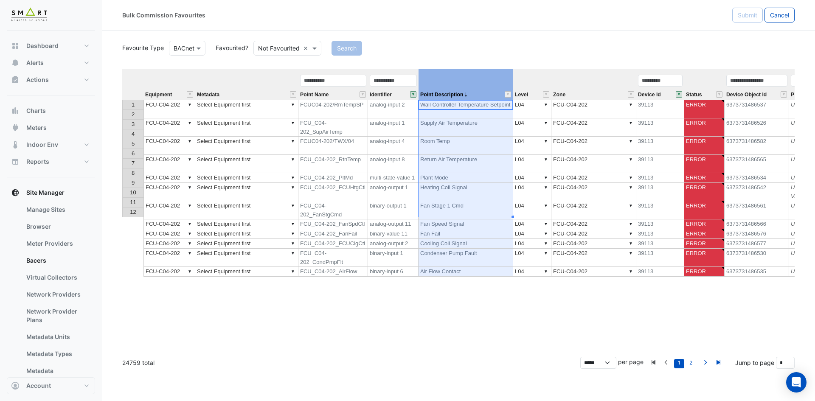
click at [450, 95] on span "Point Description" at bounding box center [441, 95] width 43 height 6
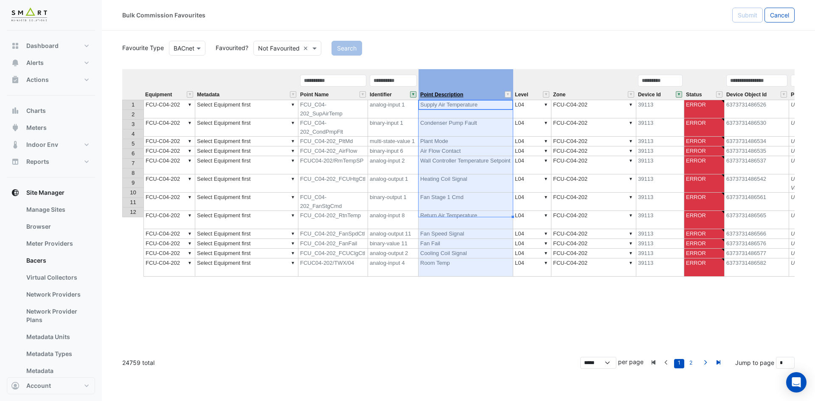
click at [450, 95] on span "Point Description" at bounding box center [441, 95] width 43 height 6
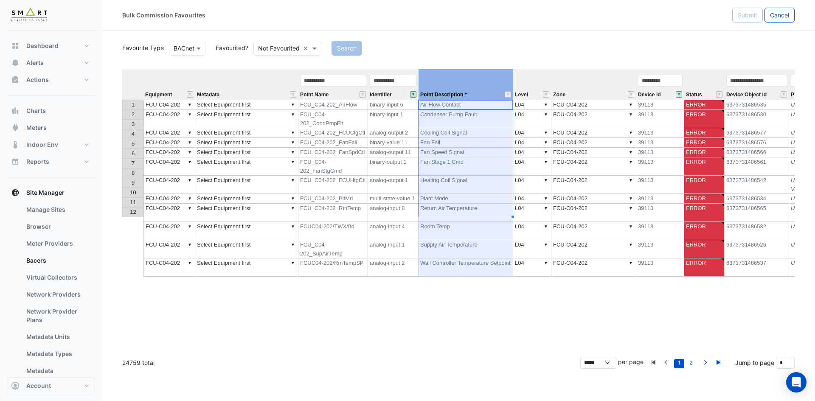
click at [270, 107] on td "▼ Select Equipment first" at bounding box center [246, 105] width 103 height 10
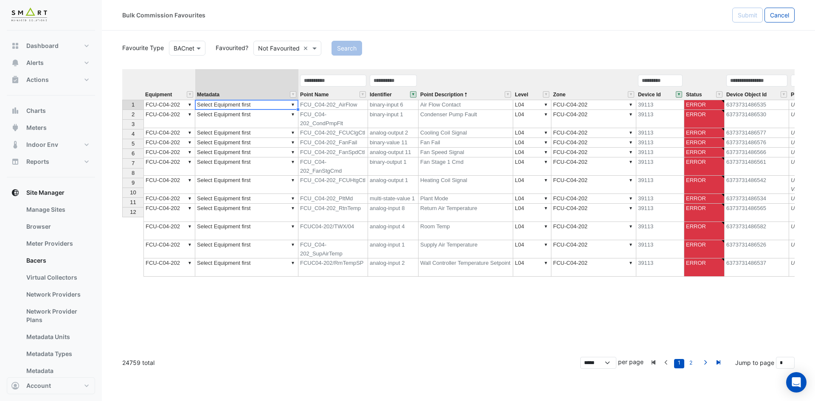
type textarea "**********"
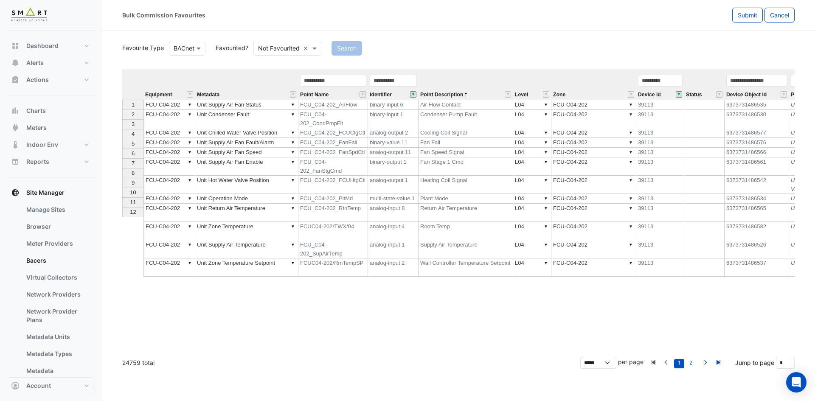
click at [115, 104] on section "Favourite Type BACnet Favourited? Not Favourited × Search Equipment Metadata Po…" at bounding box center [458, 200] width 713 height 338
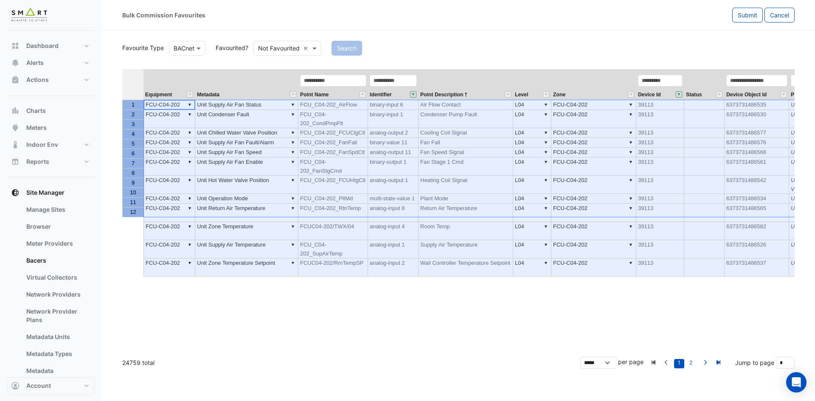
drag, startPoint x: 130, startPoint y: 101, endPoint x: 144, endPoint y: 214, distance: 113.4
click at [144, 214] on div "1 2 3 4 5 6 7 8 9 10 11 12" at bounding box center [133, 206] width 23 height 275
click at [747, 11] on span "Submit" at bounding box center [748, 14] width 20 height 7
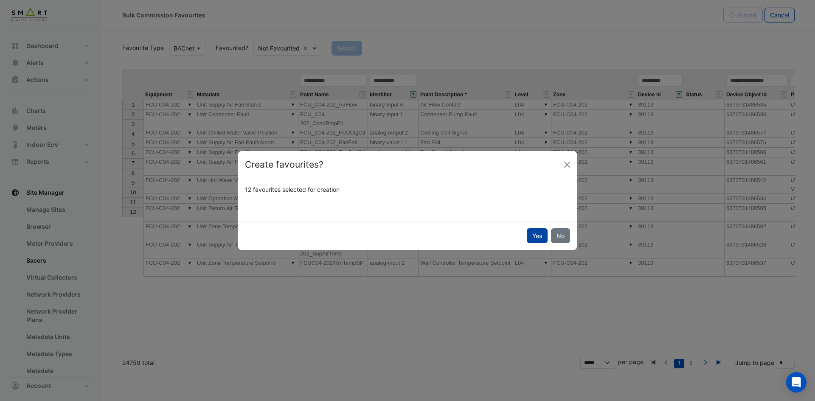
click at [532, 237] on button "Yes" at bounding box center [537, 235] width 21 height 15
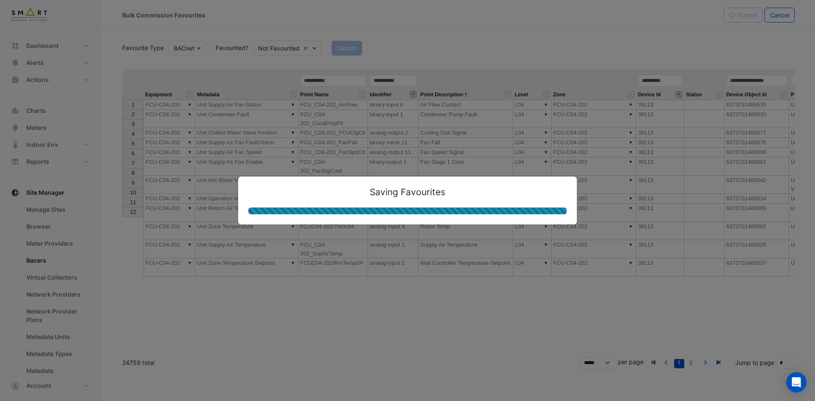
type textarea "**********"
